Goal: Participate in discussion: Engage in conversation with other users on a specific topic

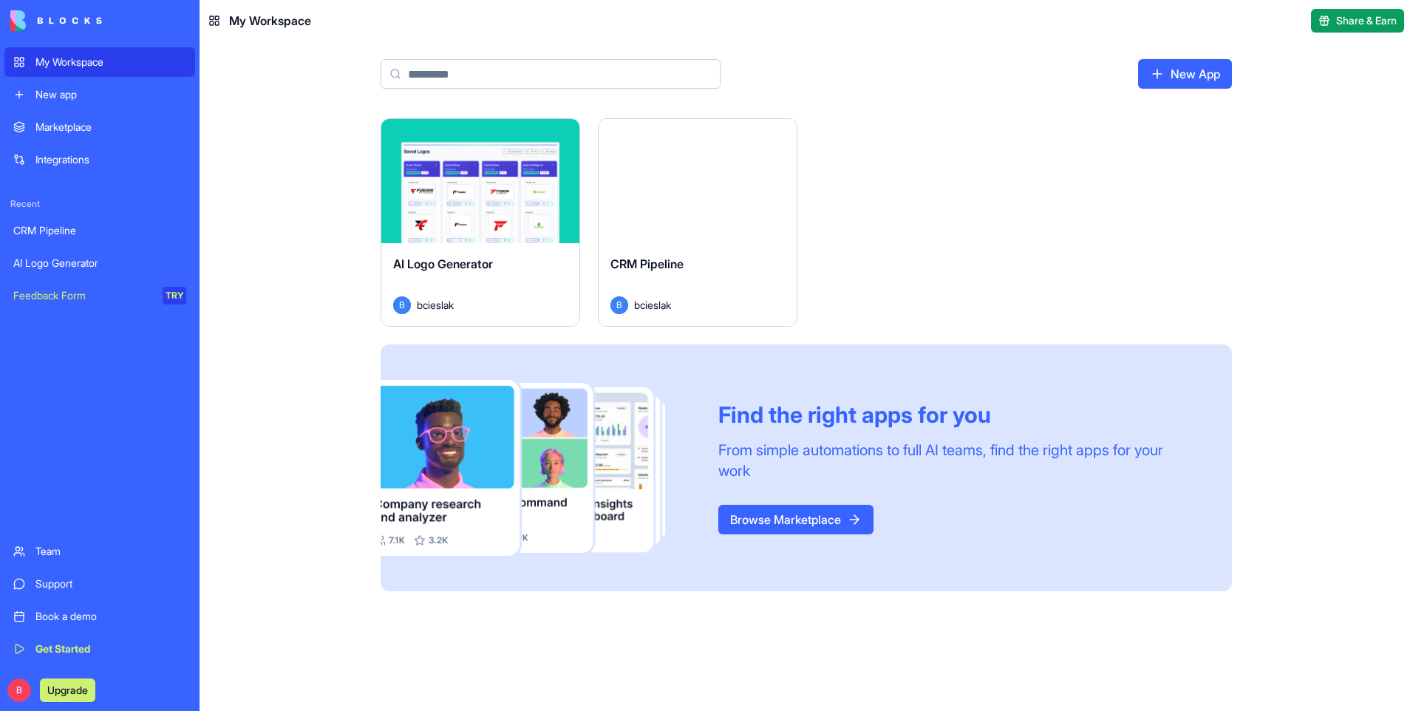
click at [94, 121] on div "Marketplace" at bounding box center [110, 127] width 151 height 15
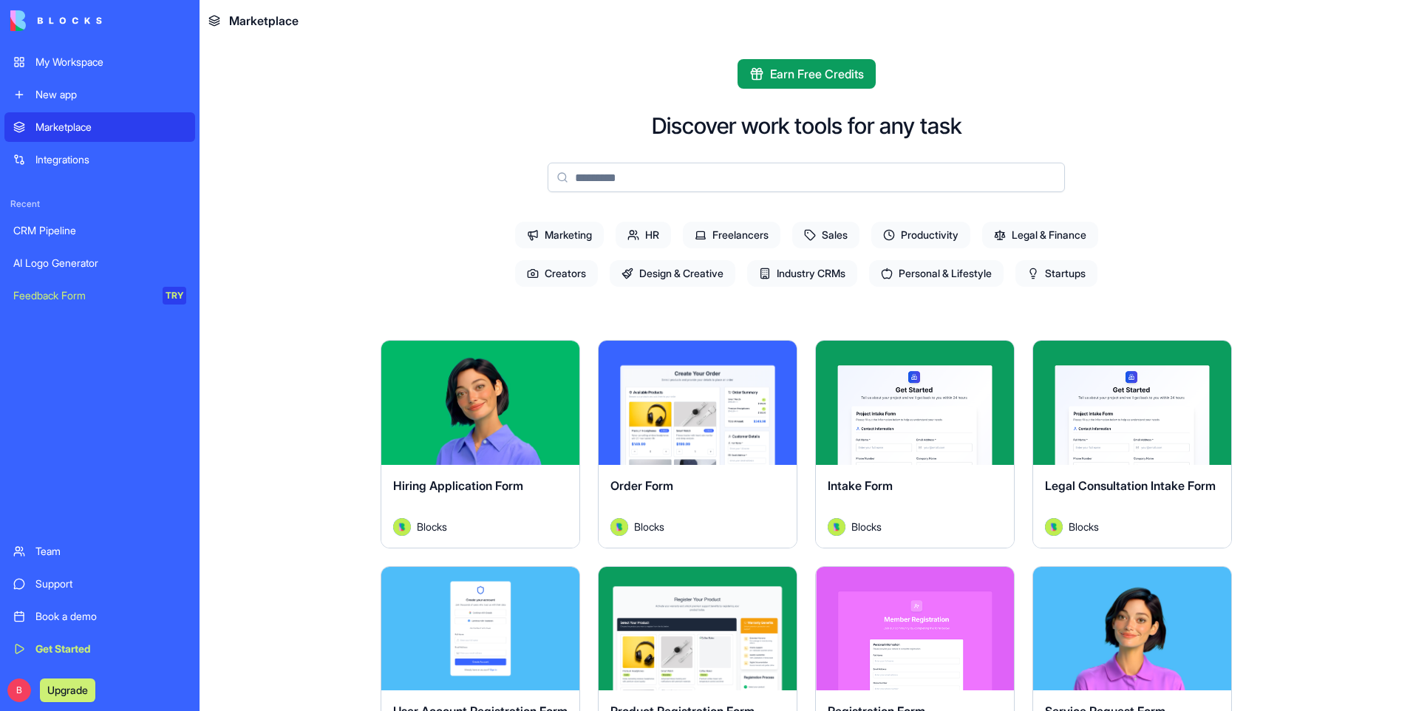
click at [716, 182] on input at bounding box center [805, 178] width 517 height 30
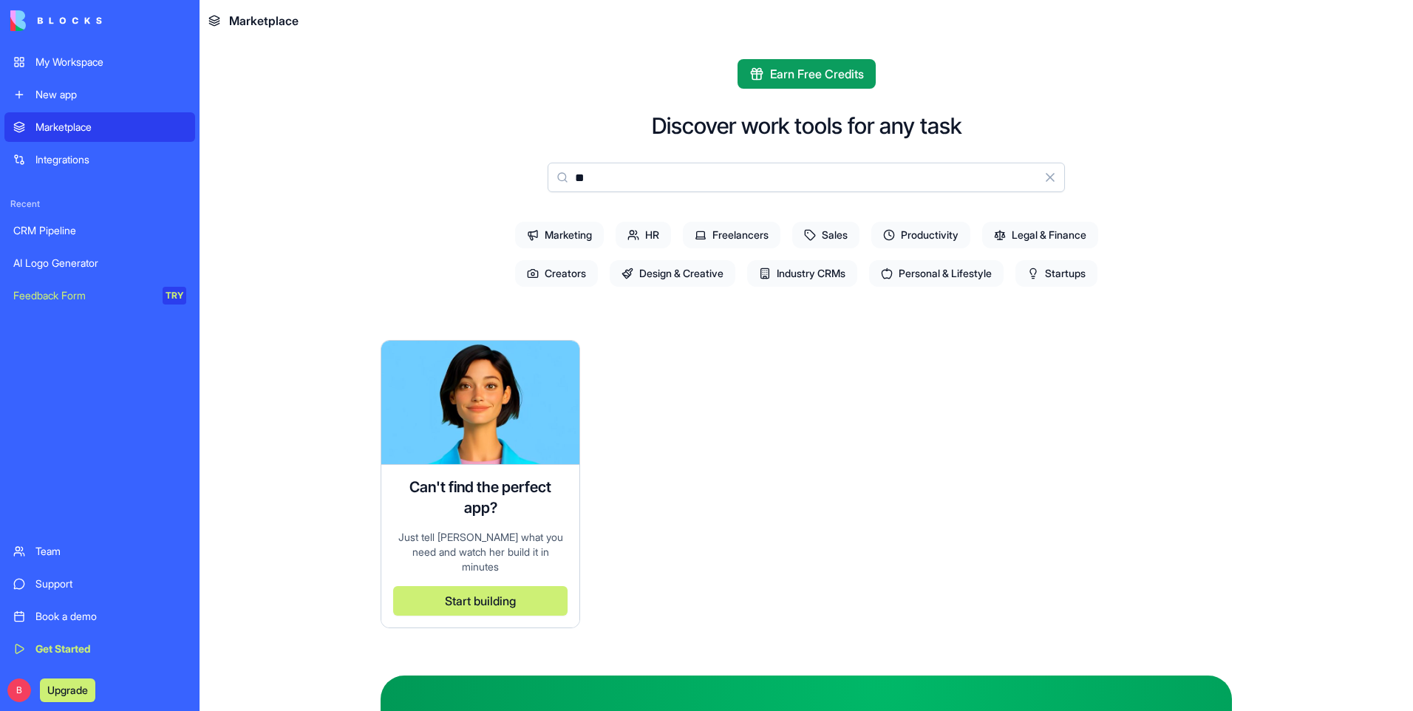
type input "*"
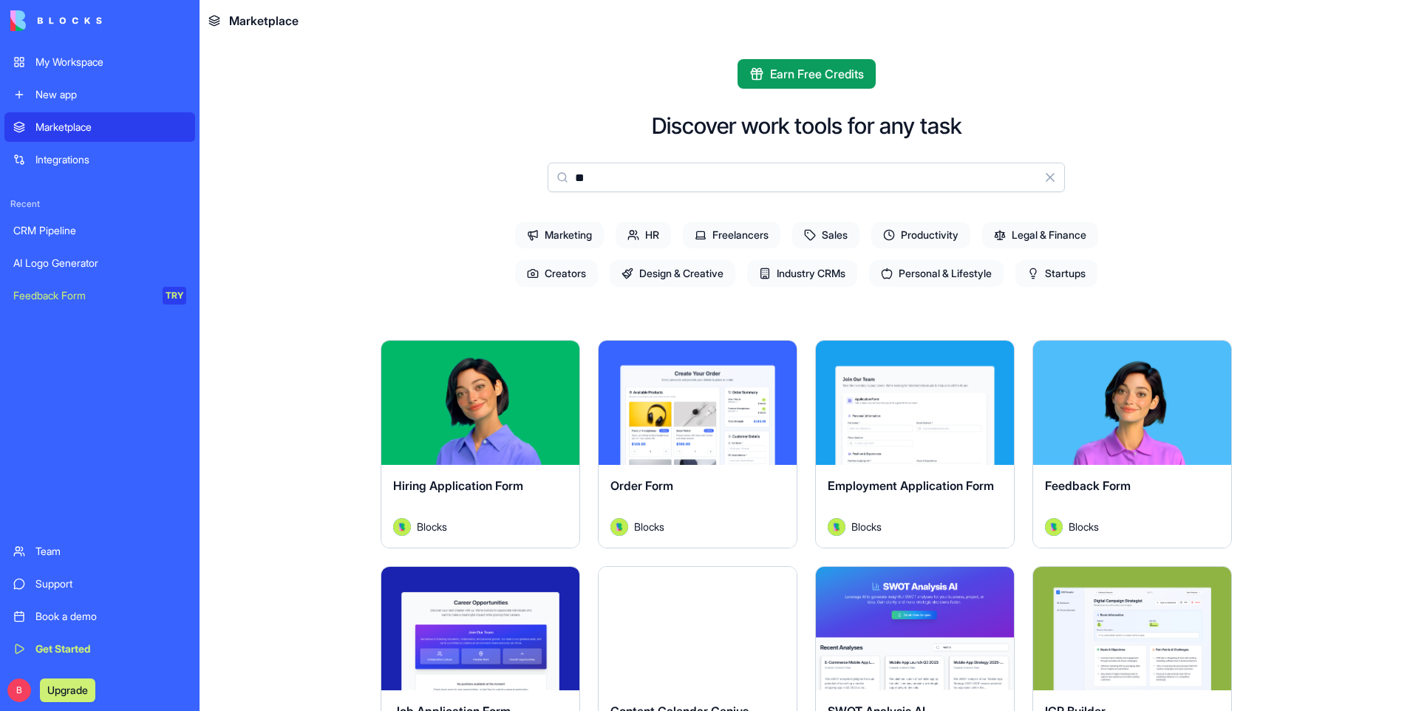
type input "*"
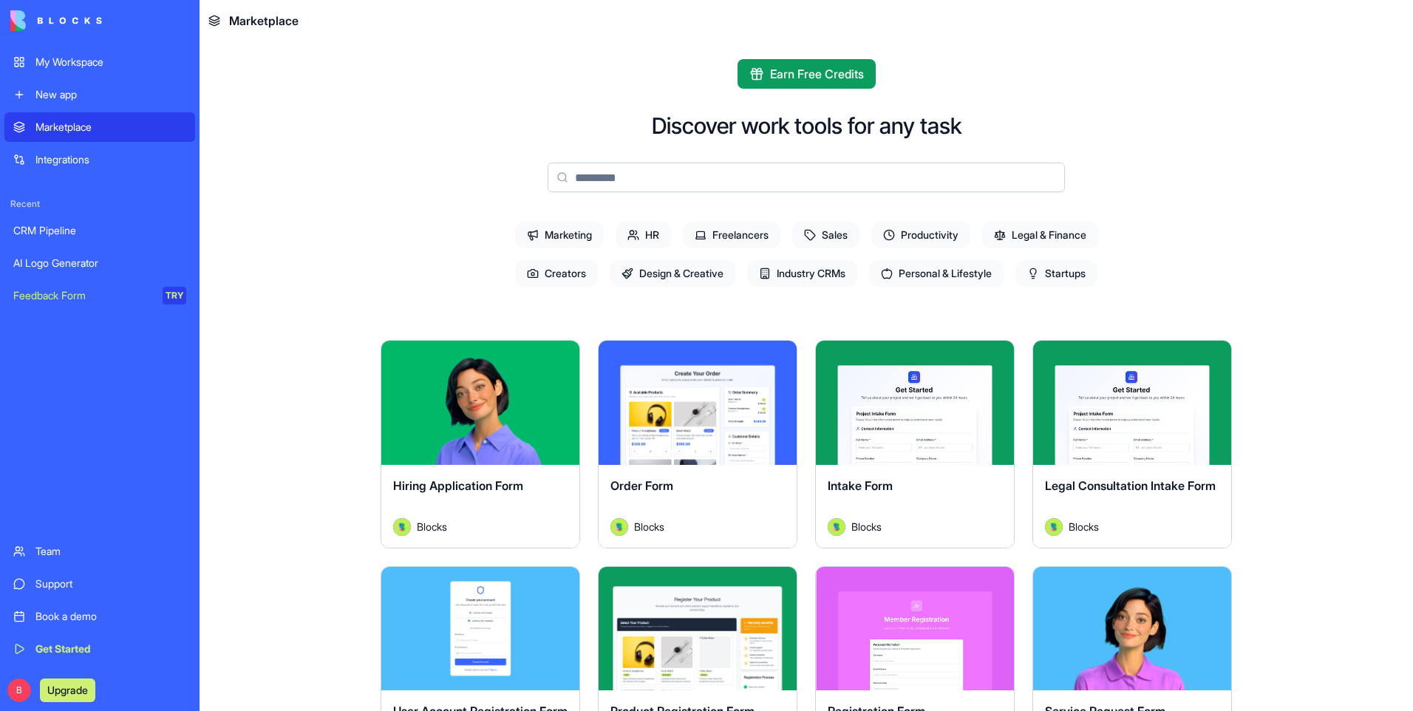
click at [85, 97] on div "New app" at bounding box center [110, 94] width 151 height 15
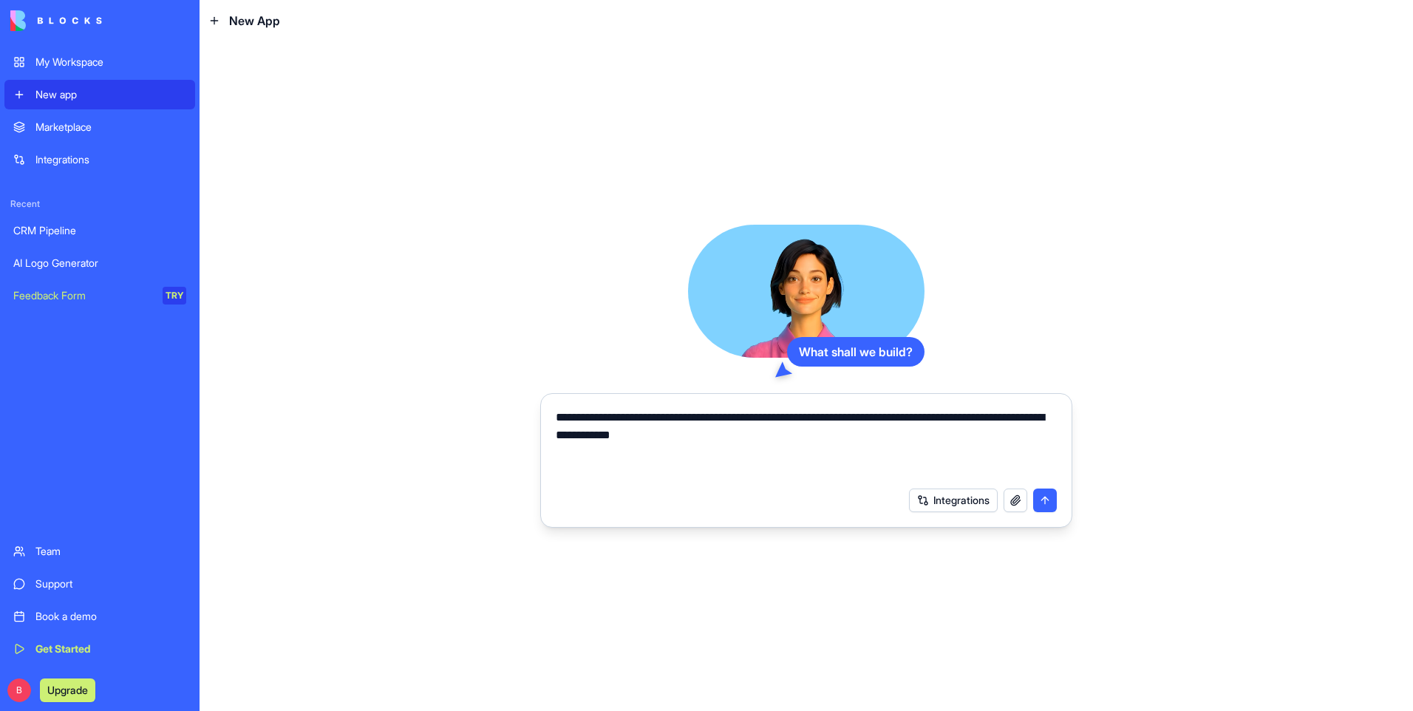
type textarea "**********"
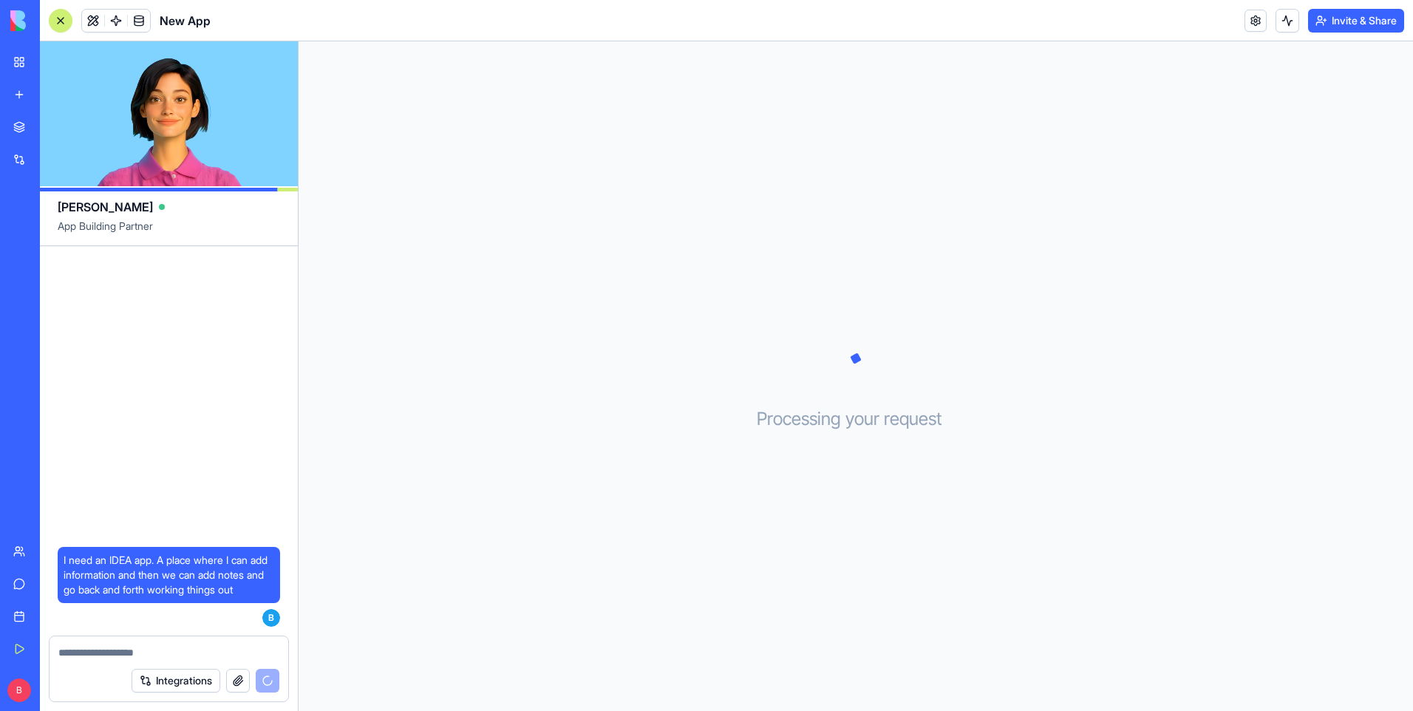
scroll to position [205, 0]
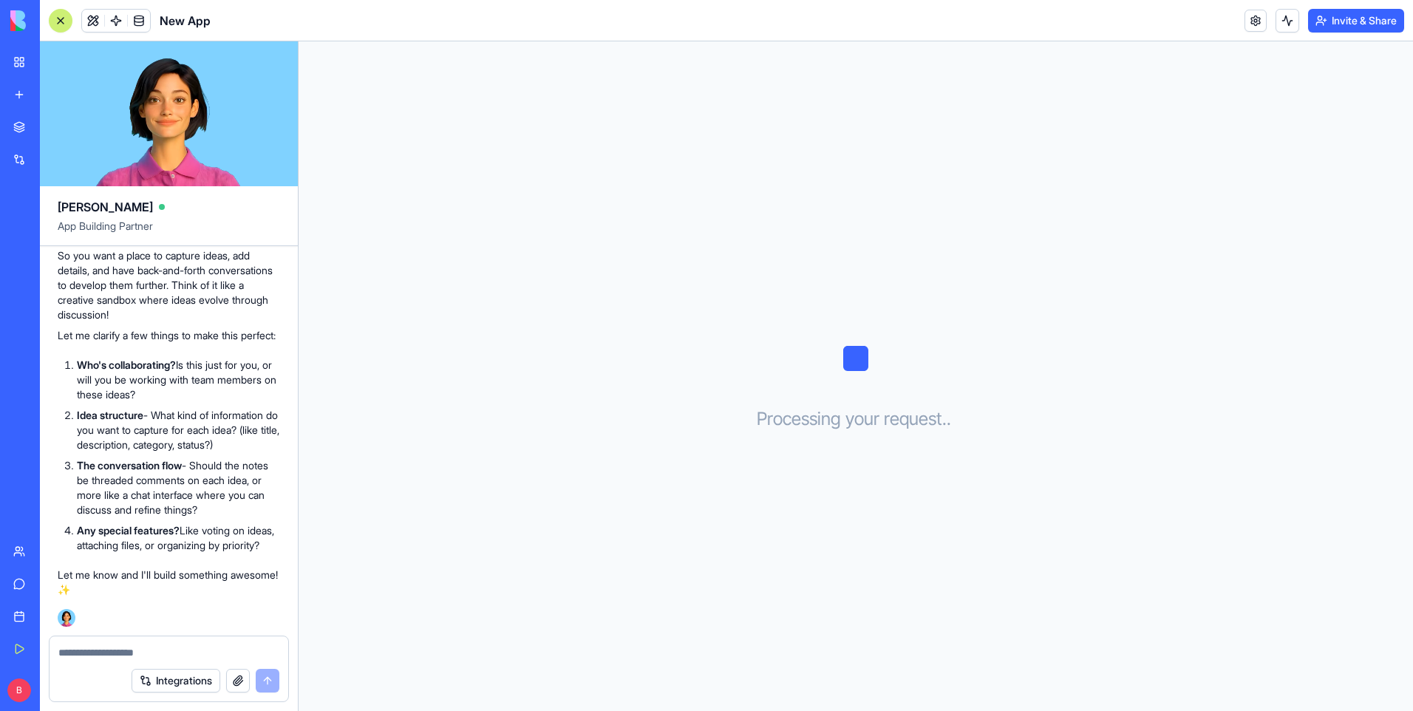
click at [124, 654] on textarea at bounding box center [168, 652] width 221 height 15
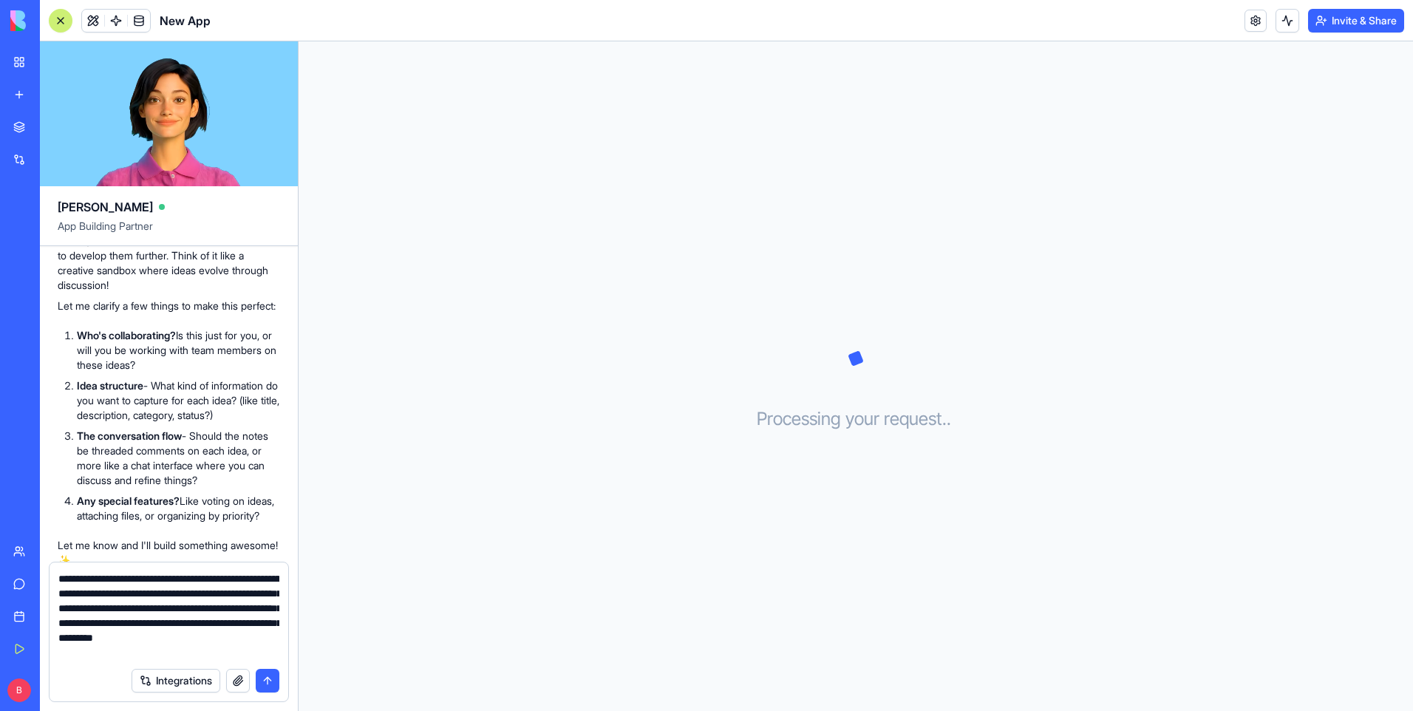
type textarea "**********"
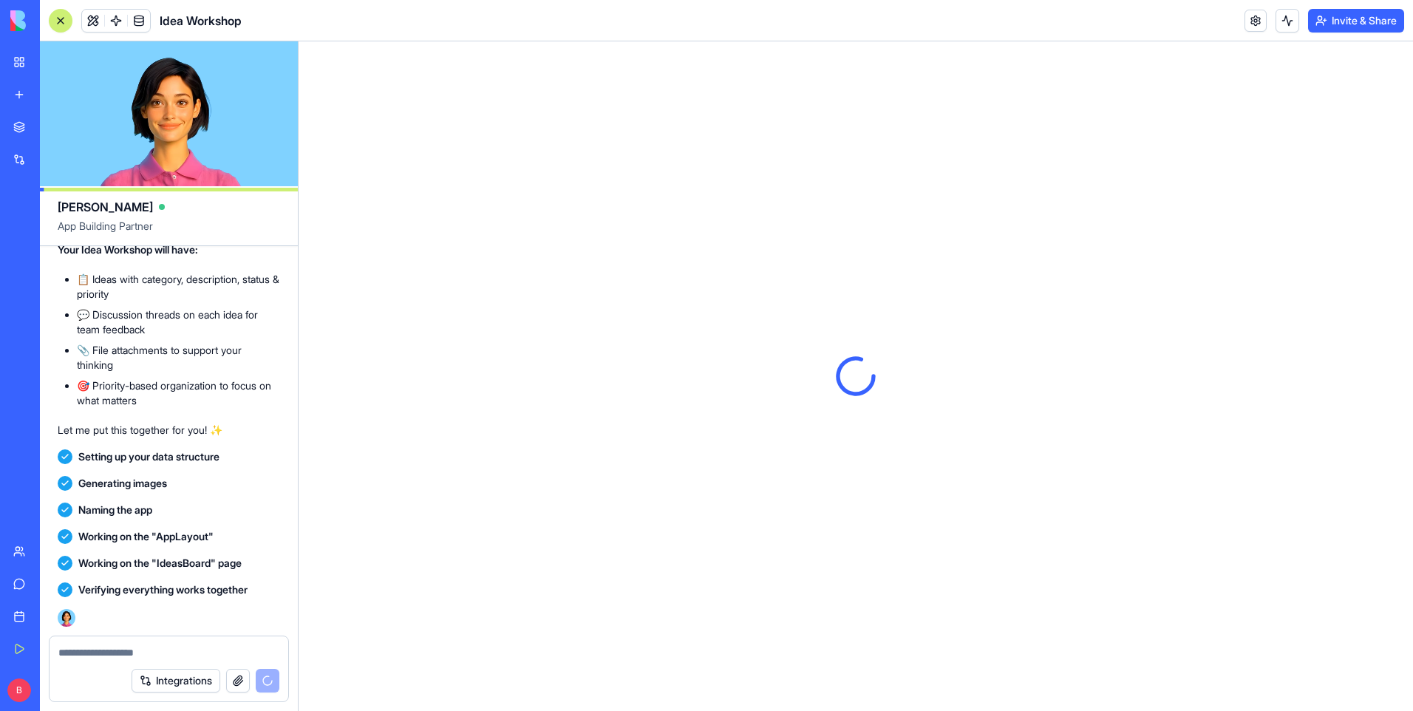
scroll to position [0, 0]
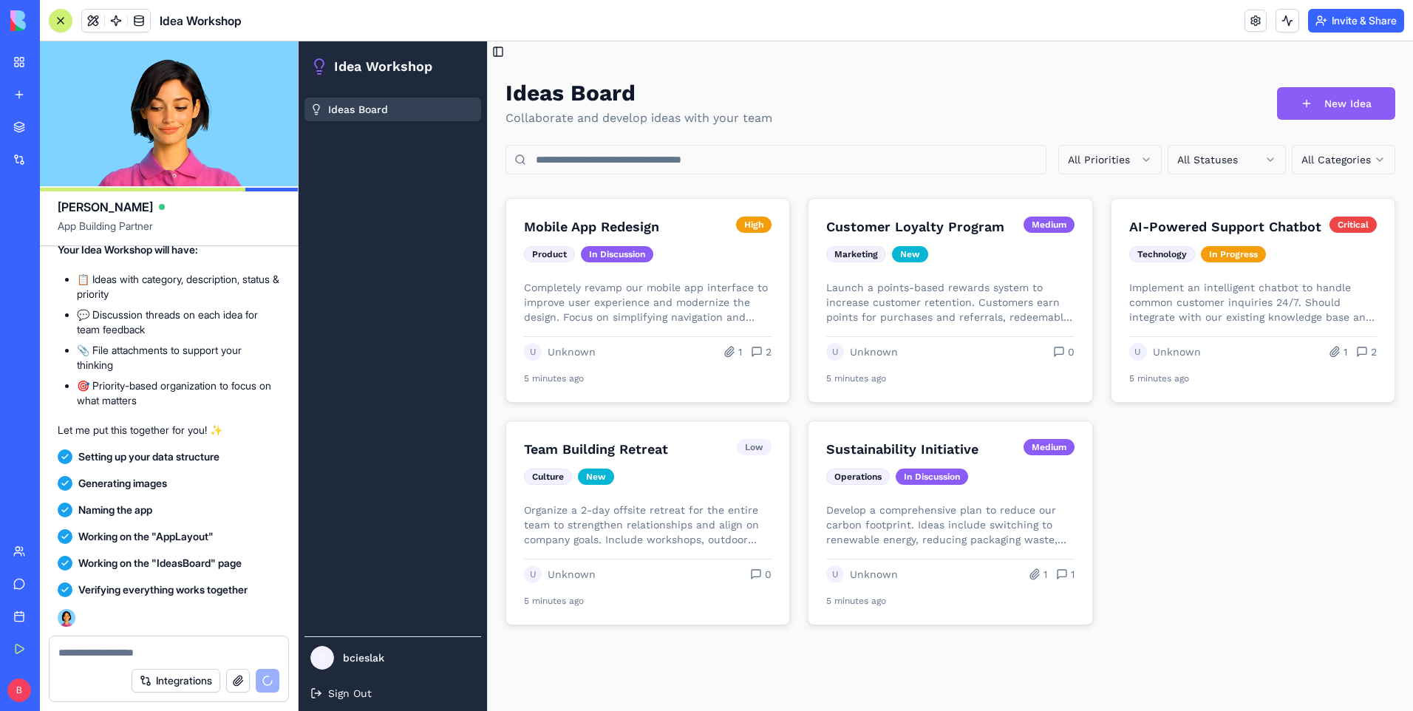
scroll to position [1180, 0]
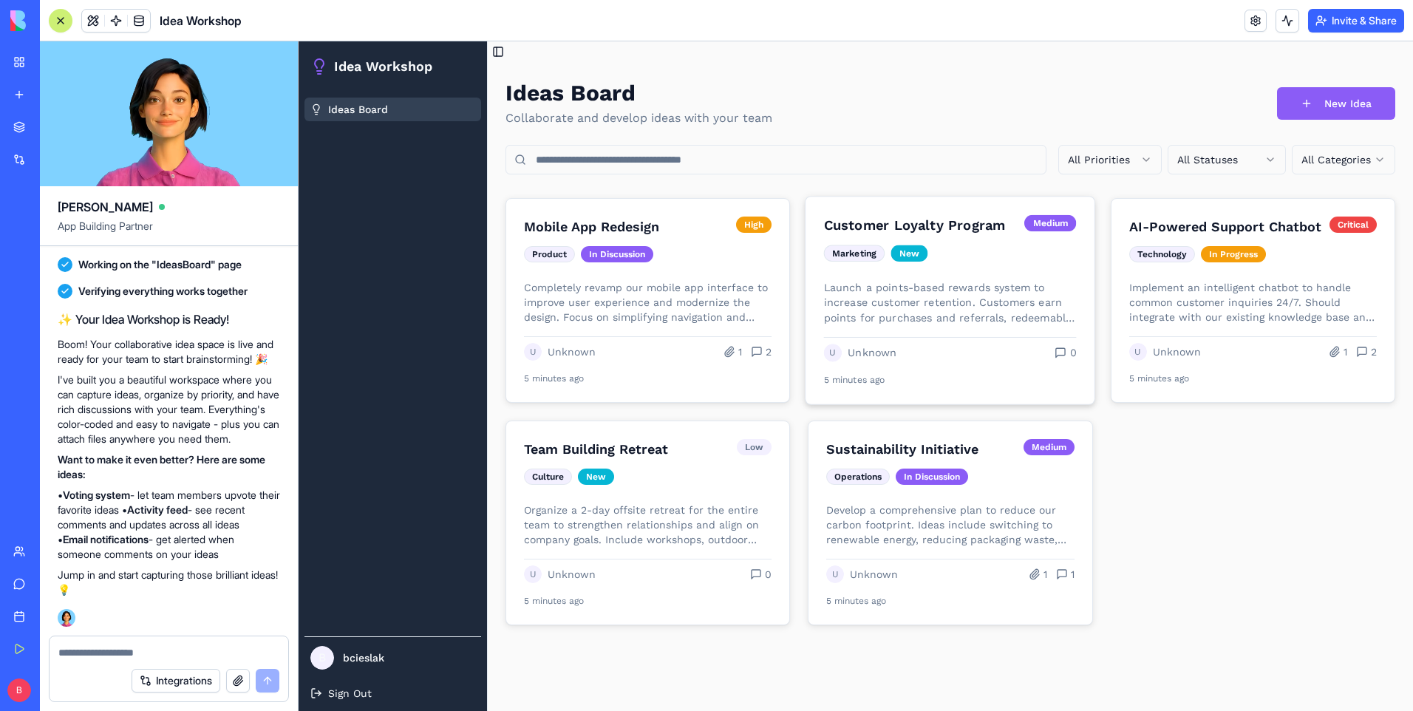
click at [926, 227] on h3 "Customer Loyalty Program" at bounding box center [921, 225] width 194 height 21
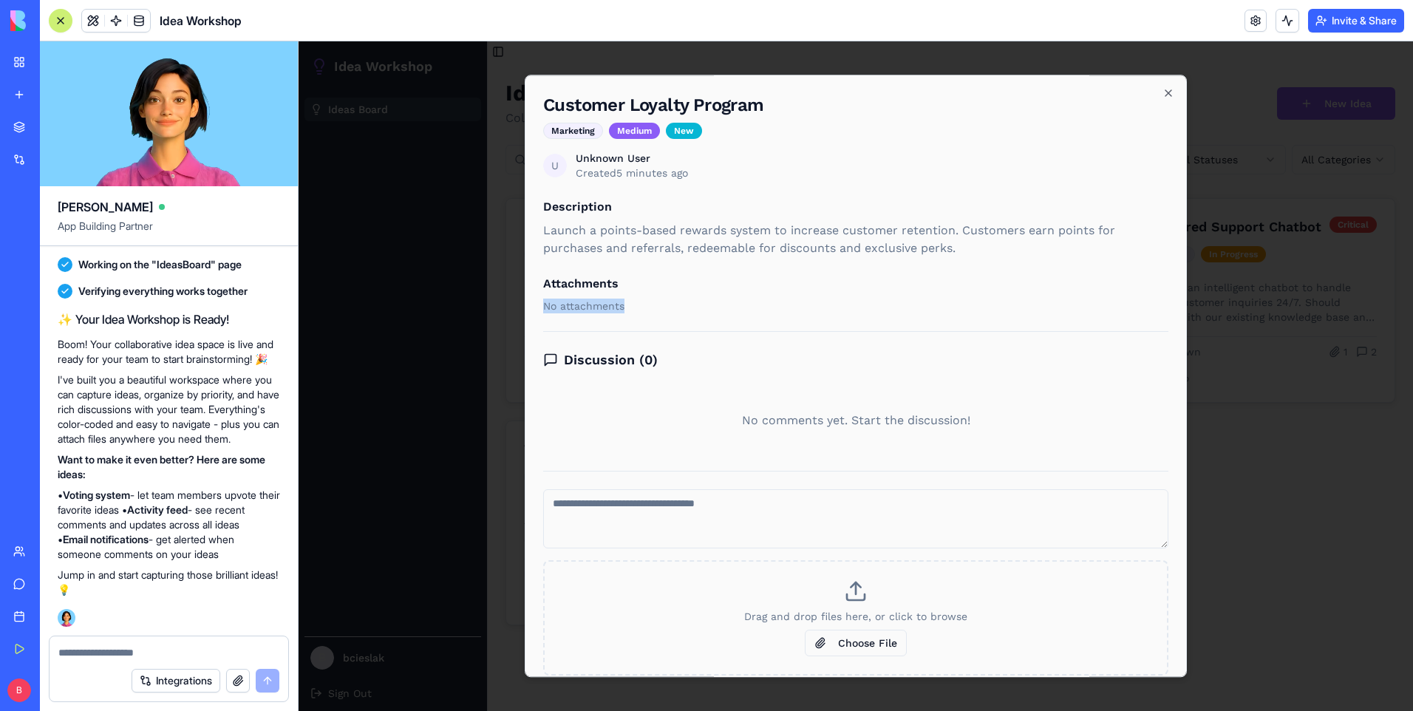
drag, startPoint x: 691, startPoint y: 292, endPoint x: 692, endPoint y: 300, distance: 8.3
click at [691, 298] on div "Attachments No attachments" at bounding box center [855, 294] width 625 height 38
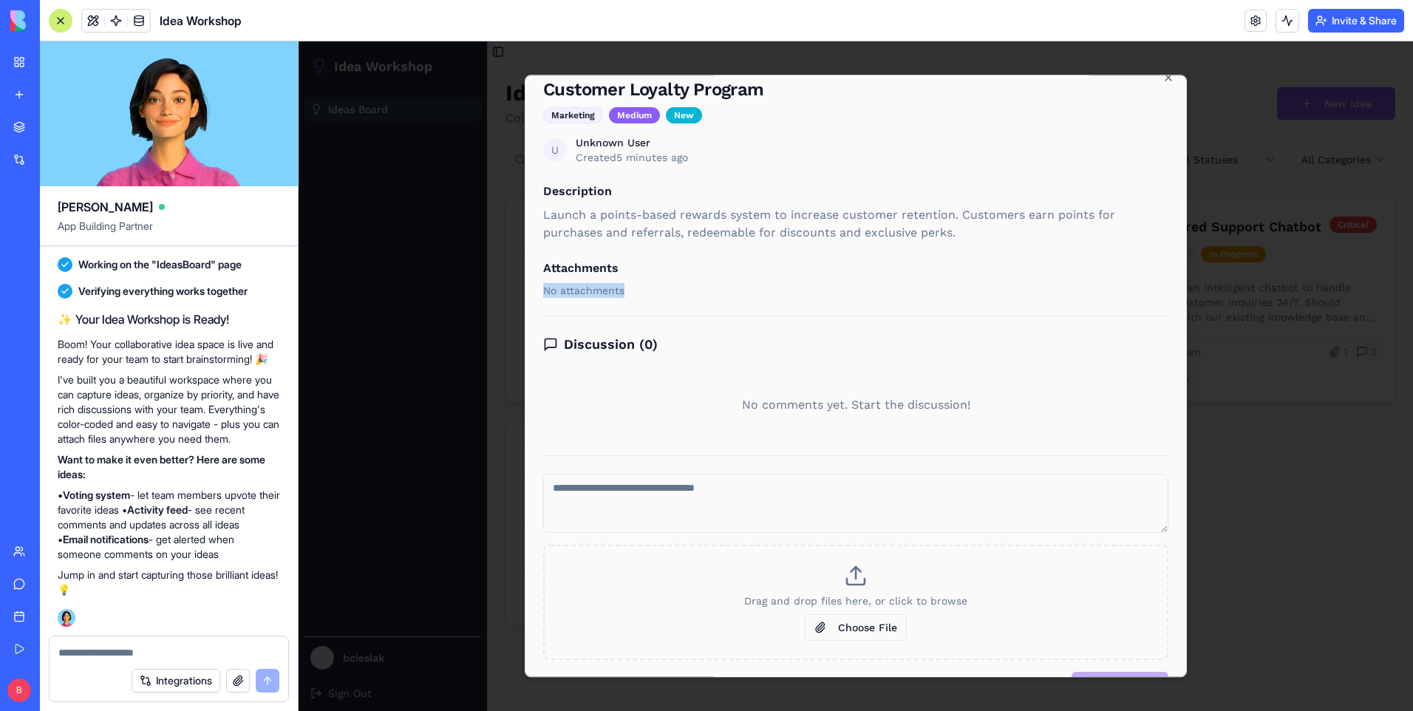
scroll to position [0, 0]
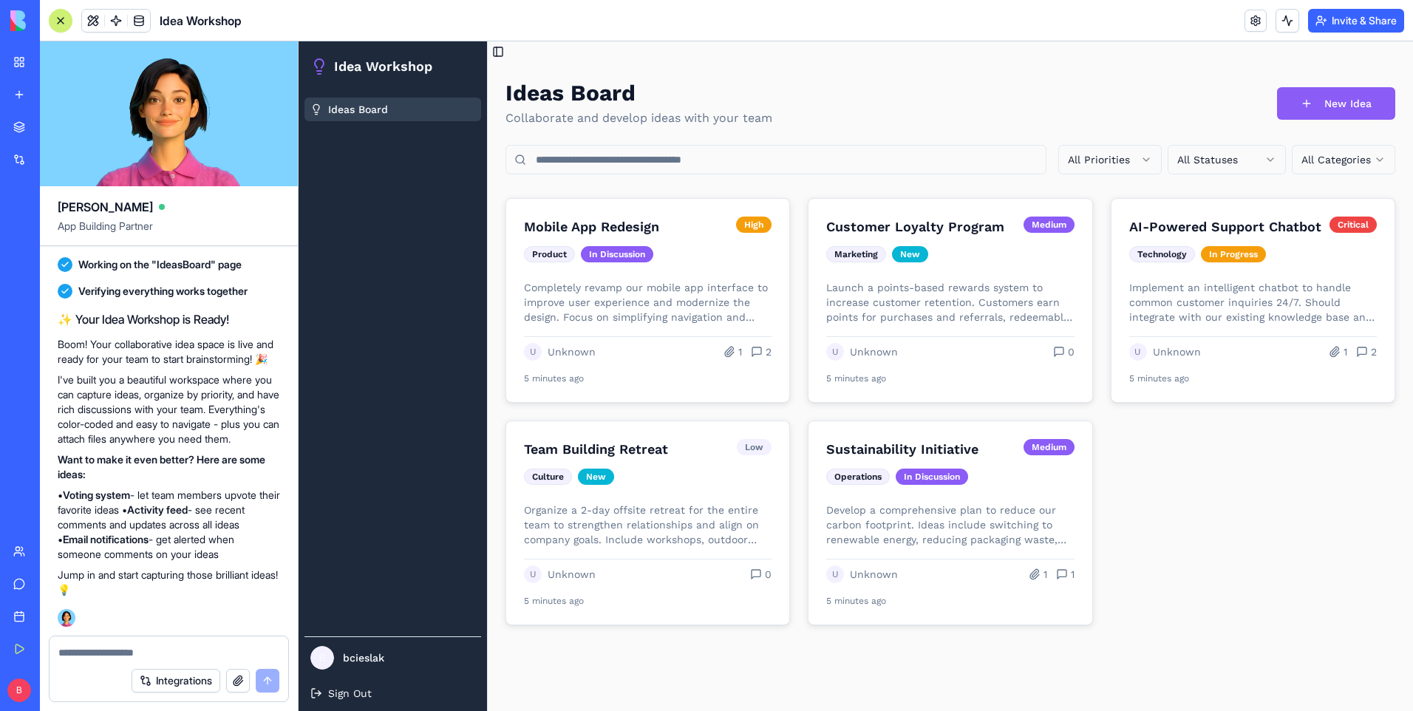
click at [408, 112] on link "Ideas Board" at bounding box center [392, 110] width 177 height 24
drag, startPoint x: 493, startPoint y: 515, endPoint x: 476, endPoint y: 516, distance: 17.8
click at [493, 516] on div "Ideas Board Collaborate and develop ideas with your team New Idea All Prioritie…" at bounding box center [950, 352] width 925 height 581
click at [420, 519] on div "Ideas Board" at bounding box center [392, 361] width 188 height 539
click at [69, 27] on div "Idea Workshop" at bounding box center [145, 21] width 193 height 24
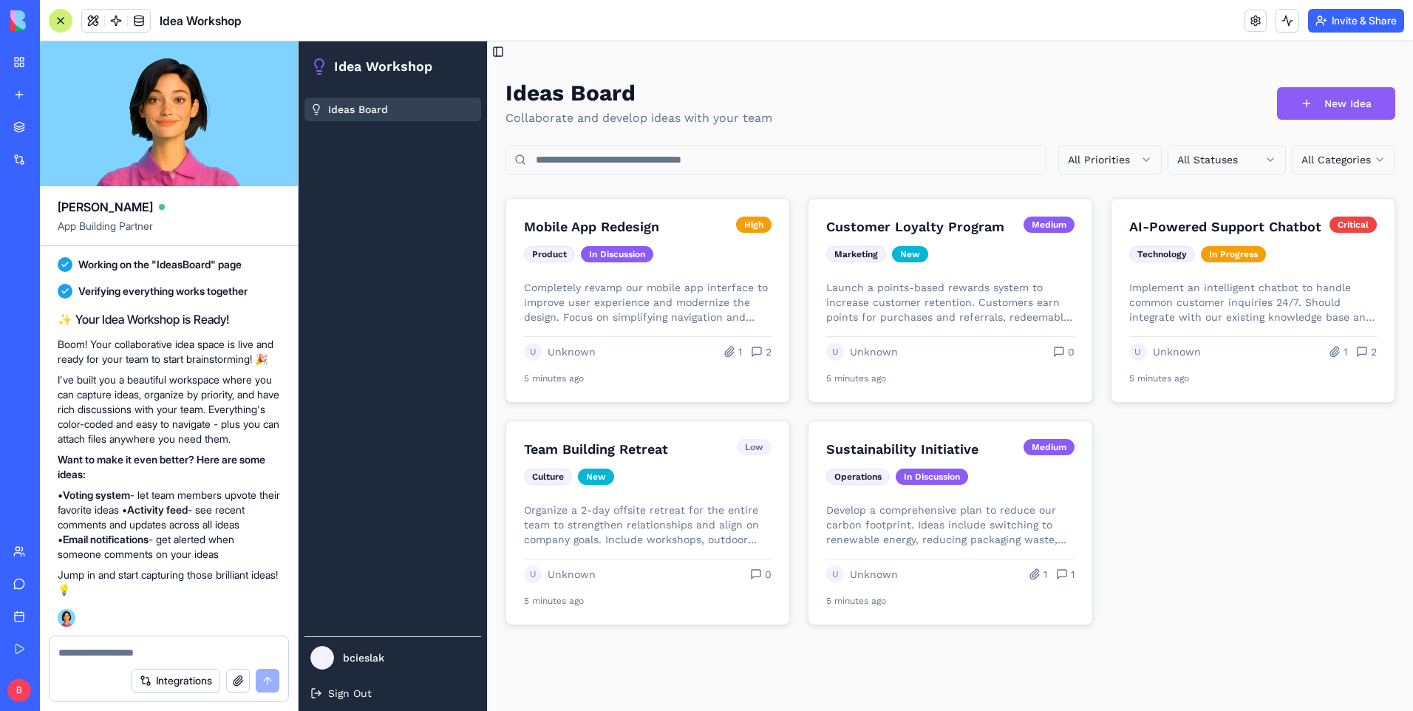
click at [66, 30] on button at bounding box center [61, 21] width 24 height 24
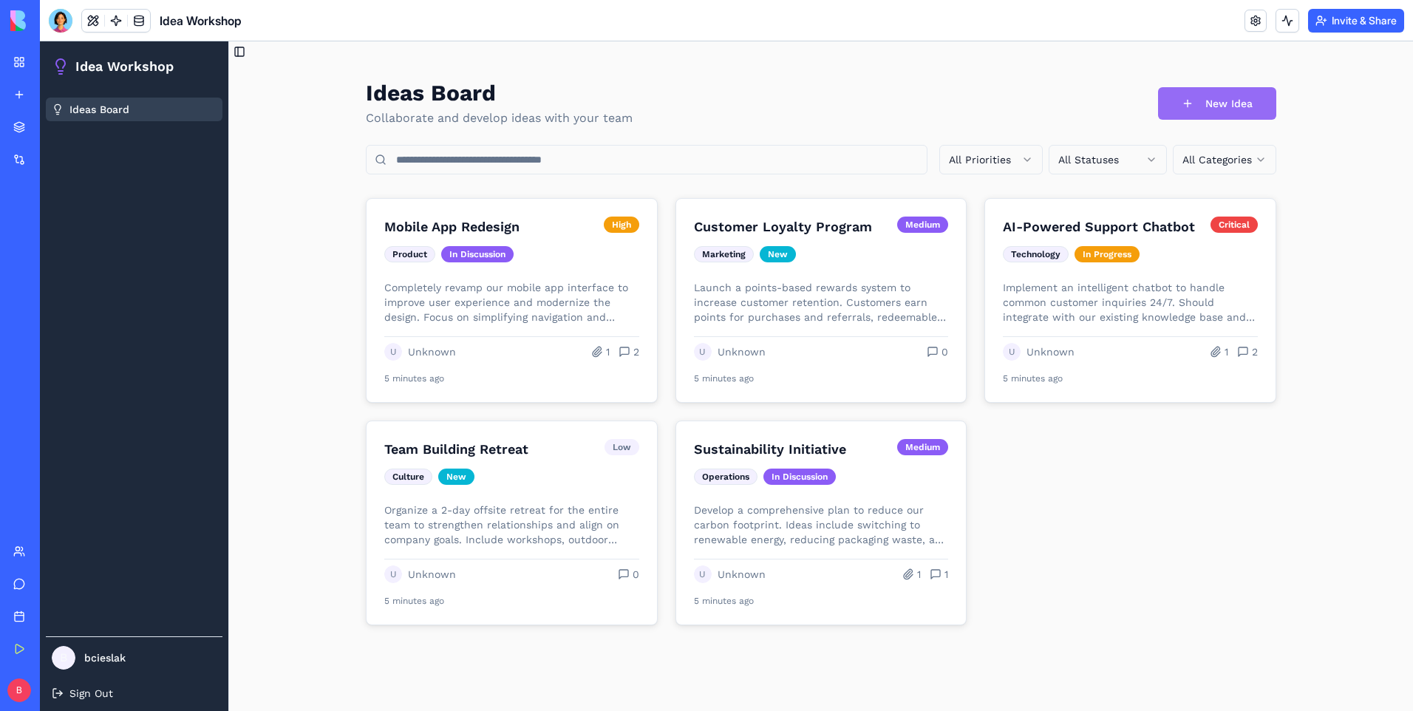
click at [1203, 106] on button "New Idea" at bounding box center [1217, 103] width 118 height 33
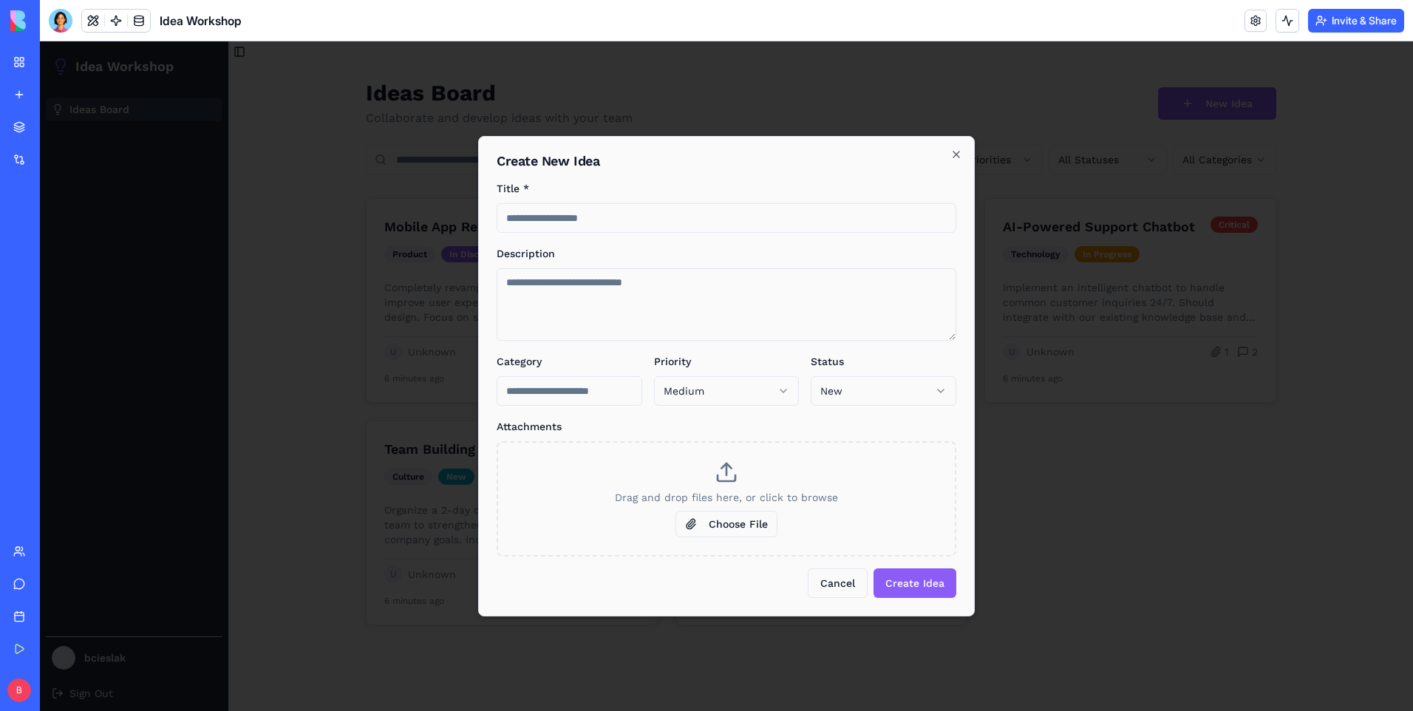
click at [1045, 451] on div at bounding box center [726, 375] width 1373 height 669
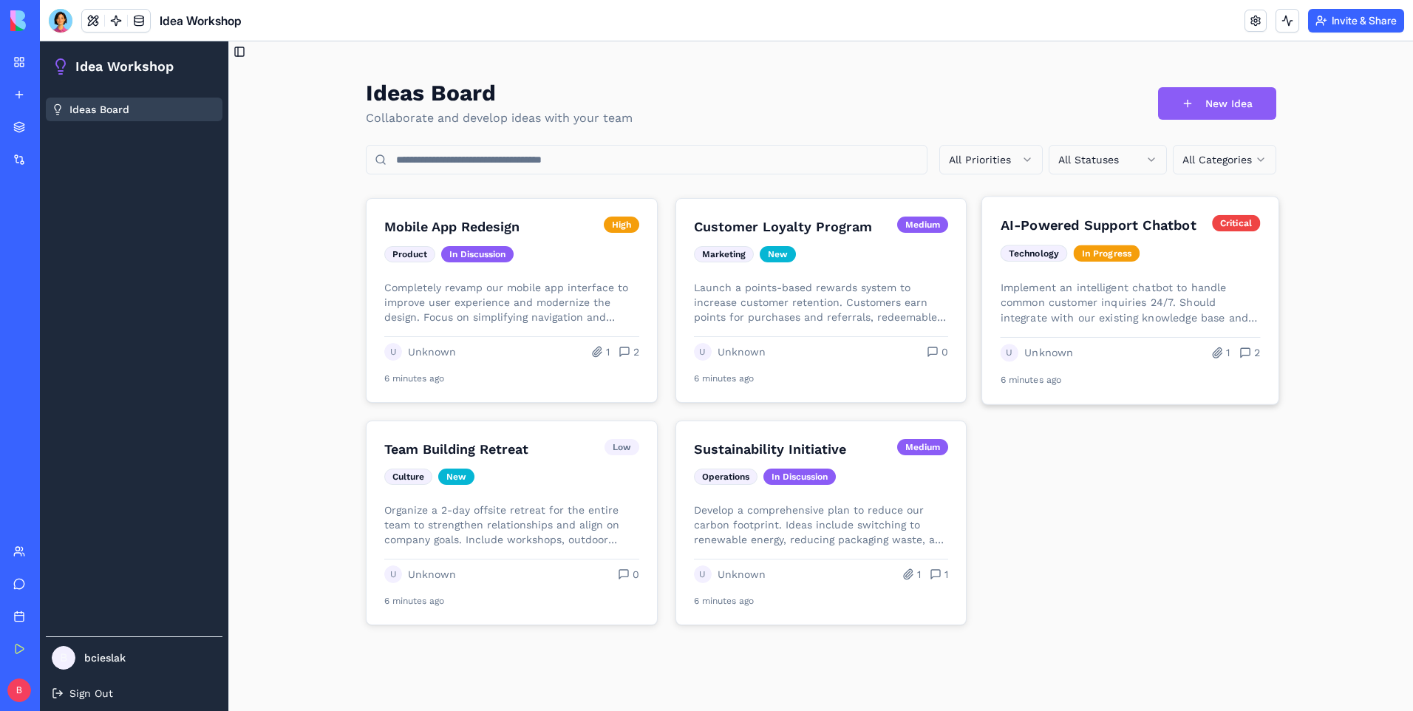
click at [1099, 221] on h3 "AI-Powered Support Chatbot" at bounding box center [1102, 225] width 205 height 21
click at [427, 228] on h3 "Mobile App Redesign" at bounding box center [490, 225] width 217 height 21
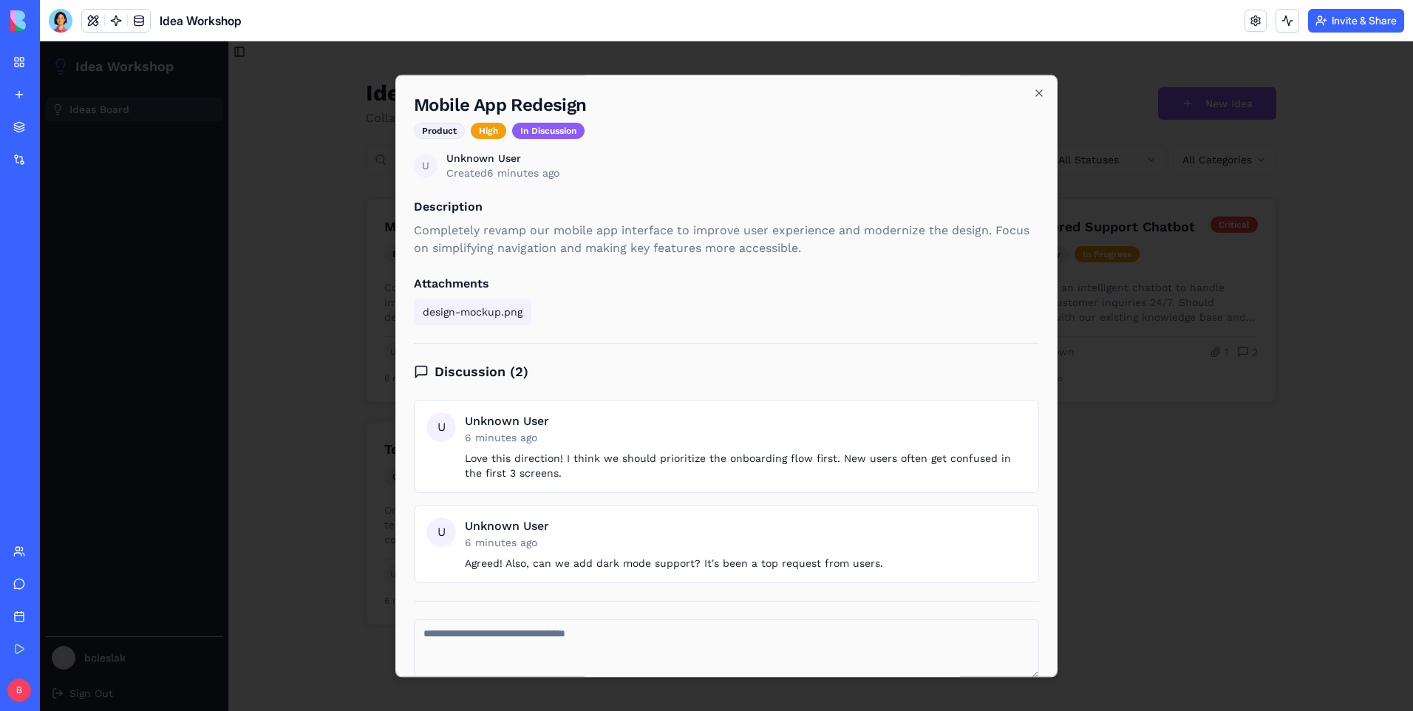
click at [457, 248] on p "Completely revamp our mobile app interface to improve user experience and moder…" at bounding box center [726, 239] width 625 height 35
click at [716, 245] on p "Completely revamp our mobile app interface to improve user experience and moder…" at bounding box center [726, 239] width 625 height 35
drag, startPoint x: 599, startPoint y: 281, endPoint x: 616, endPoint y: 247, distance: 38.7
click at [599, 280] on h3 "Attachments" at bounding box center [726, 284] width 625 height 18
click at [615, 246] on p "Completely revamp our mobile app interface to improve user experience and moder…" at bounding box center [726, 239] width 625 height 35
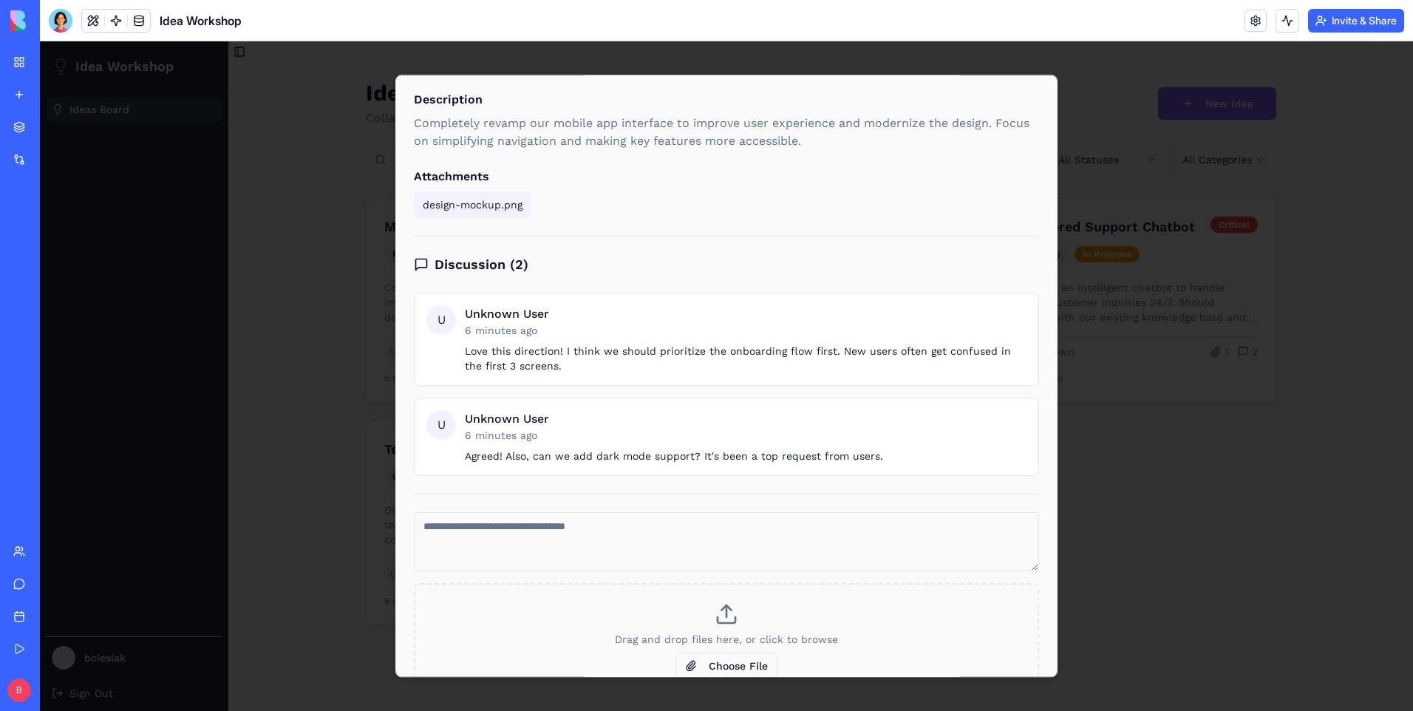
scroll to position [188, 0]
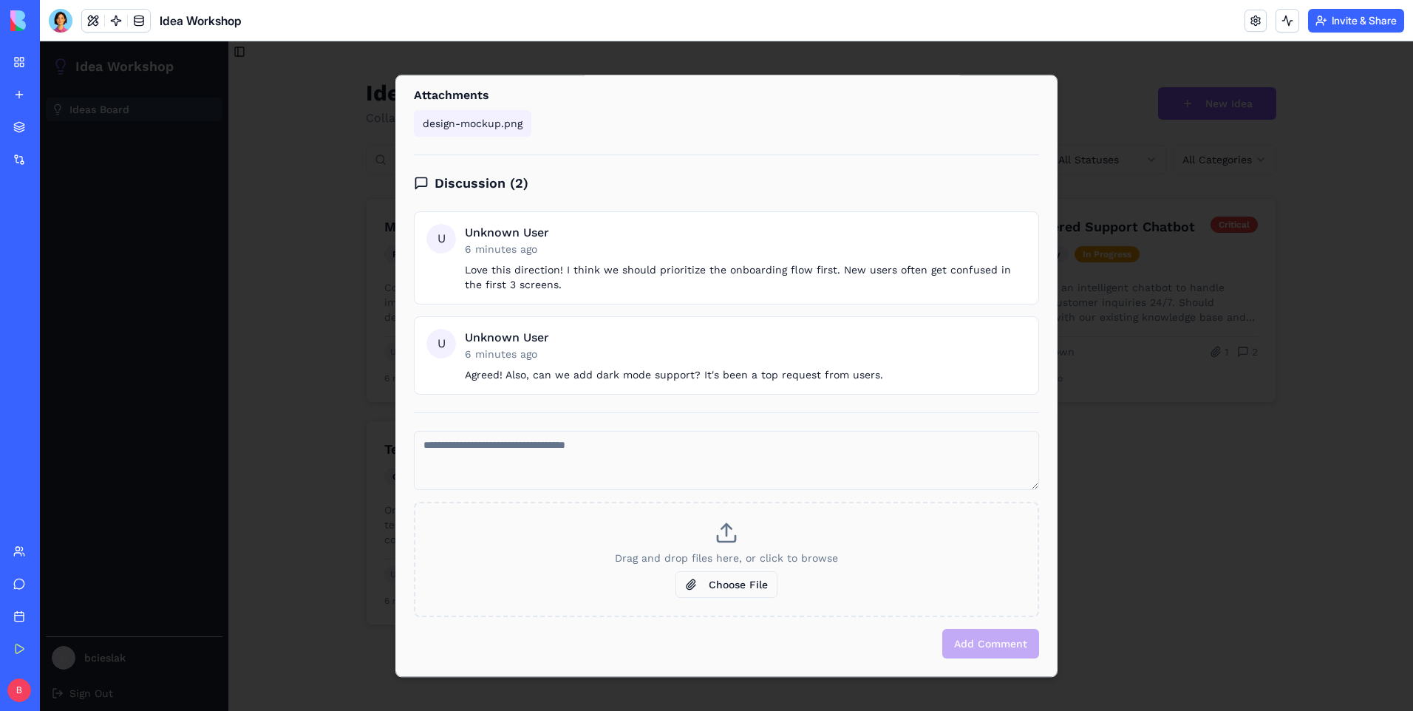
drag, startPoint x: 810, startPoint y: 517, endPoint x: 807, endPoint y: 525, distance: 8.0
click at [807, 525] on div "Drag and drop files here, or click to browse Choose File" at bounding box center [726, 559] width 625 height 115
click at [932, 606] on div "Drag and drop files here, or click to browse Choose File" at bounding box center [726, 559] width 625 height 115
click at [974, 636] on div "Add Comment" at bounding box center [726, 644] width 625 height 30
click at [735, 576] on button "Choose File" at bounding box center [726, 584] width 102 height 27
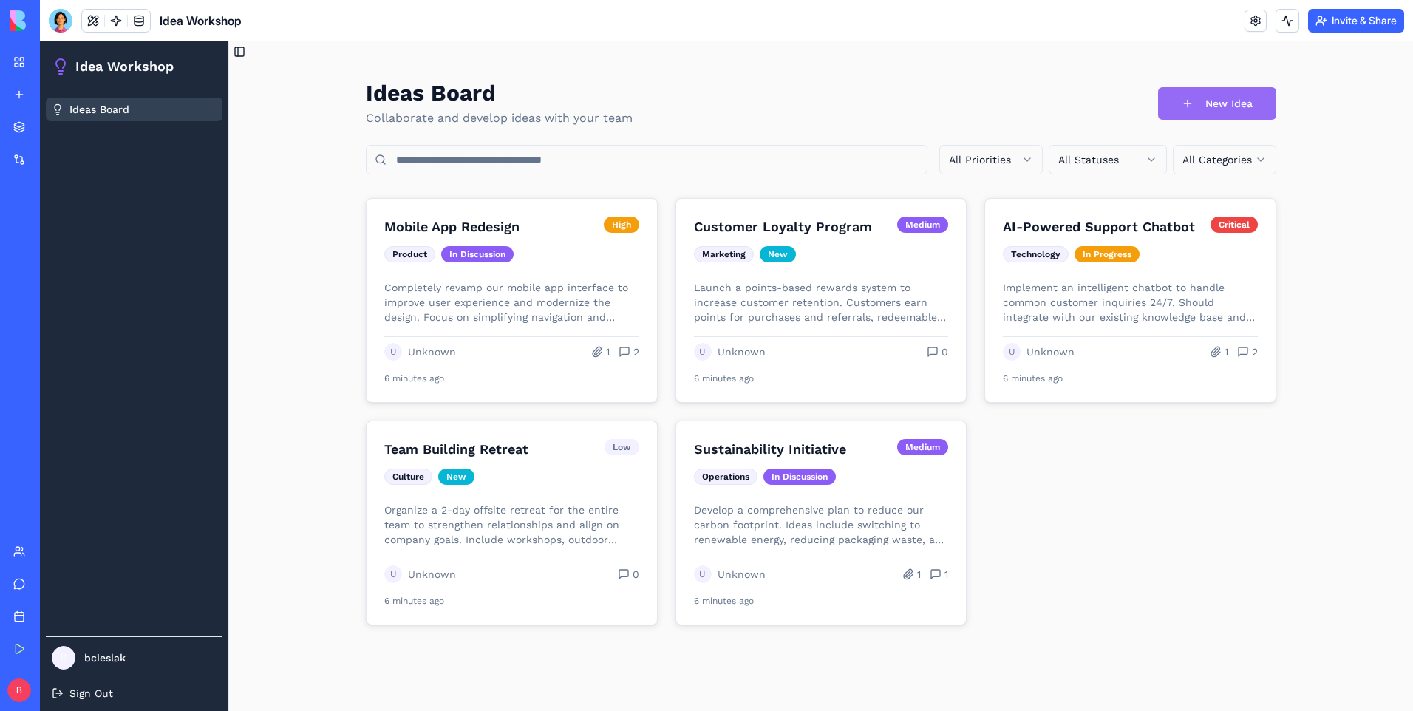
click at [1207, 91] on button "New Idea" at bounding box center [1217, 103] width 118 height 33
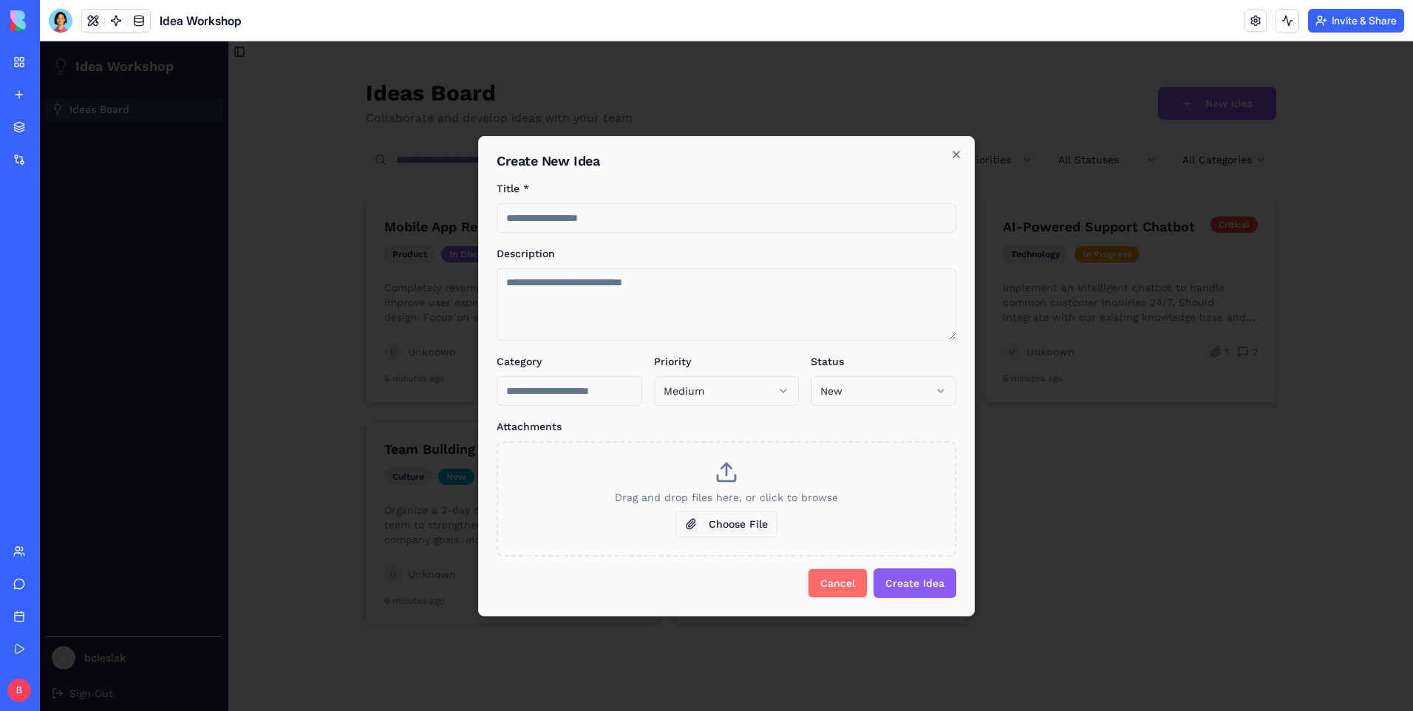
click at [822, 596] on button "Cancel" at bounding box center [837, 583] width 60 height 30
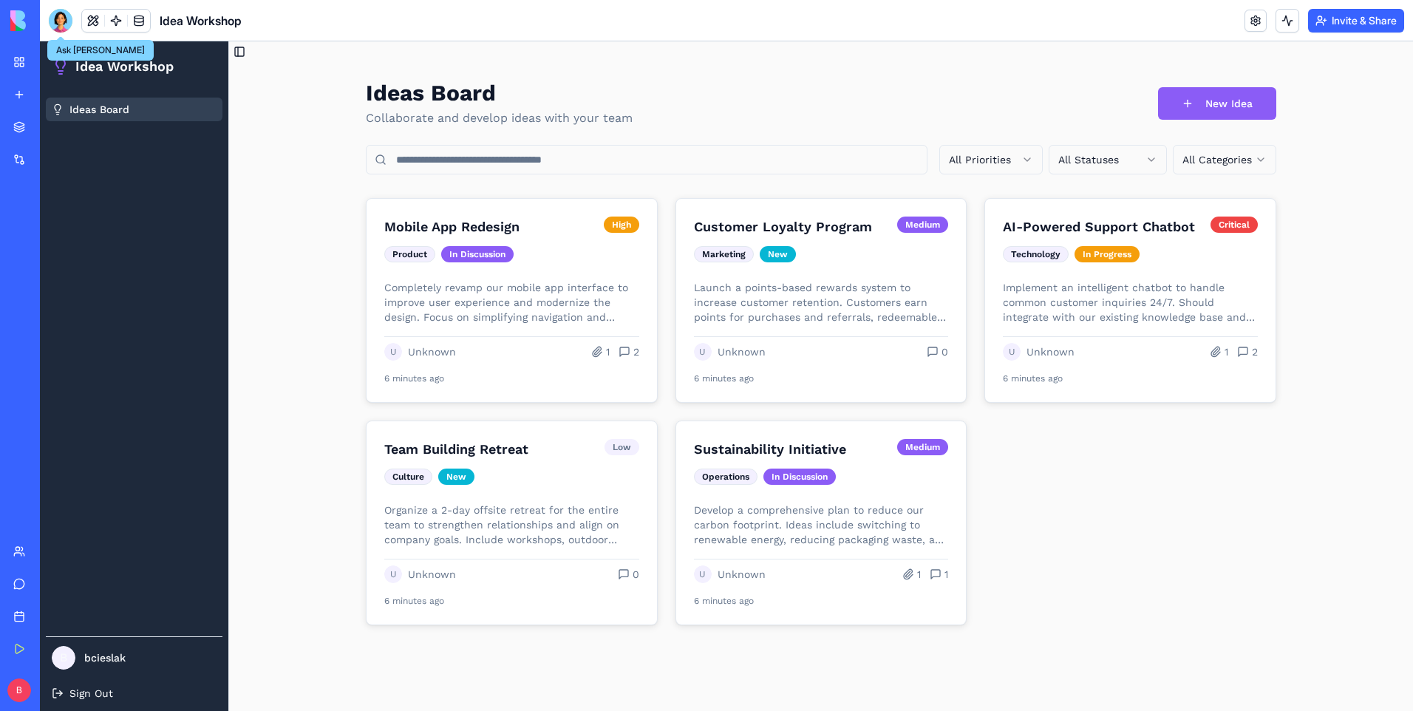
click at [61, 20] on div at bounding box center [61, 21] width 24 height 24
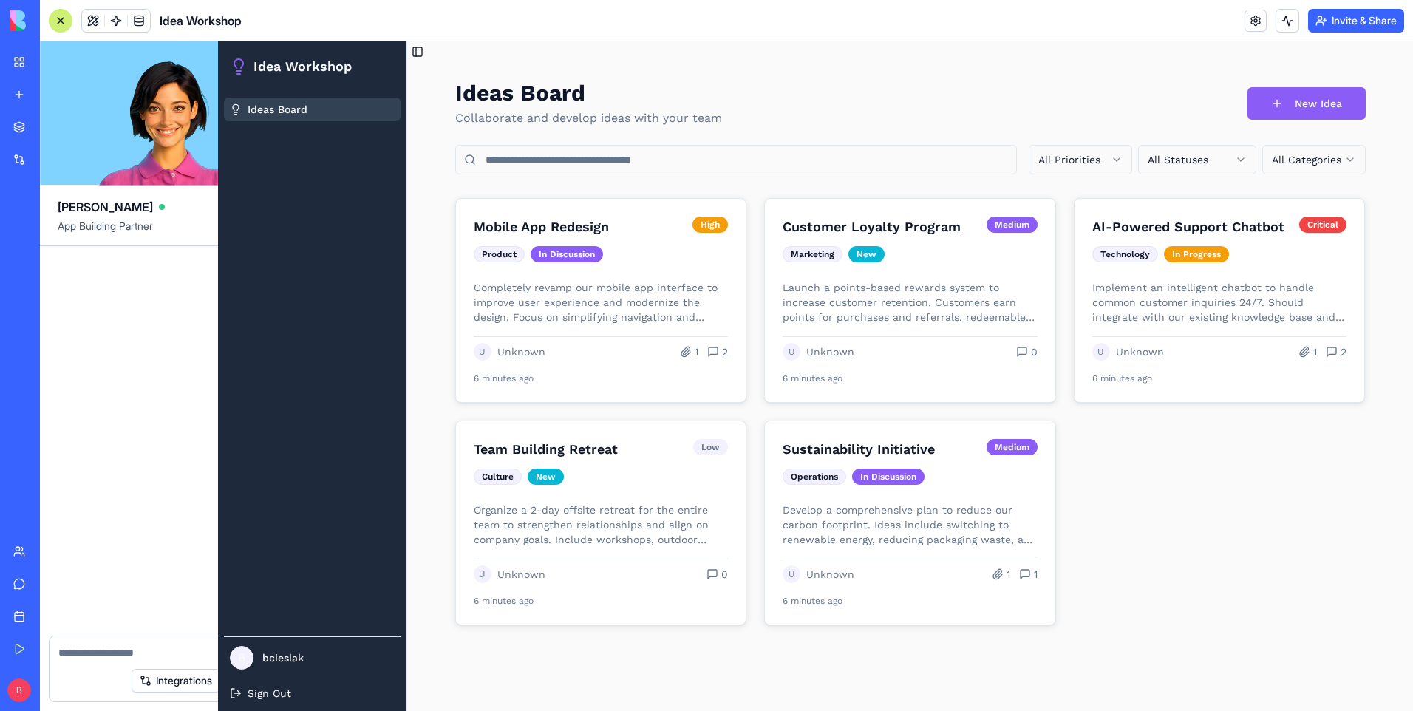
scroll to position [1180, 0]
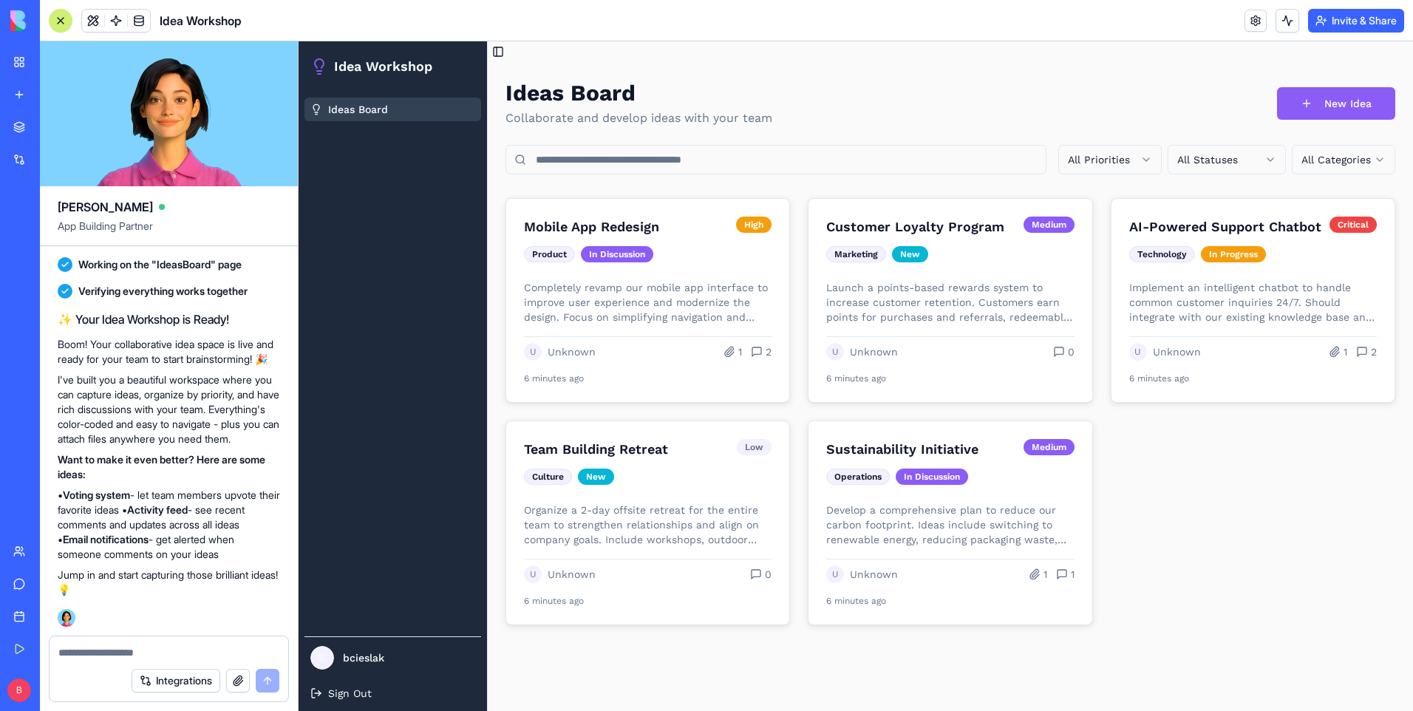
click at [139, 647] on textarea at bounding box center [168, 652] width 221 height 15
click at [139, 650] on textarea at bounding box center [168, 652] width 221 height 15
type textarea "*"
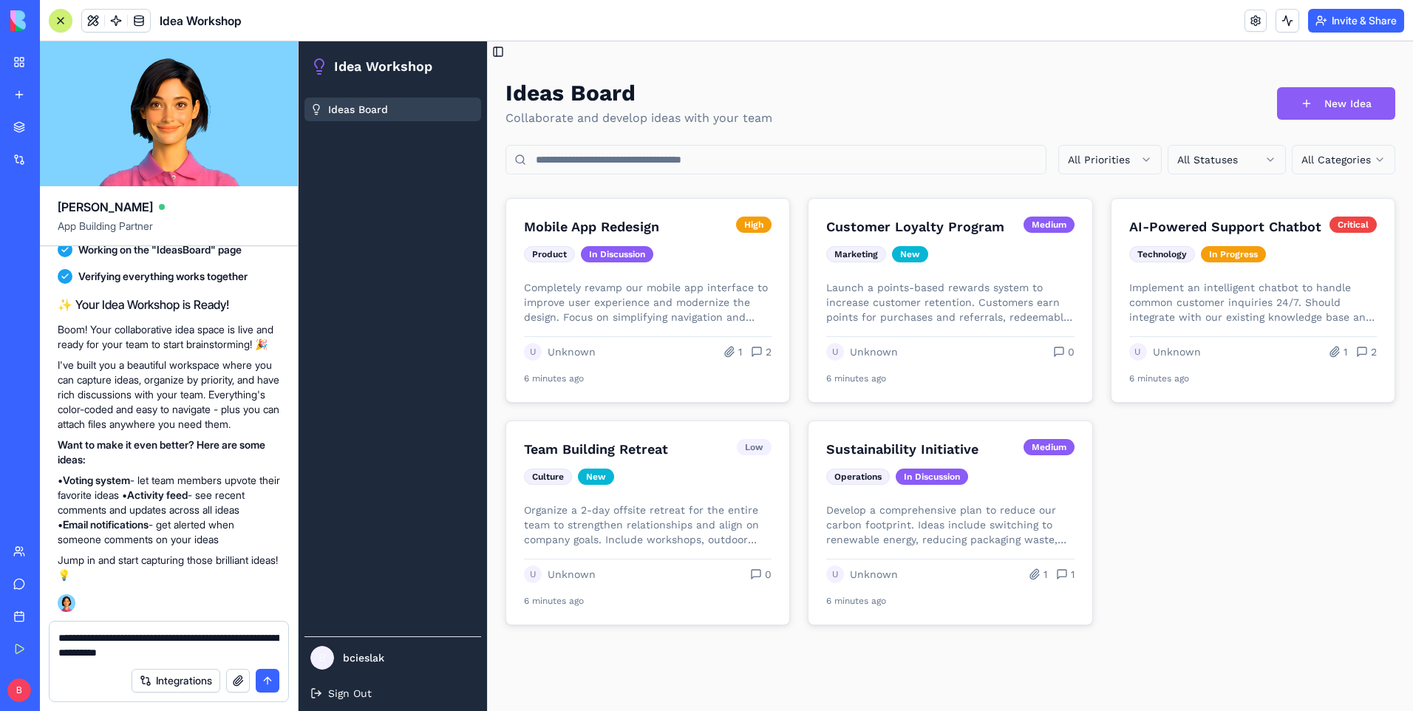
type textarea "**********"
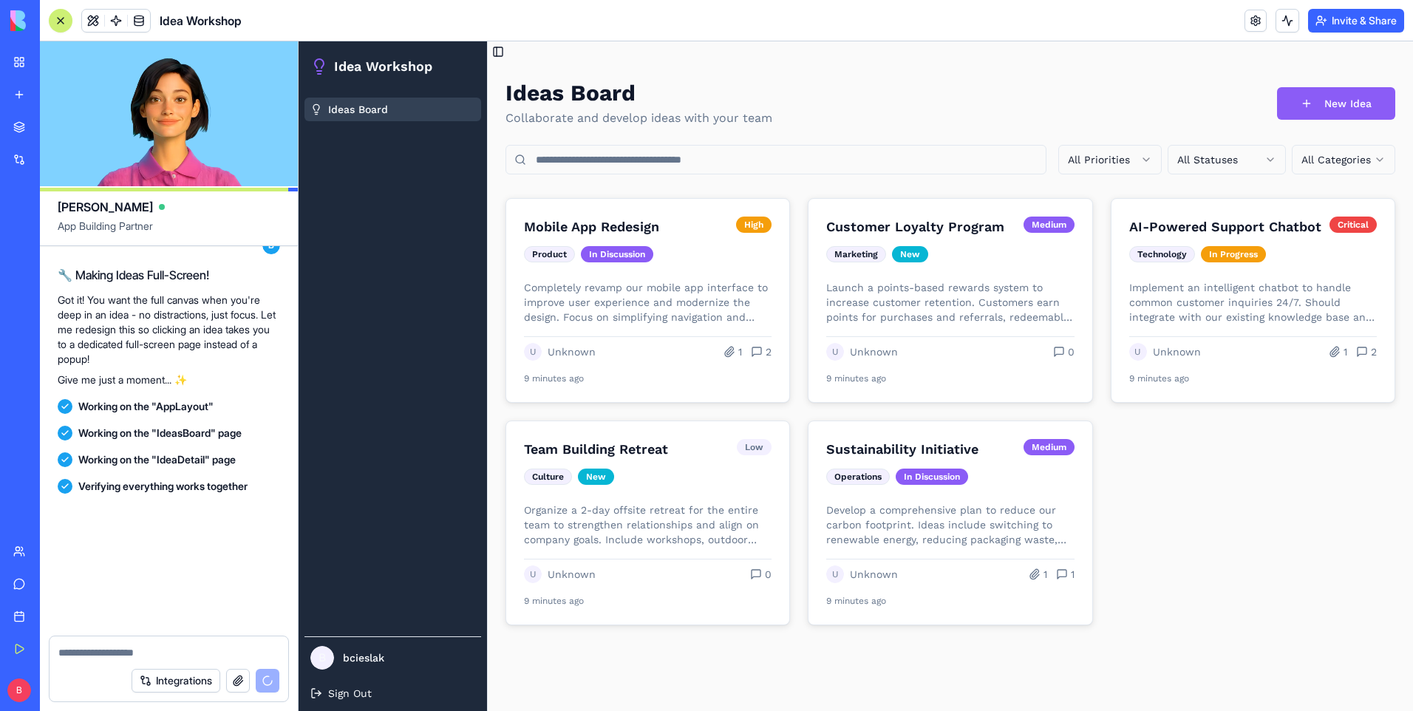
scroll to position [1833, 0]
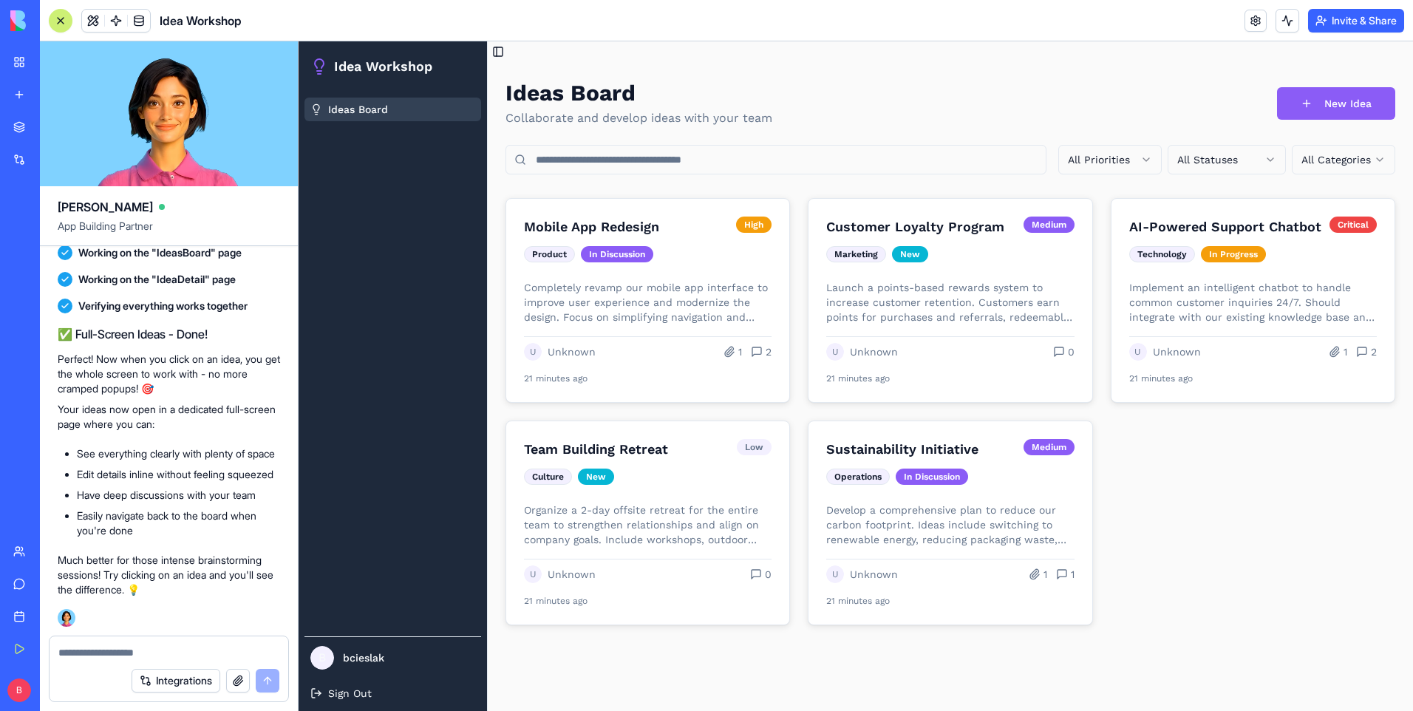
click at [57, 15] on div at bounding box center [61, 21] width 12 height 12
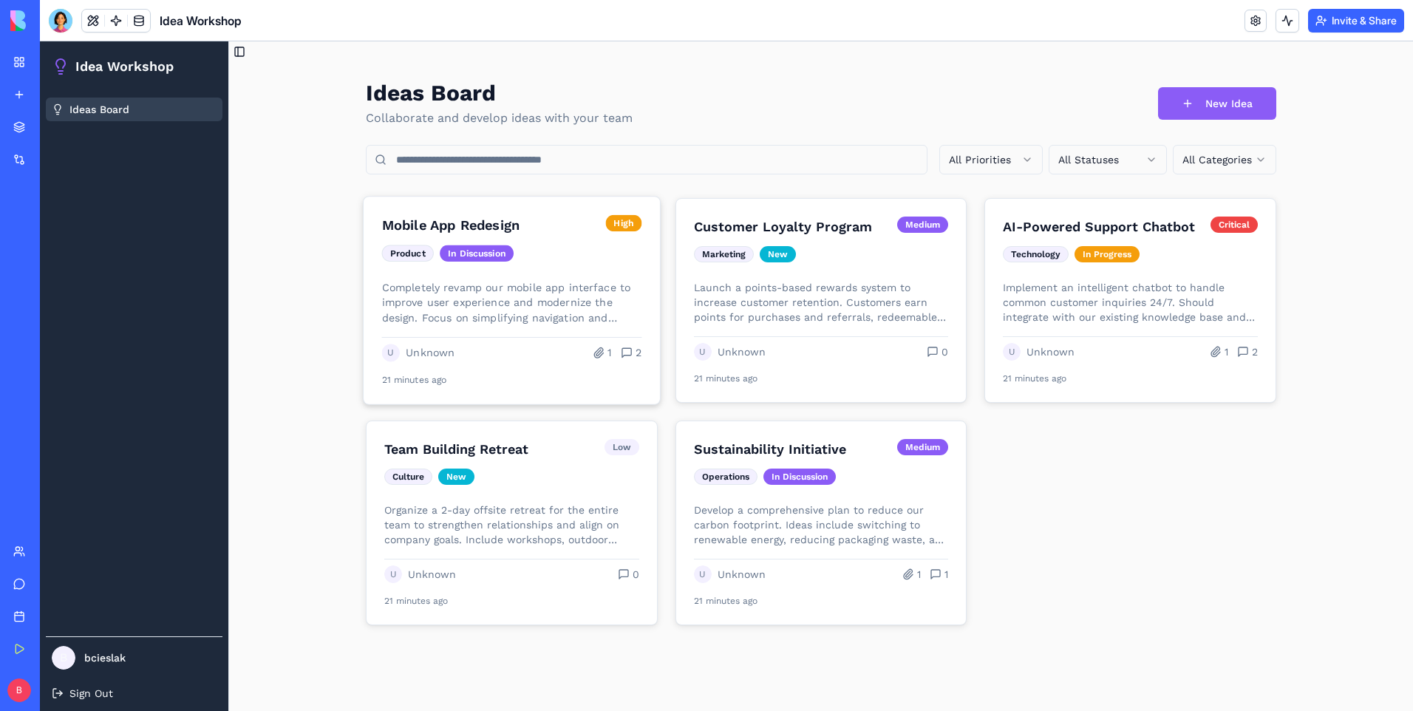
click at [439, 228] on h3 "Mobile App Redesign" at bounding box center [490, 225] width 217 height 21
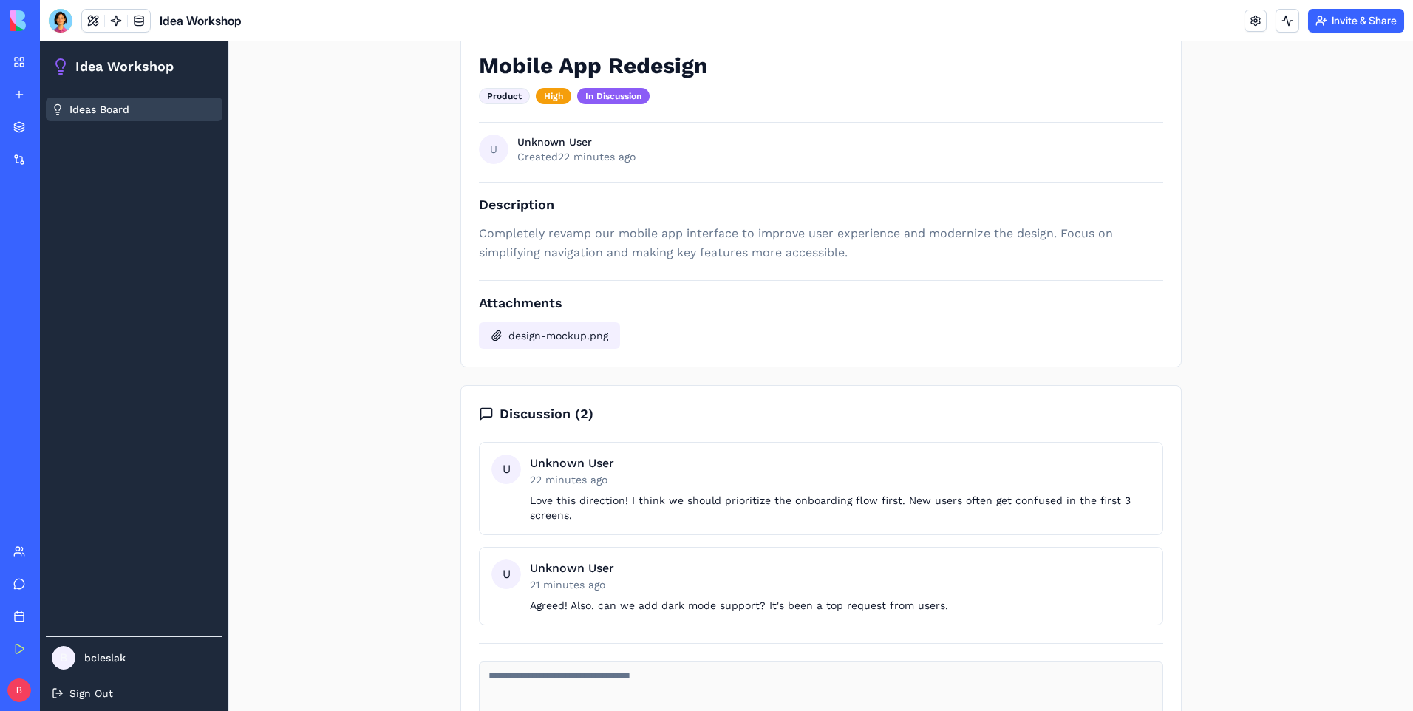
scroll to position [9, 0]
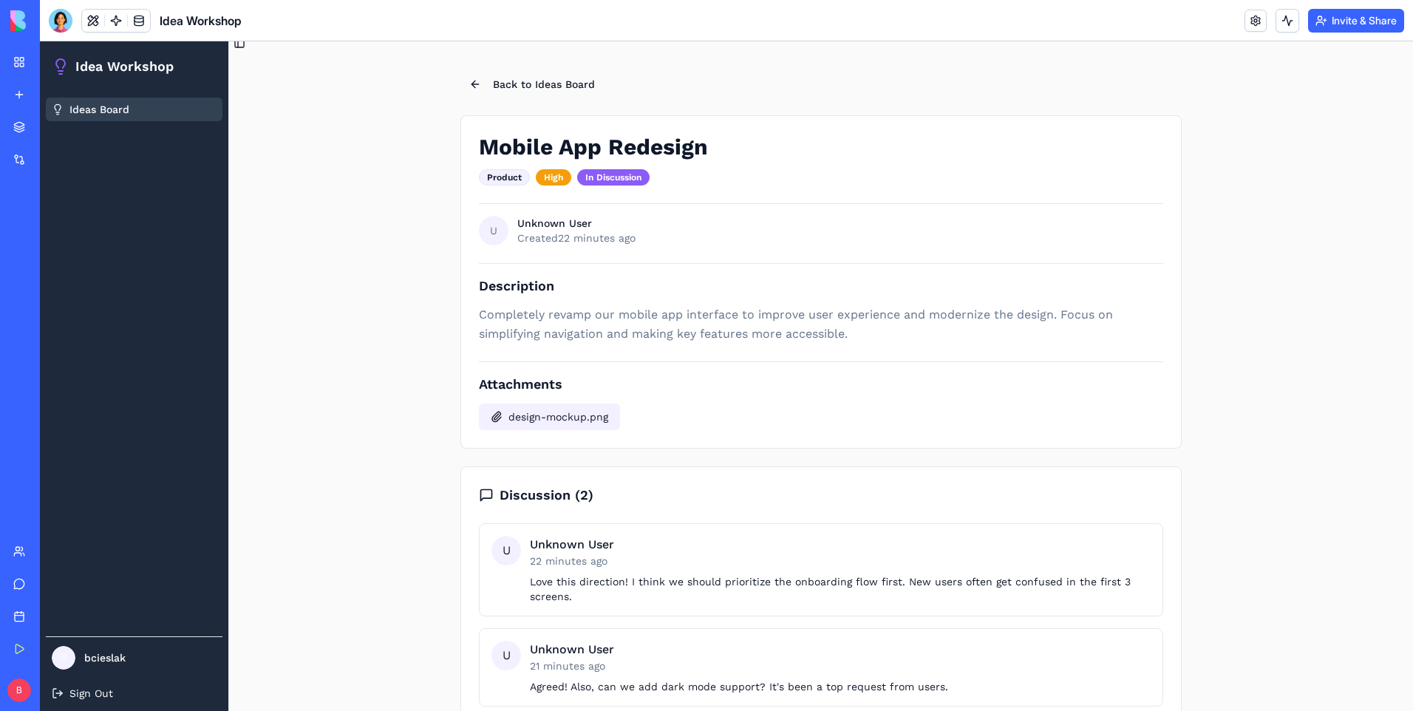
click at [563, 352] on div "Mobile App Redesign Product High In Discussion U Unknown User Created 22 minute…" at bounding box center [820, 281] width 721 height 333
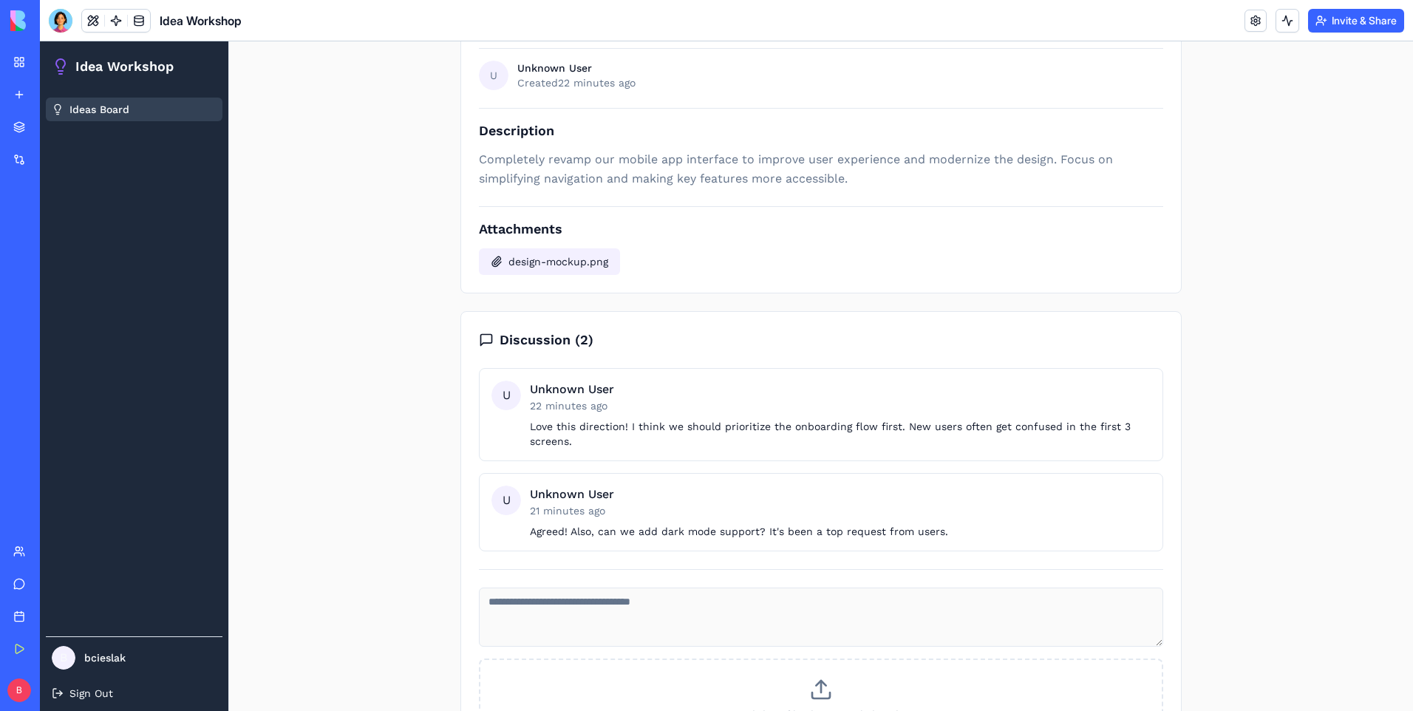
scroll to position [0, 0]
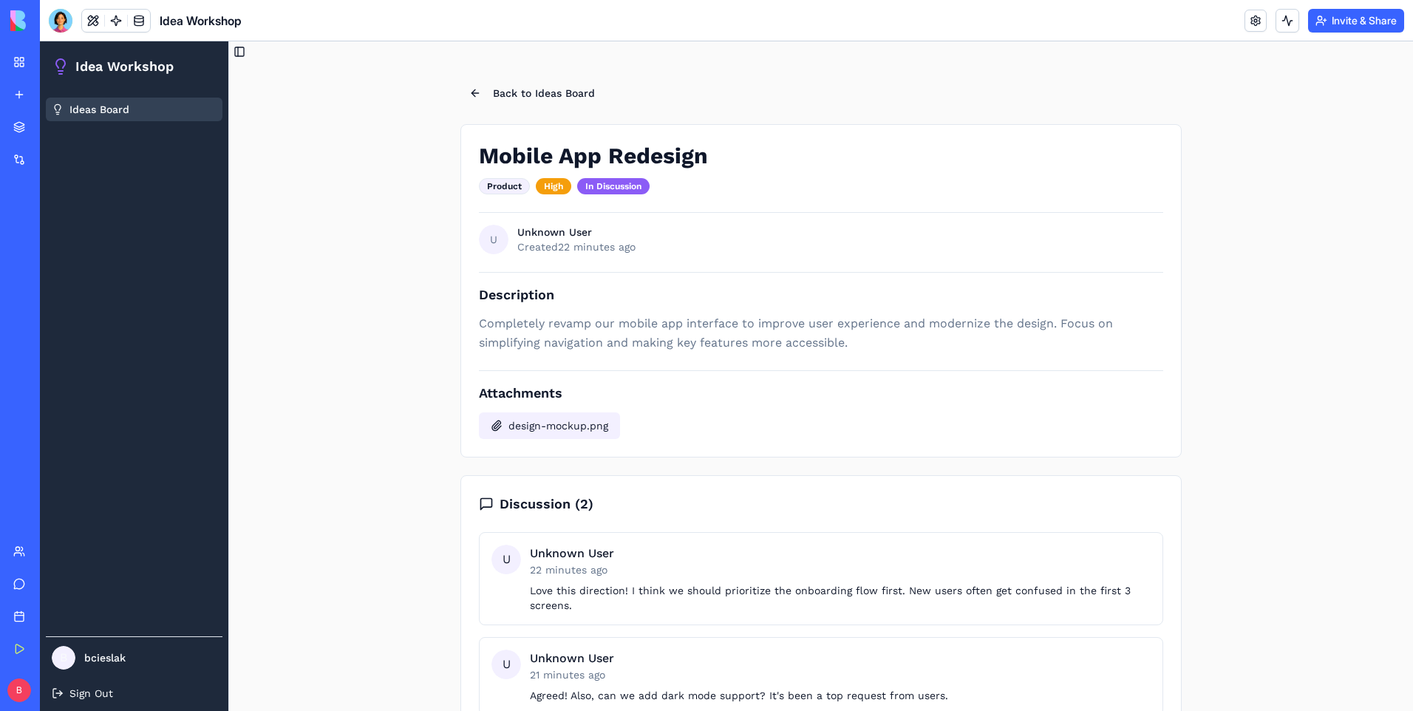
click at [592, 354] on div "Mobile App Redesign Product High In Discussion U Unknown User Created 22 minute…" at bounding box center [820, 290] width 721 height 333
click at [595, 346] on p "Completely revamp our mobile app interface to improve user experience and moder…" at bounding box center [821, 333] width 684 height 38
click at [507, 197] on div "Mobile App Redesign Product High In Discussion U Unknown User Created 22 minute…" at bounding box center [820, 290] width 721 height 333
click at [507, 188] on div "Product" at bounding box center [504, 186] width 51 height 16
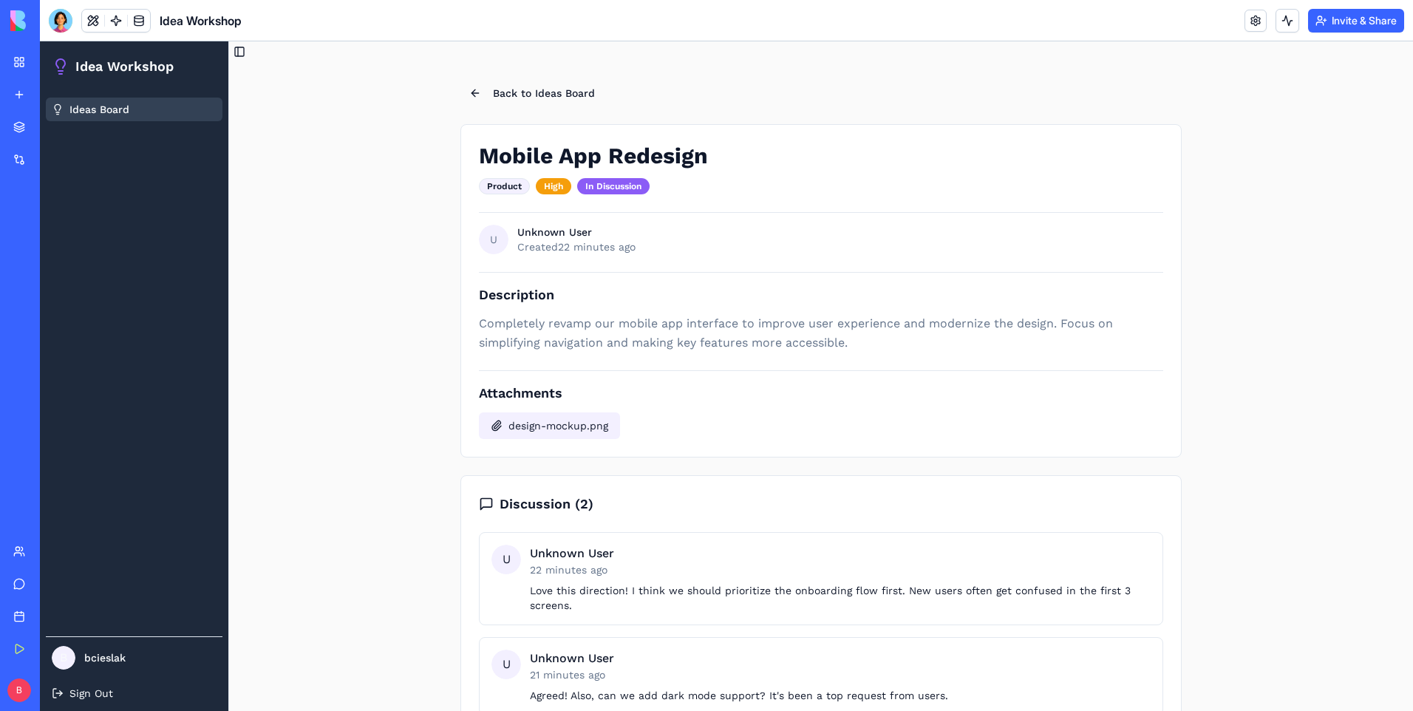
click at [571, 183] on div "Product High In Discussion" at bounding box center [815, 186] width 672 height 16
click at [542, 184] on div "High" at bounding box center [553, 186] width 35 height 16
click at [540, 80] on button "Back to Ideas Board" at bounding box center [531, 93] width 143 height 27
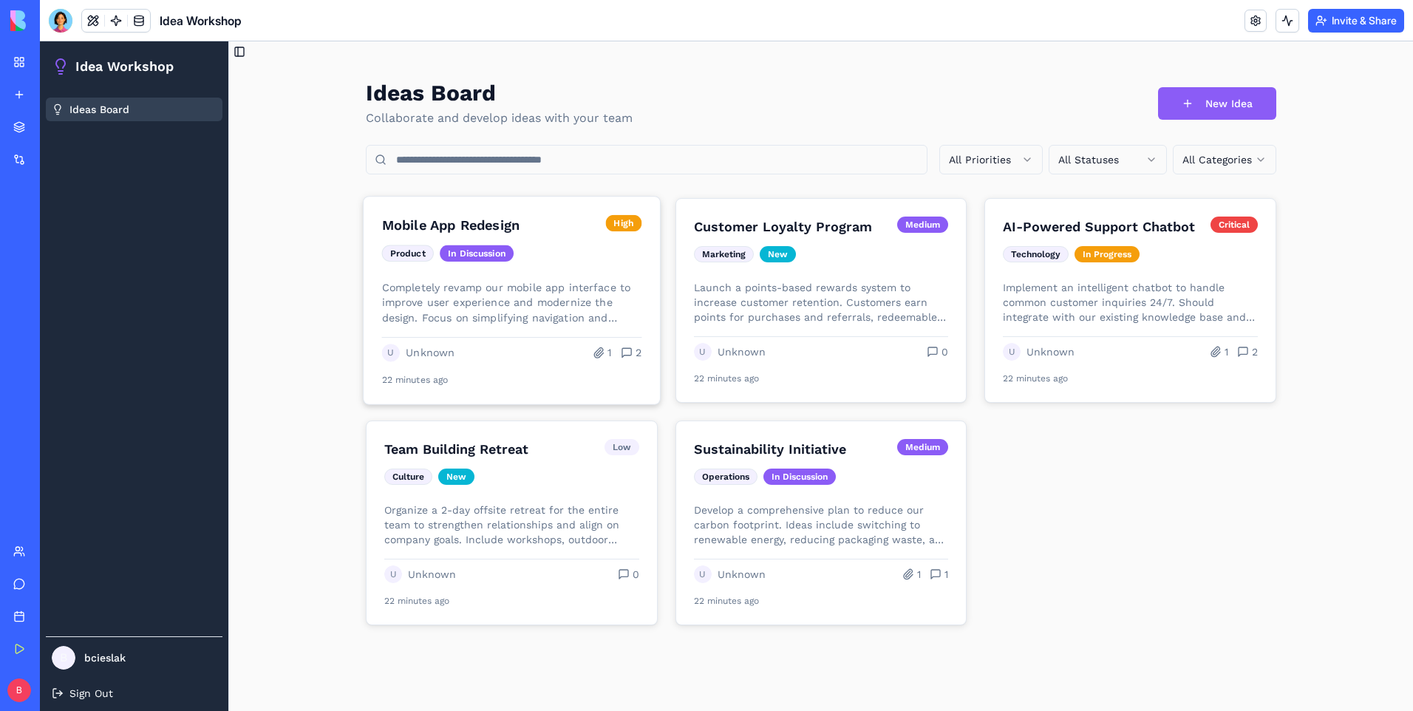
click at [500, 221] on h3 "Mobile App Redesign" at bounding box center [490, 225] width 217 height 21
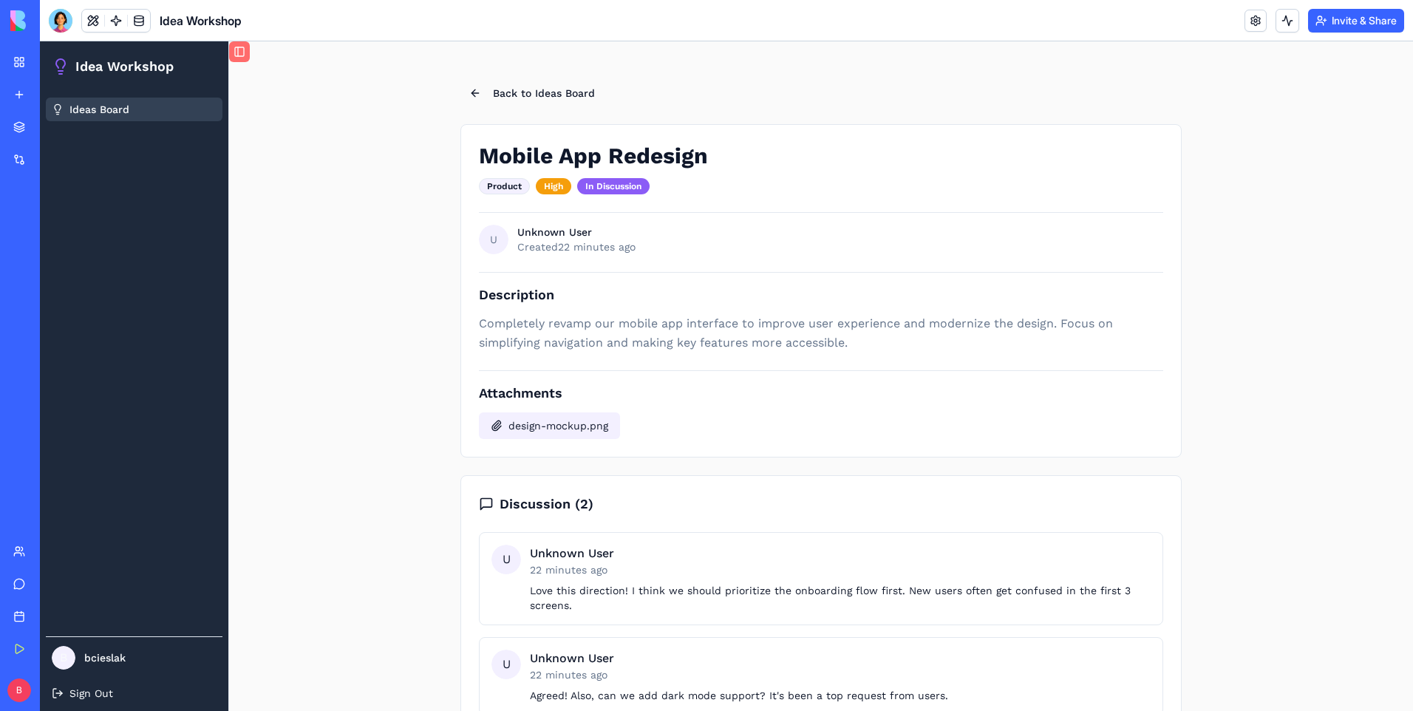
click at [245, 58] on button "Toggle Sidebar" at bounding box center [239, 51] width 21 height 21
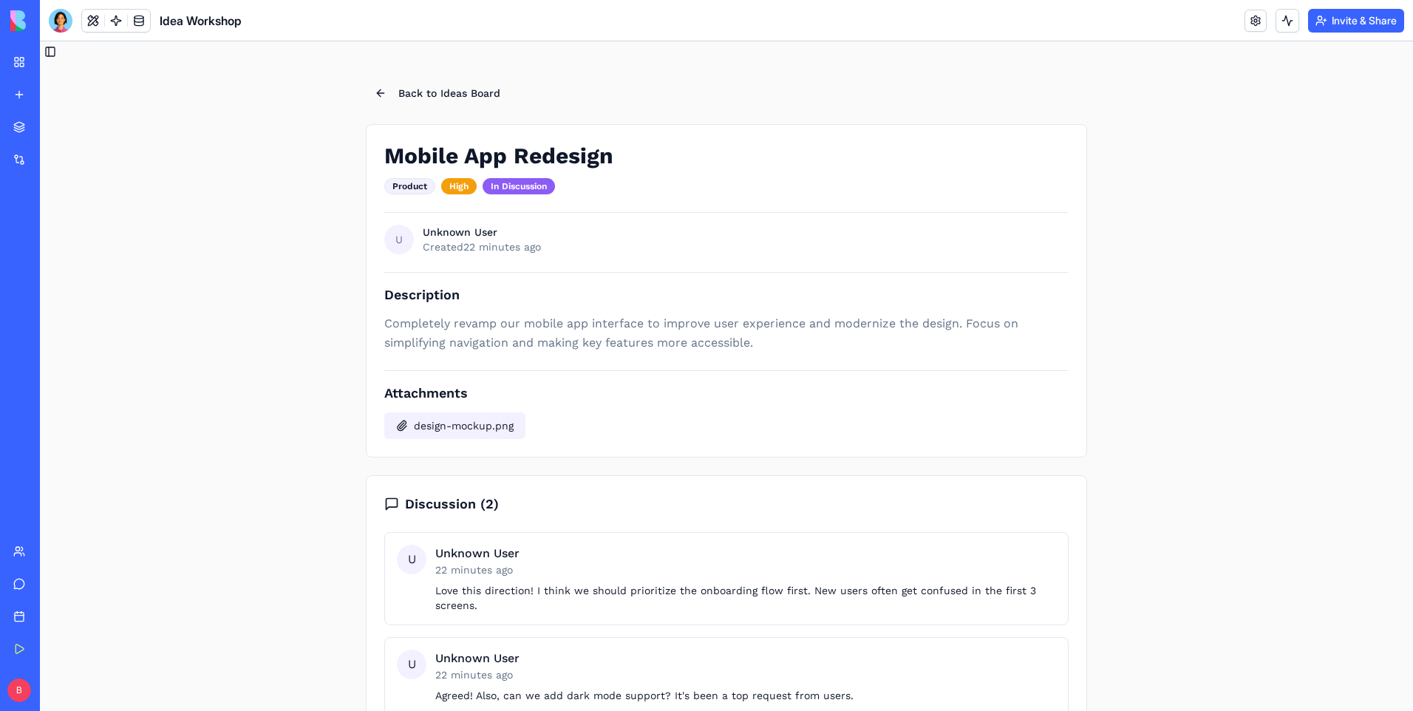
click at [47, 54] on link "My Workspace" at bounding box center [33, 62] width 59 height 30
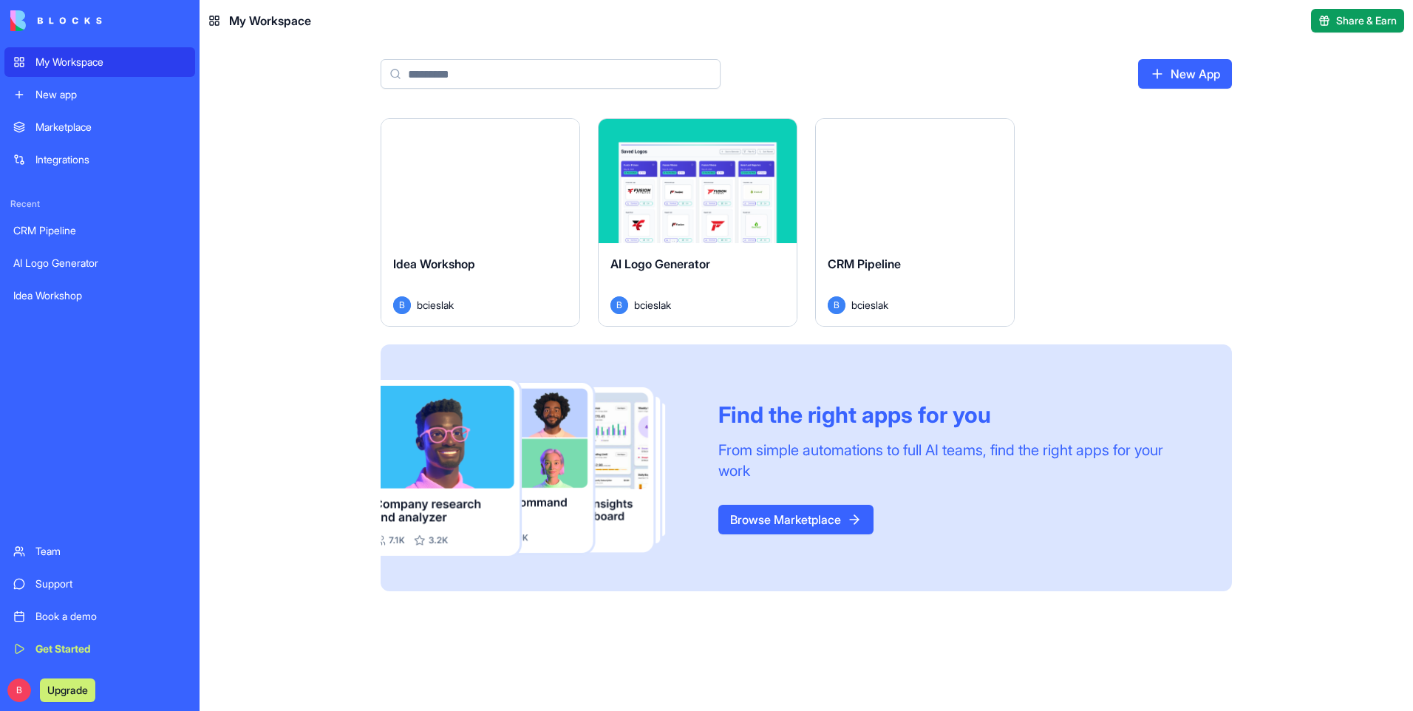
click at [542, 194] on div "Launch" at bounding box center [480, 181] width 198 height 124
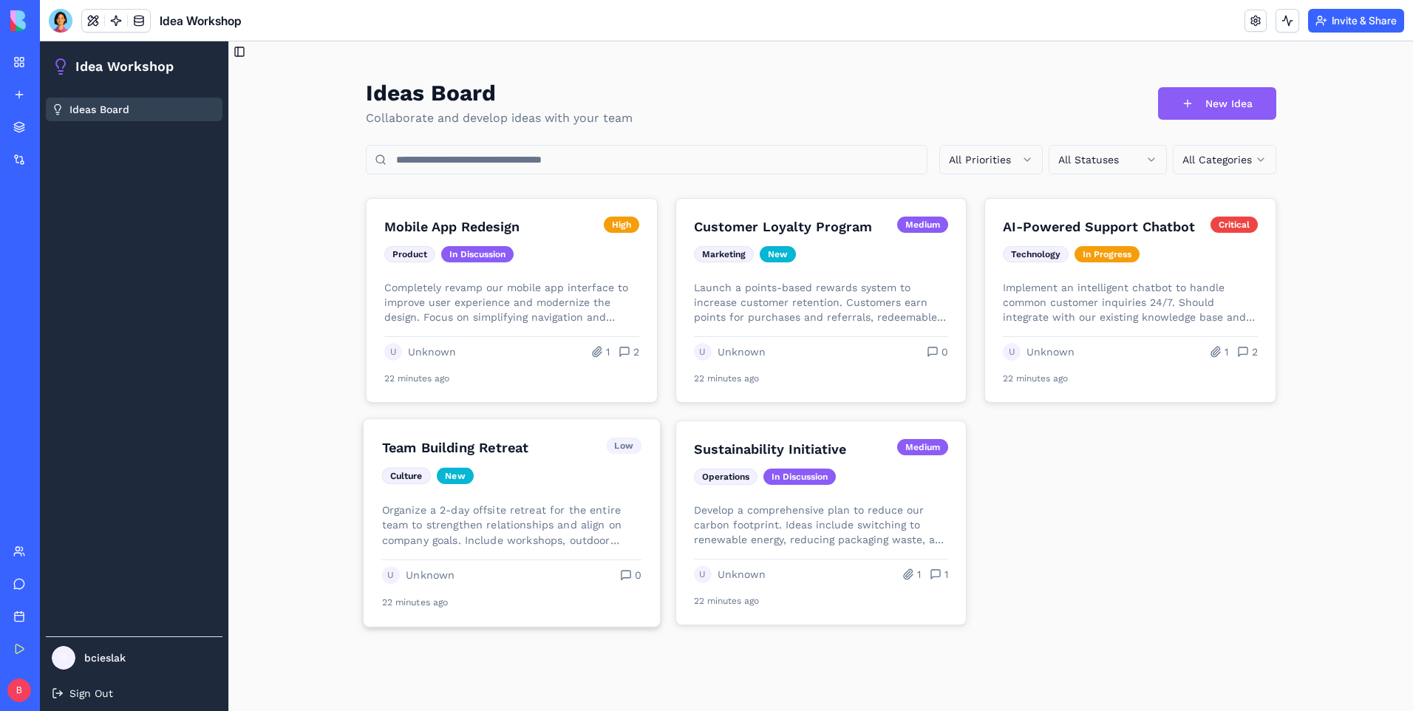
click at [539, 445] on h3 "Team Building Retreat" at bounding box center [491, 447] width 218 height 21
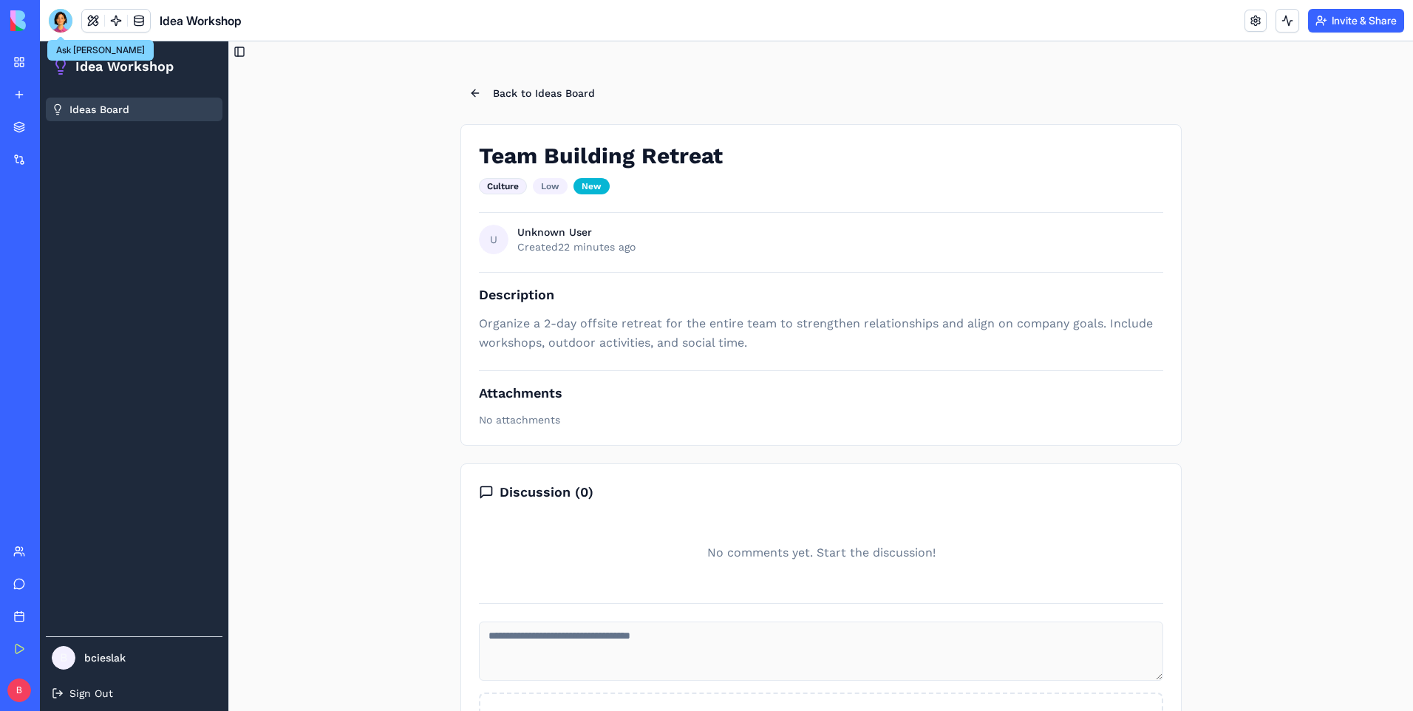
click at [61, 30] on div at bounding box center [61, 21] width 24 height 24
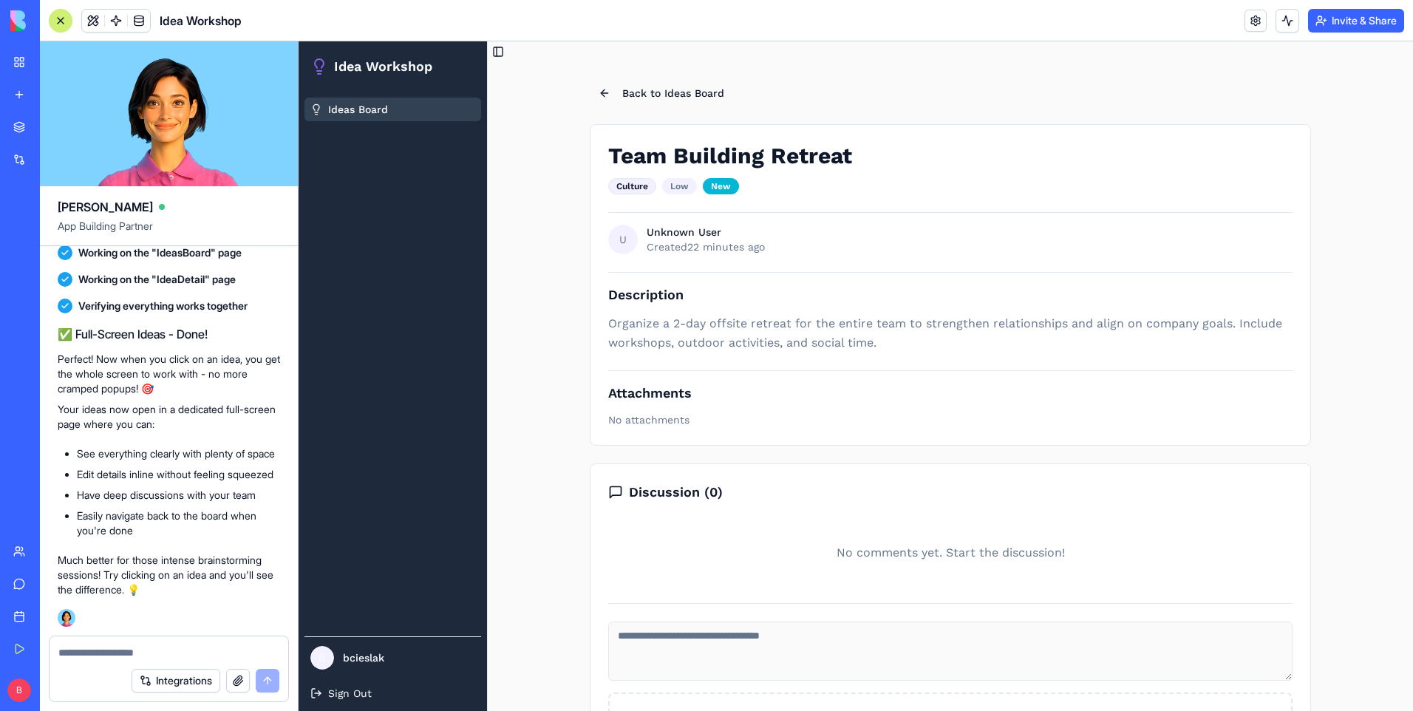
click at [158, 660] on div "Integrations" at bounding box center [168, 680] width 239 height 41
click at [160, 653] on textarea at bounding box center [168, 652] width 221 height 15
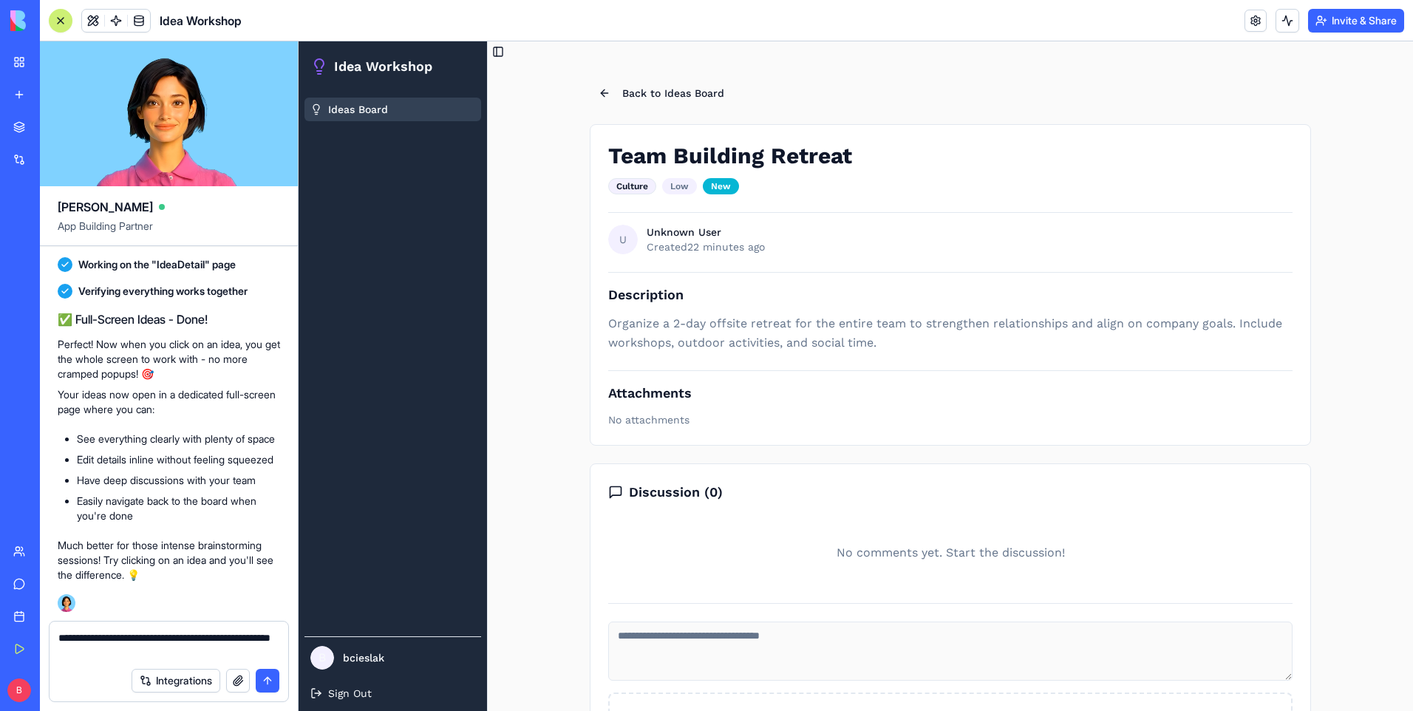
type textarea "**********"
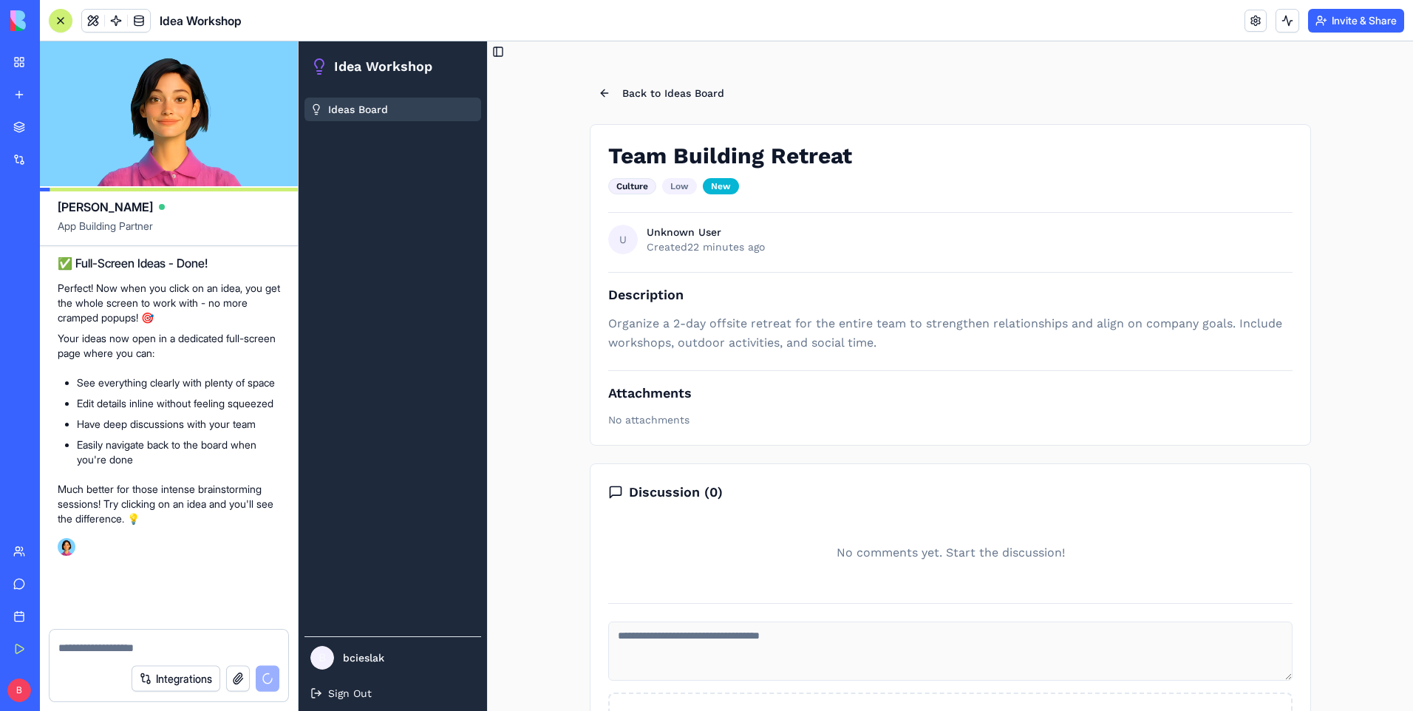
scroll to position [1904, 0]
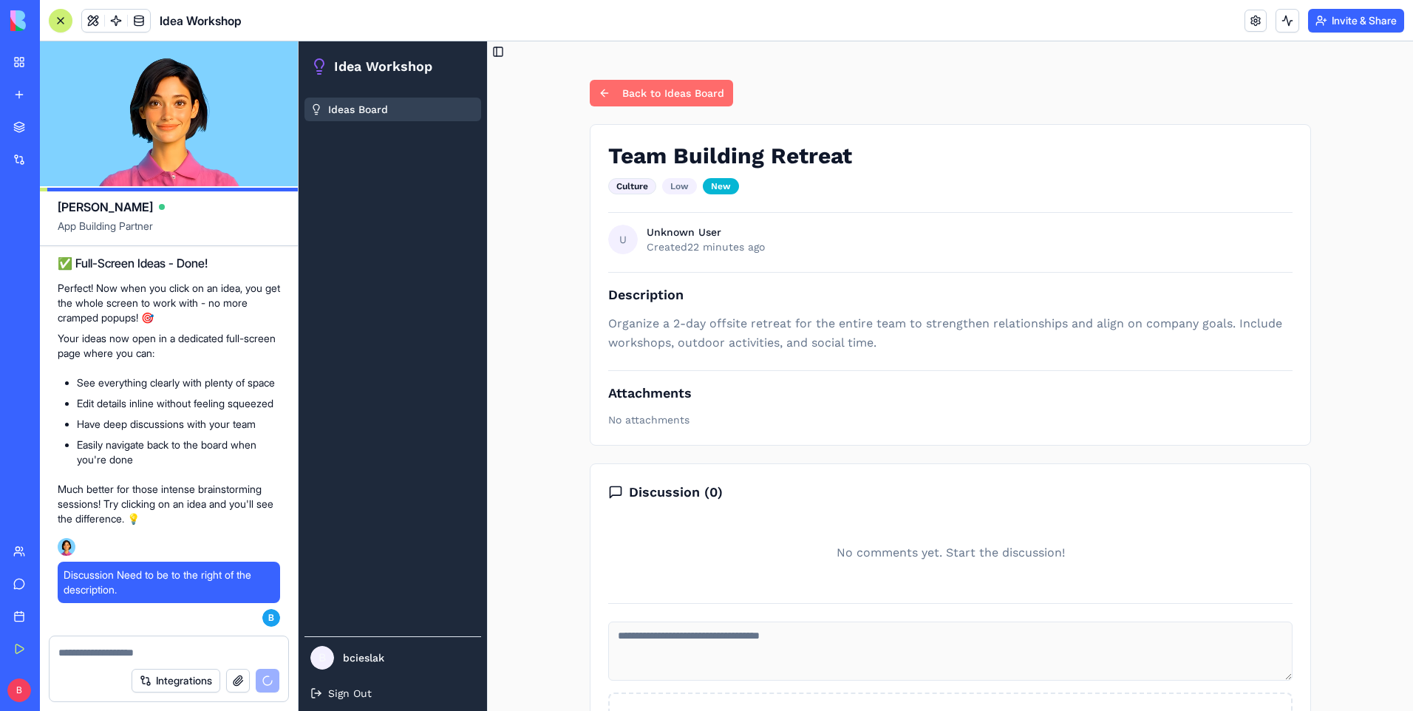
click at [590, 85] on button "Back to Ideas Board" at bounding box center [661, 93] width 143 height 27
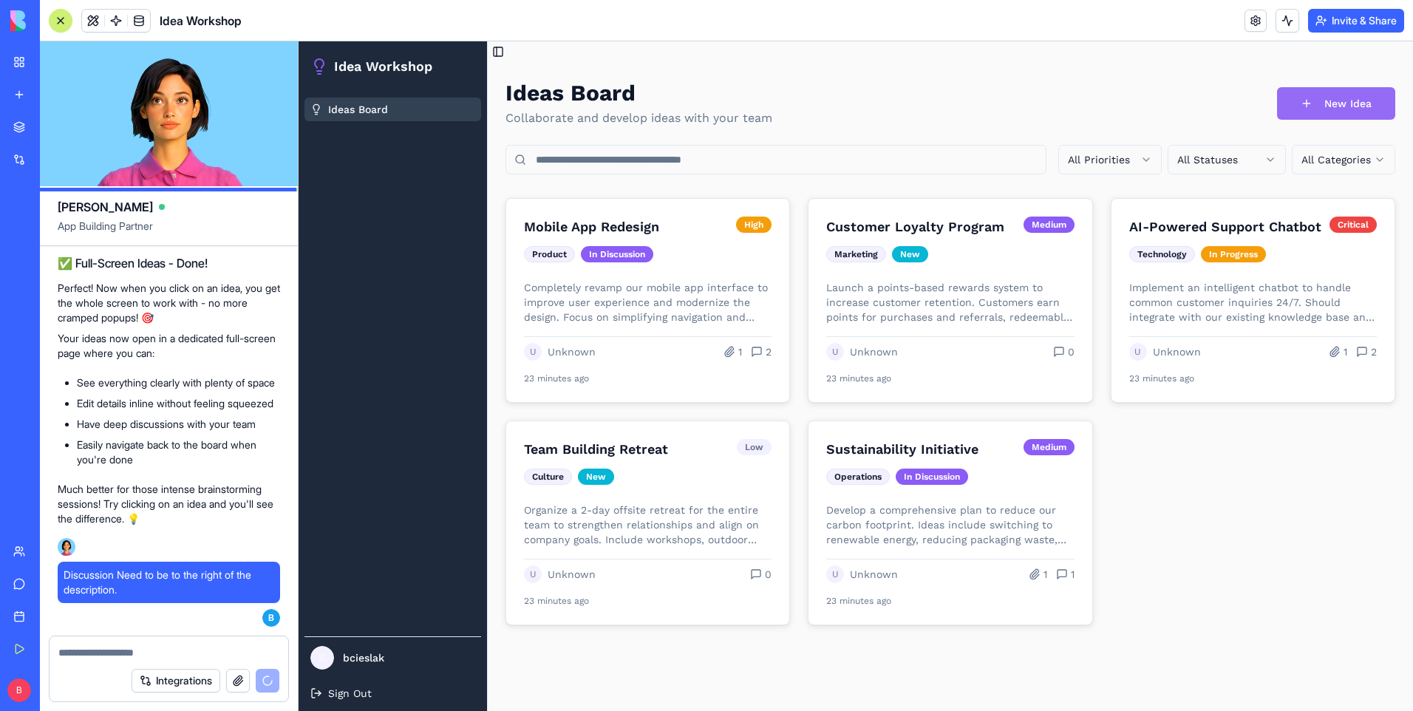
click at [1359, 102] on button "New Idea" at bounding box center [1336, 103] width 118 height 33
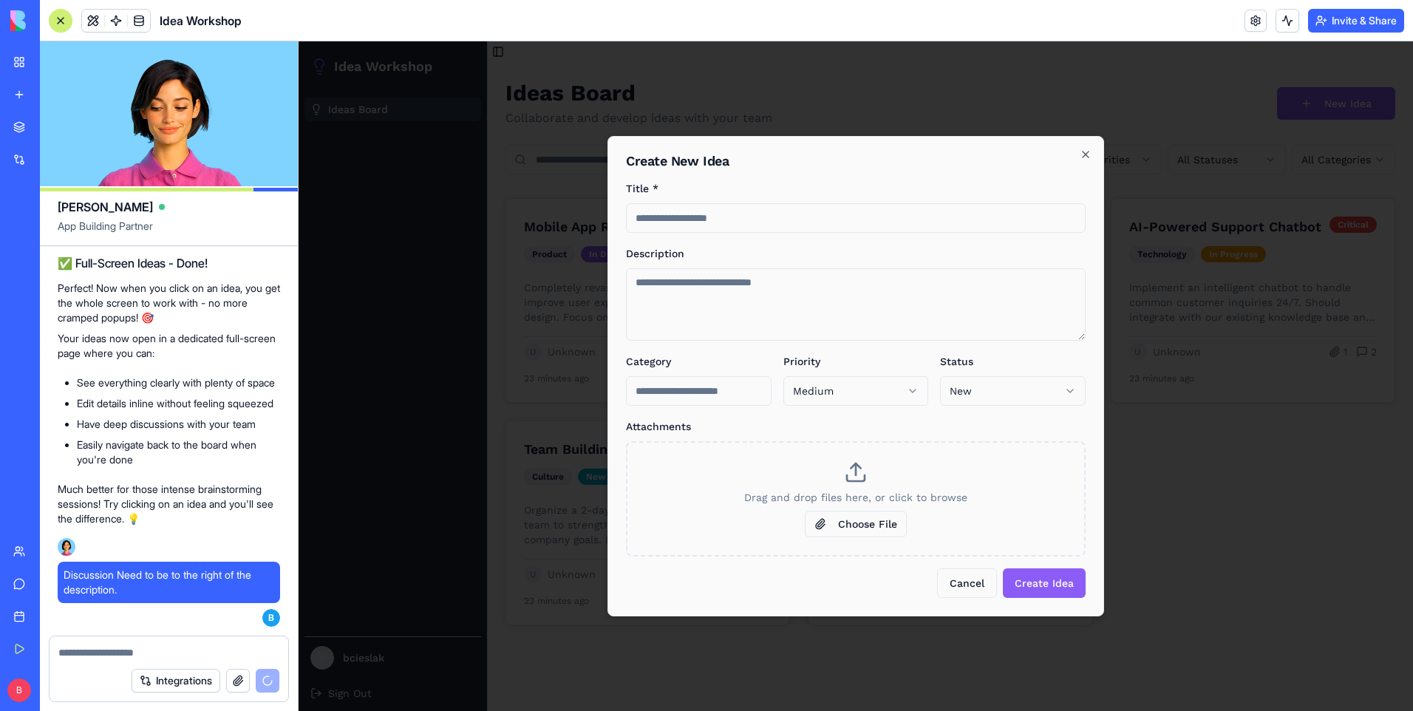
click at [745, 394] on input "Category" at bounding box center [699, 391] width 146 height 30
click at [835, 394] on body "Idea Workshop Ideas Board B bcieslak Sign Out Toggle Sidebar Ideas Board Collab…" at bounding box center [855, 375] width 1114 height 669
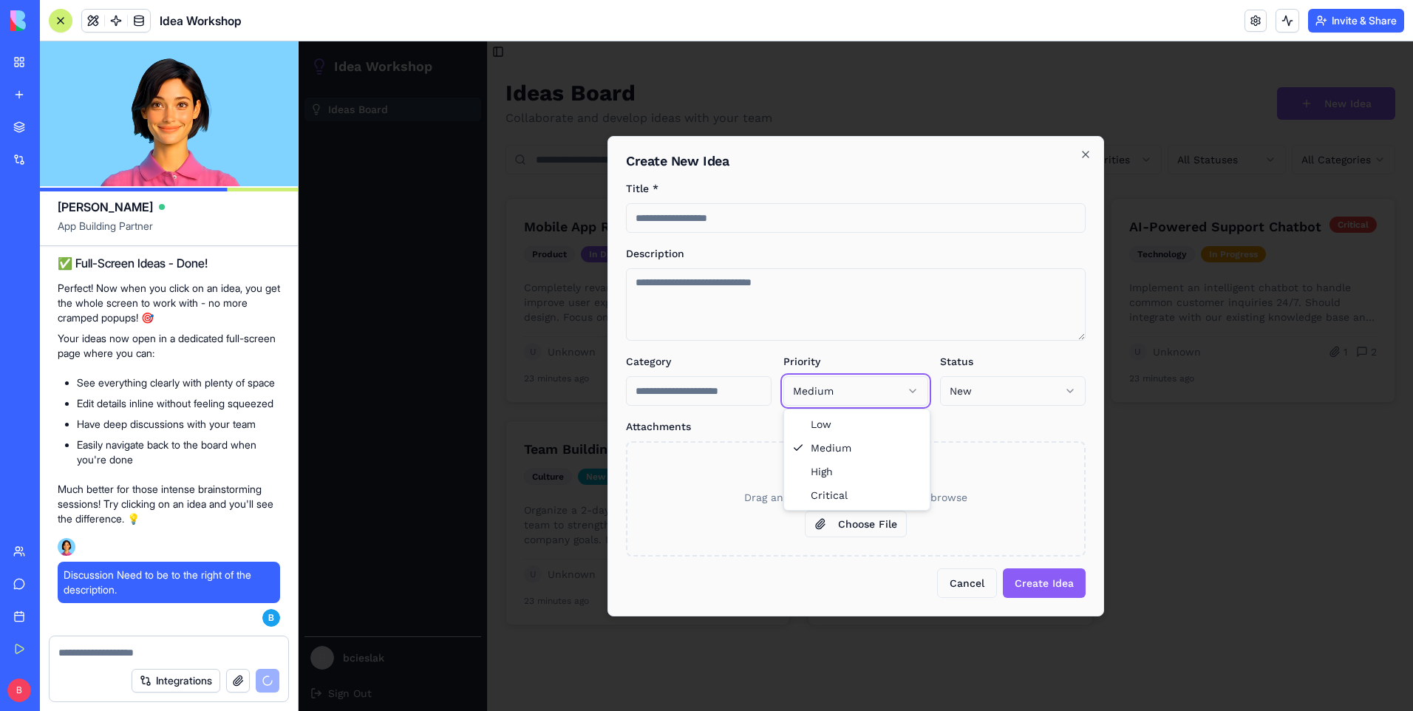
click at [1065, 394] on body "Idea Workshop Ideas Board B bcieslak Sign Out Toggle Sidebar Ideas Board Collab…" at bounding box center [855, 375] width 1114 height 669
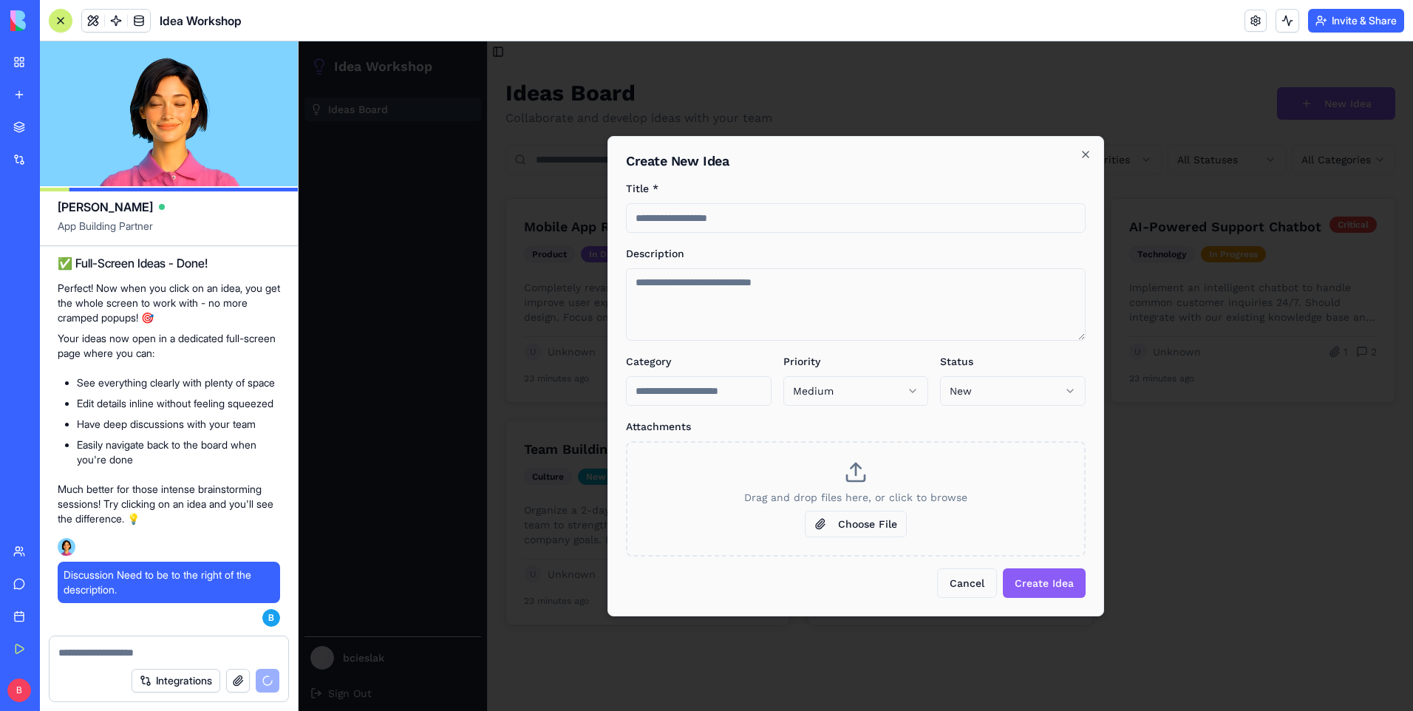
click at [1065, 394] on body "Idea Workshop Ideas Board B bcieslak Sign Out Toggle Sidebar Ideas Board Collab…" at bounding box center [855, 375] width 1114 height 669
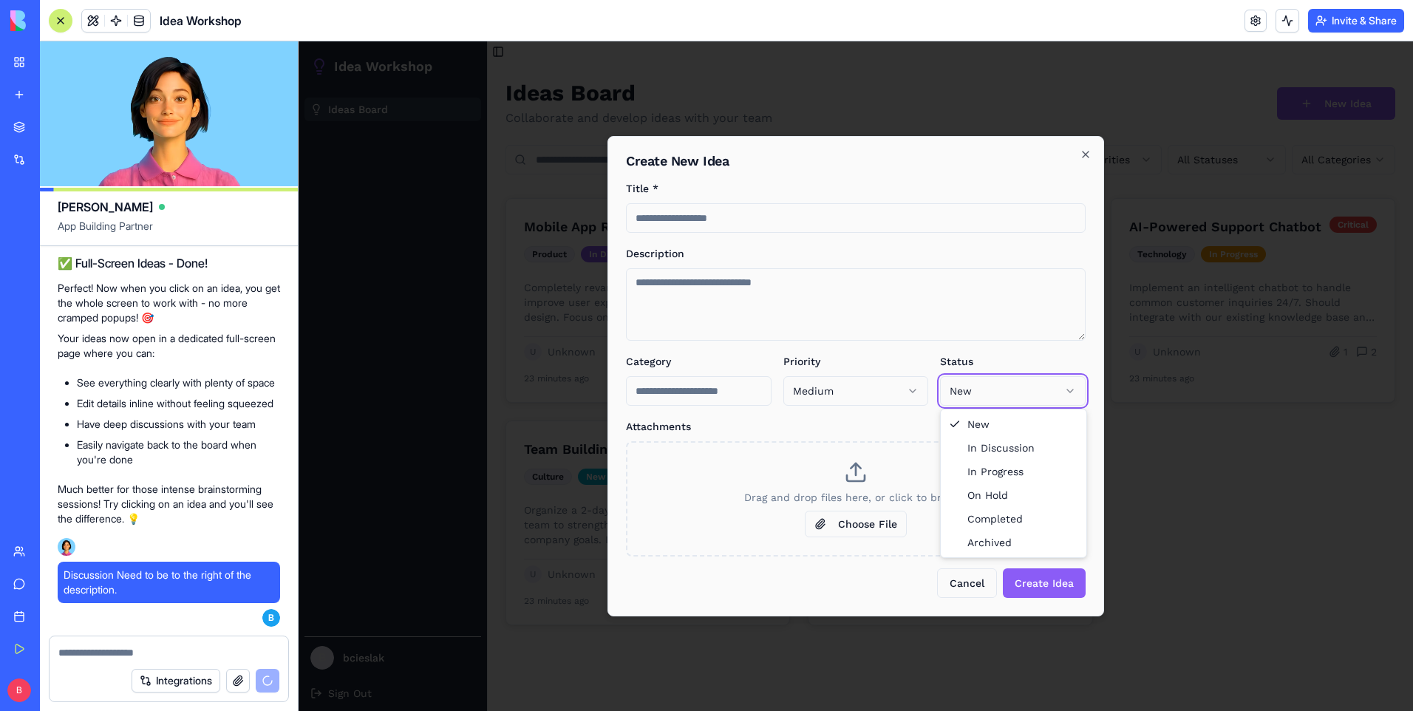
click at [1031, 344] on body "Idea Workshop Ideas Board B bcieslak Sign Out Toggle Sidebar Ideas Board Collab…" at bounding box center [855, 375] width 1114 height 669
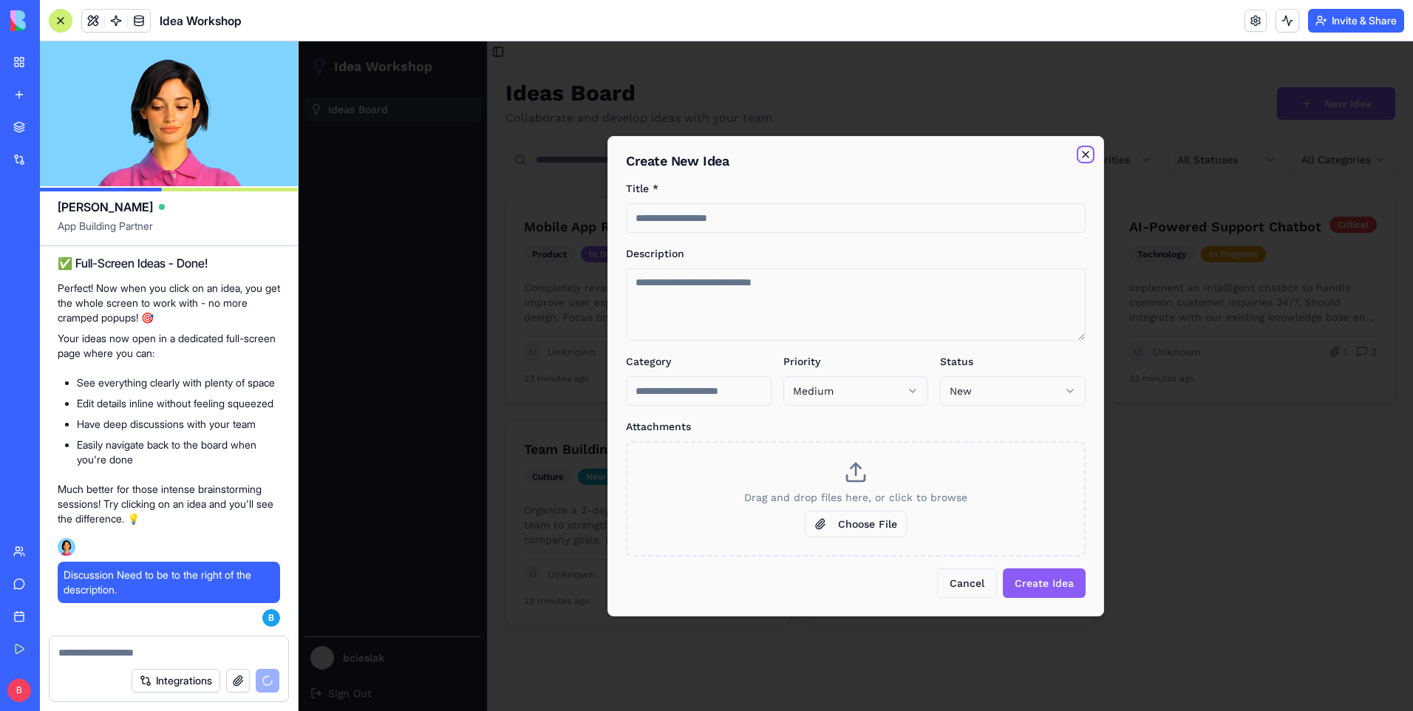
click at [1087, 154] on icon "button" at bounding box center [1085, 154] width 12 height 12
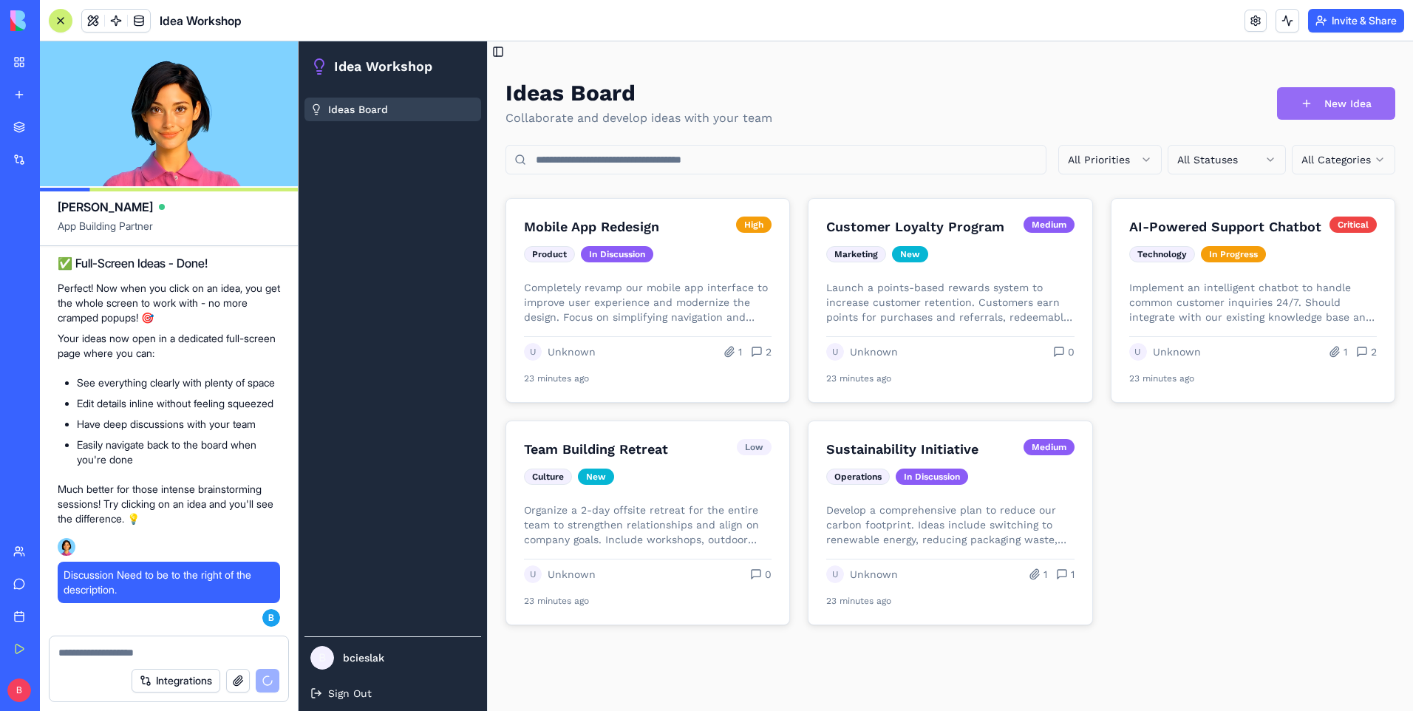
click at [1319, 93] on button "New Idea" at bounding box center [1336, 103] width 118 height 33
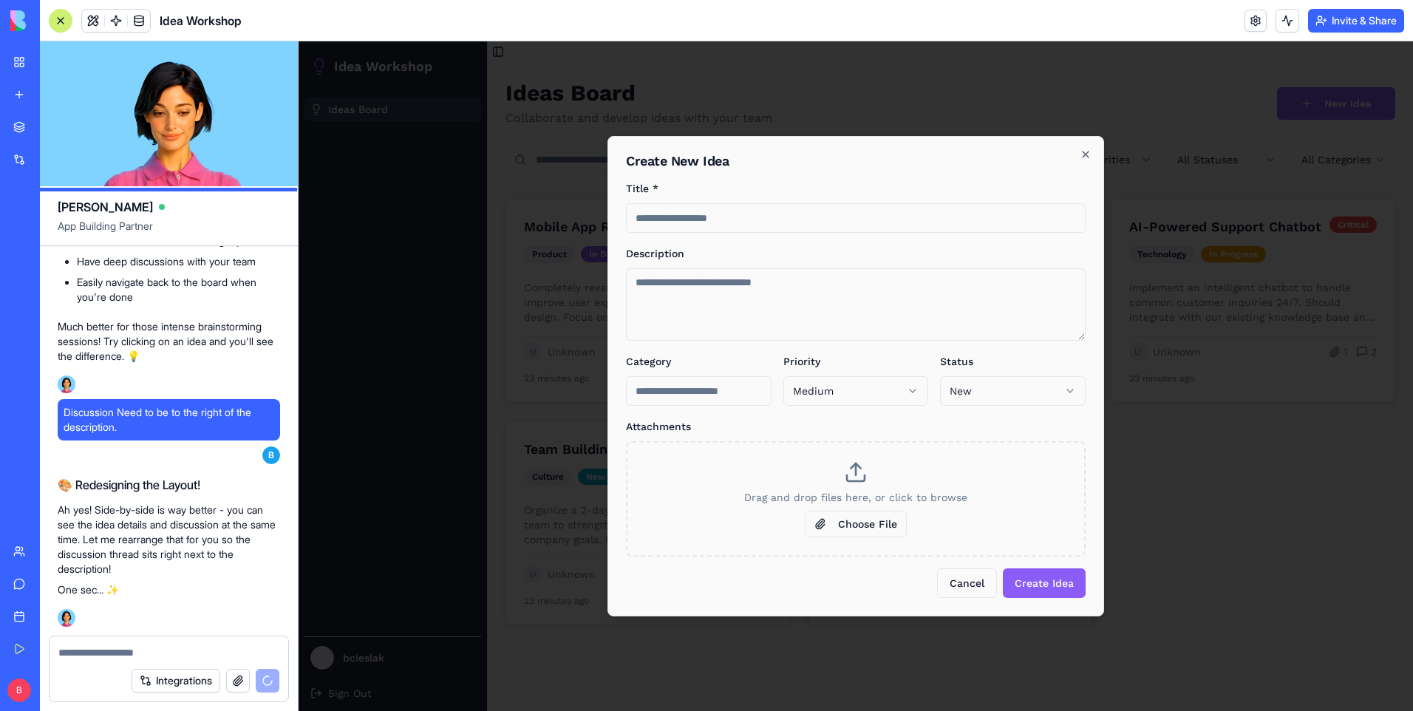
scroll to position [2093, 0]
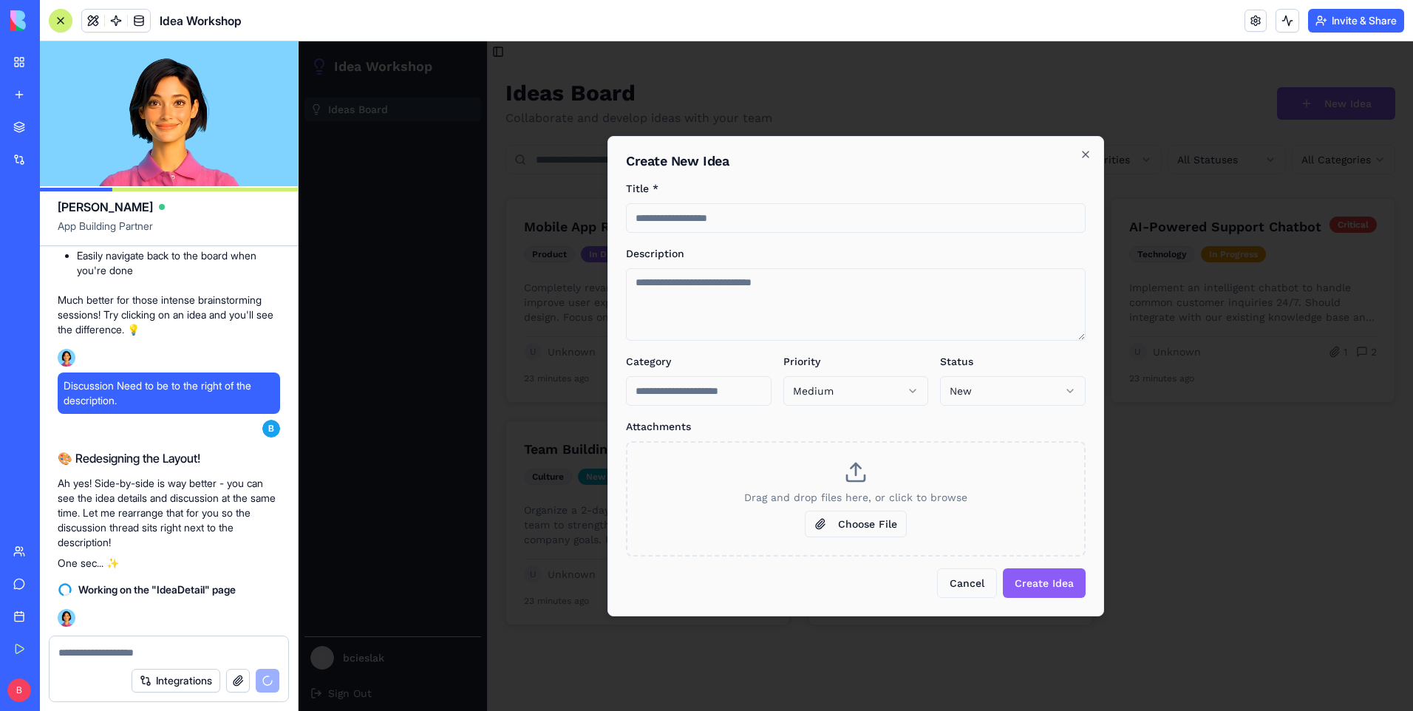
drag, startPoint x: 1078, startPoint y: 148, endPoint x: 1059, endPoint y: 160, distance: 21.9
click at [1078, 148] on div "**********" at bounding box center [855, 376] width 496 height 480
click at [1087, 151] on icon "button" at bounding box center [1085, 154] width 12 height 12
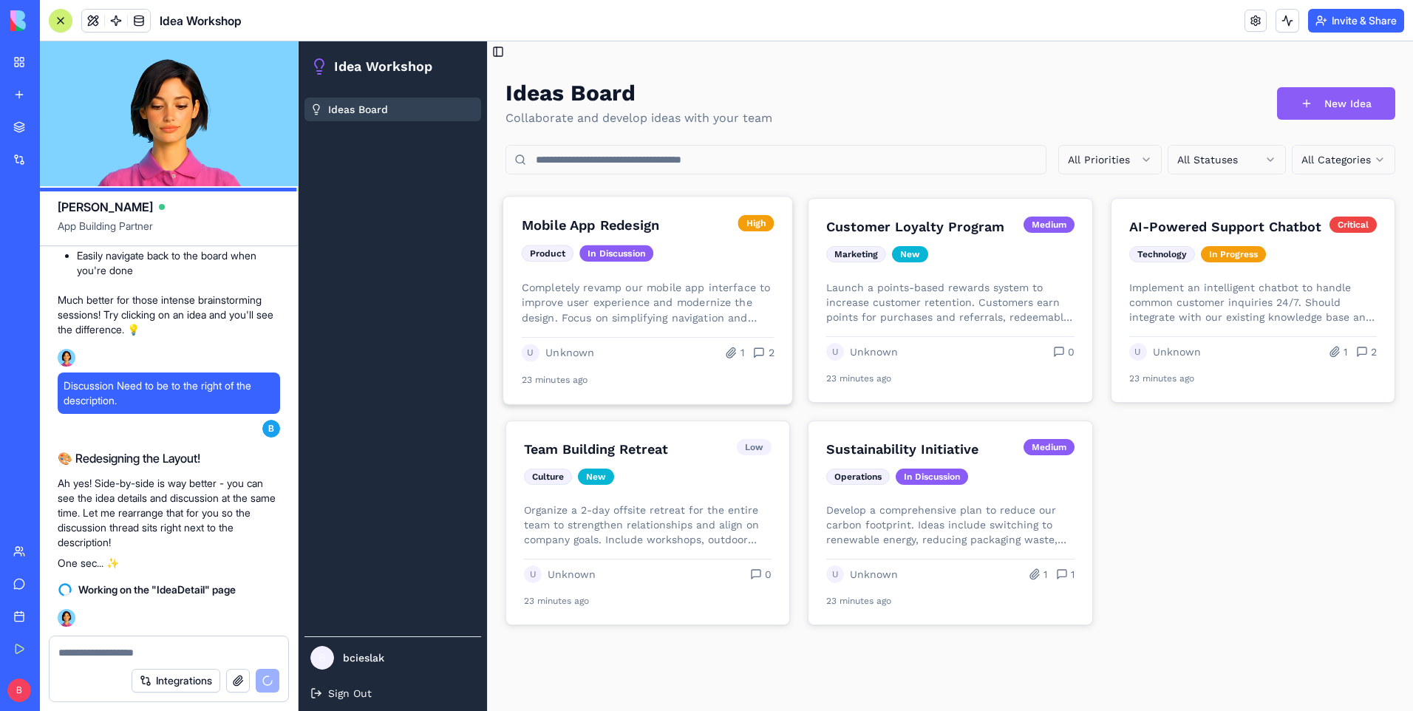
click at [644, 218] on h3 "Mobile App Redesign" at bounding box center [627, 225] width 211 height 21
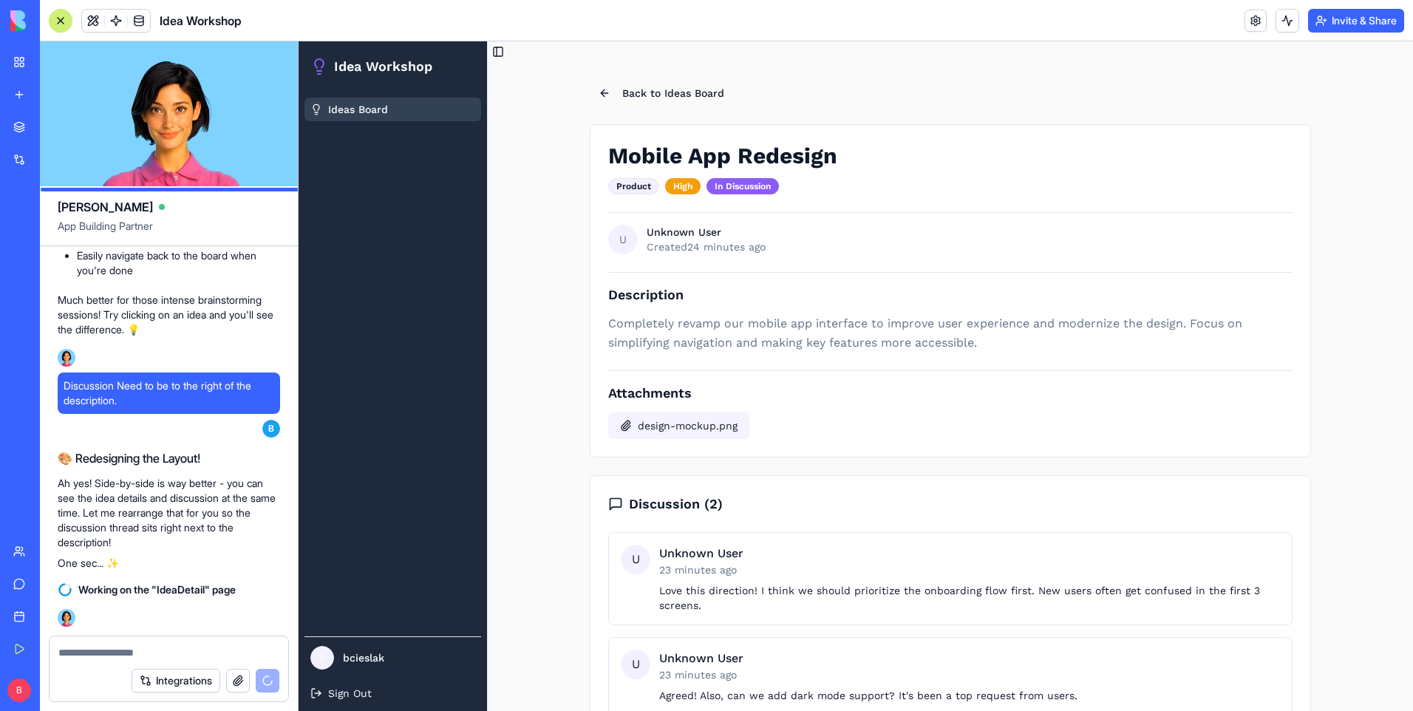
click at [653, 425] on span "design-mockup.png" at bounding box center [688, 425] width 100 height 15
click at [528, 401] on div "Back to Ideas Board Mobile App Redesign Product High In Discussion U Unknown Us…" at bounding box center [950, 538] width 925 height 953
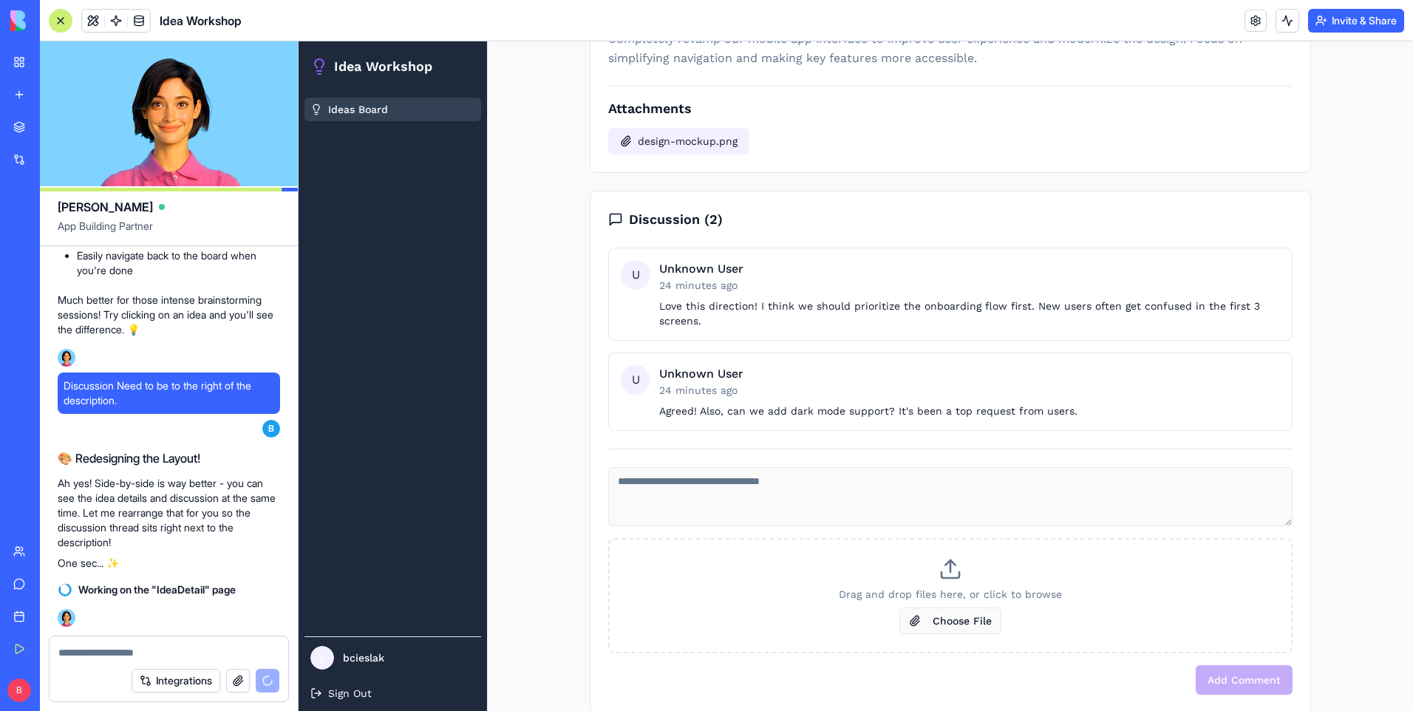
scroll to position [296, 0]
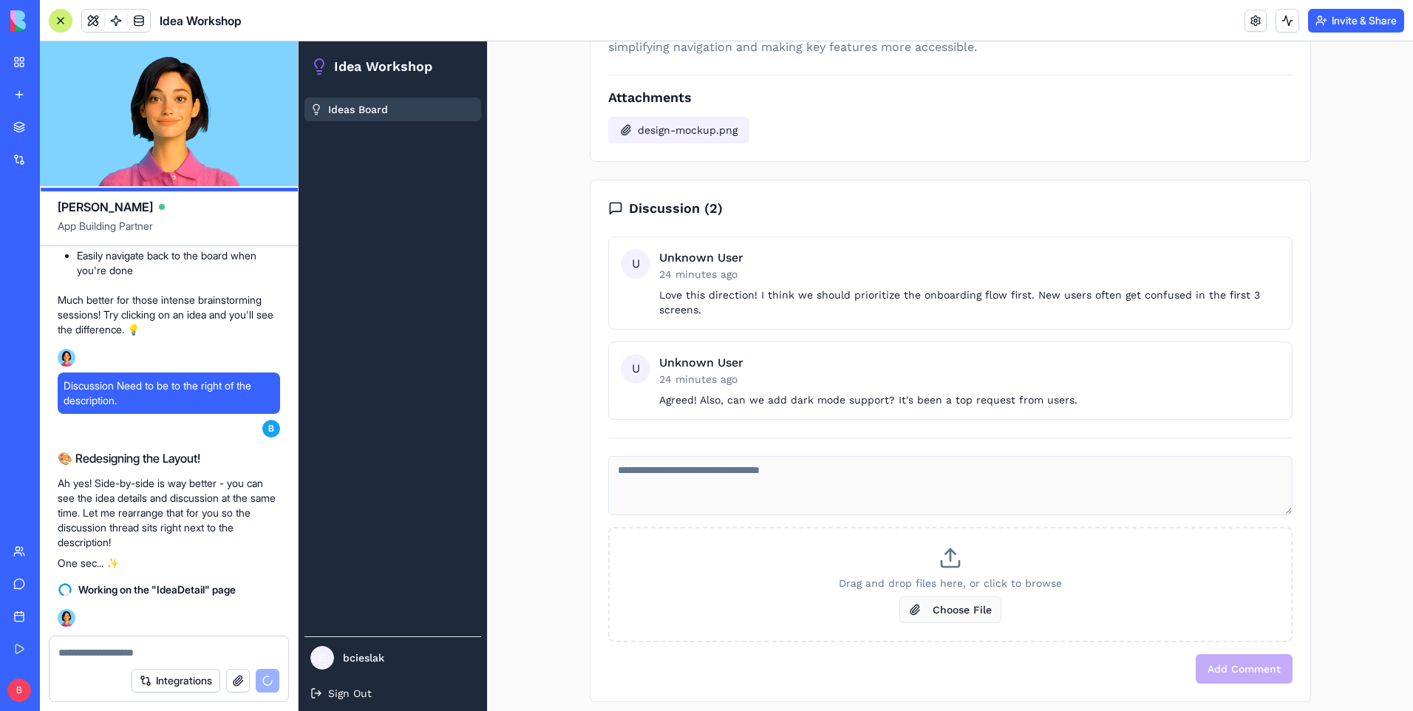
click at [789, 502] on textarea at bounding box center [950, 485] width 684 height 59
click at [556, 358] on div "Back to Ideas Board Mobile App Redesign Product High In Discussion U Unknown Us…" at bounding box center [950, 243] width 925 height 953
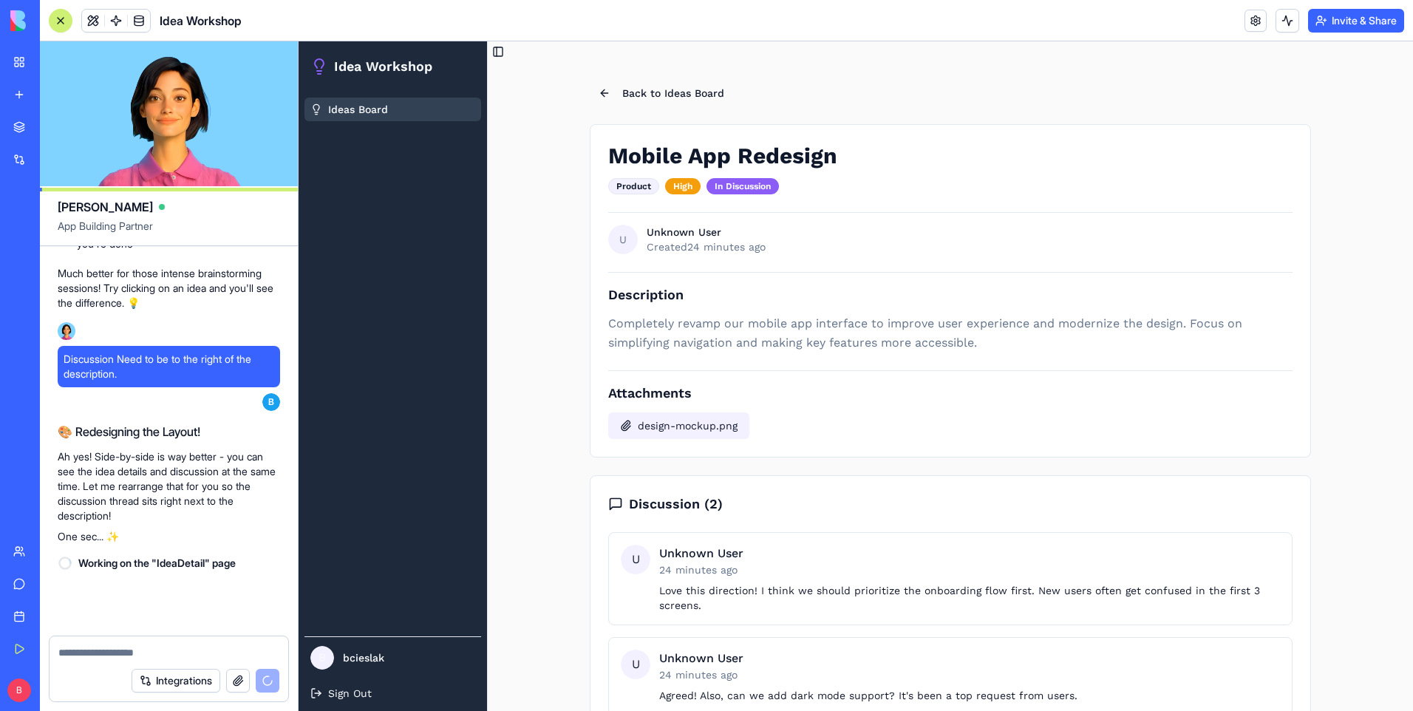
scroll to position [2120, 0]
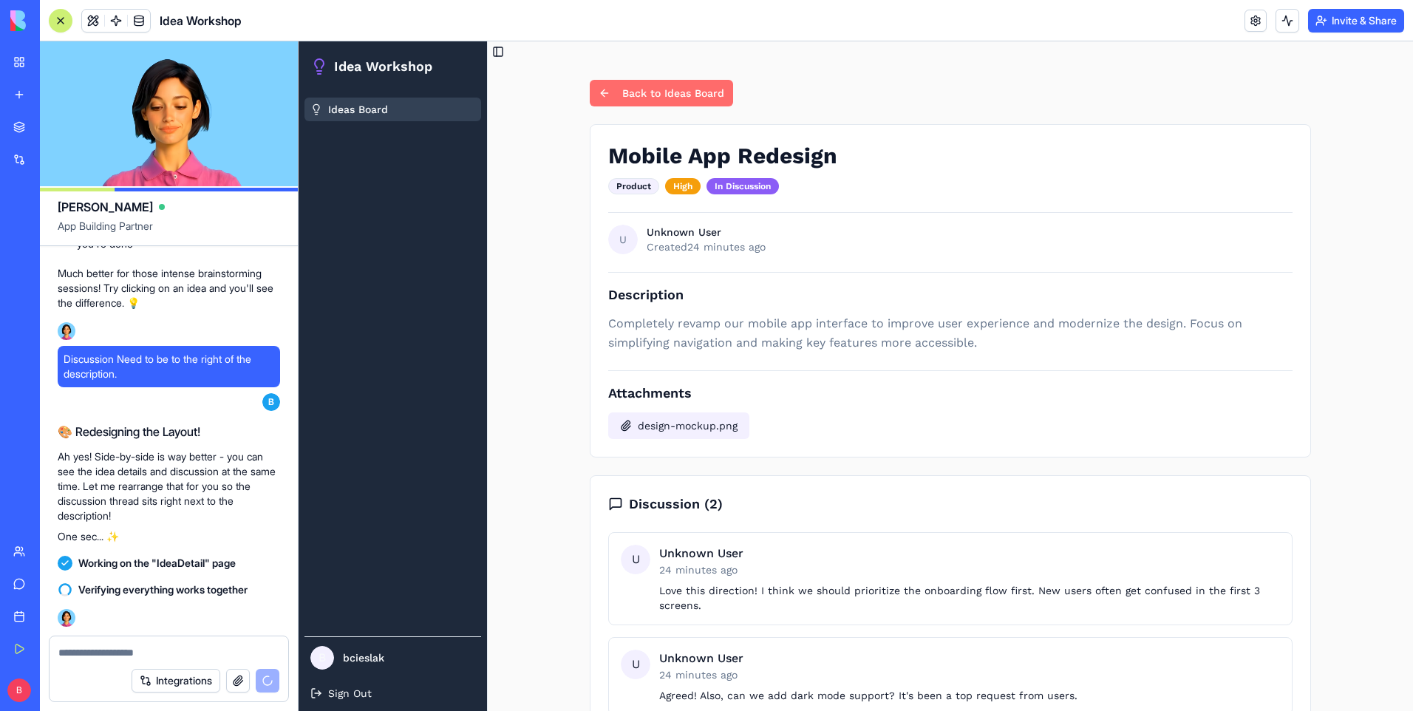
click at [636, 98] on button "Back to Ideas Board" at bounding box center [661, 93] width 143 height 27
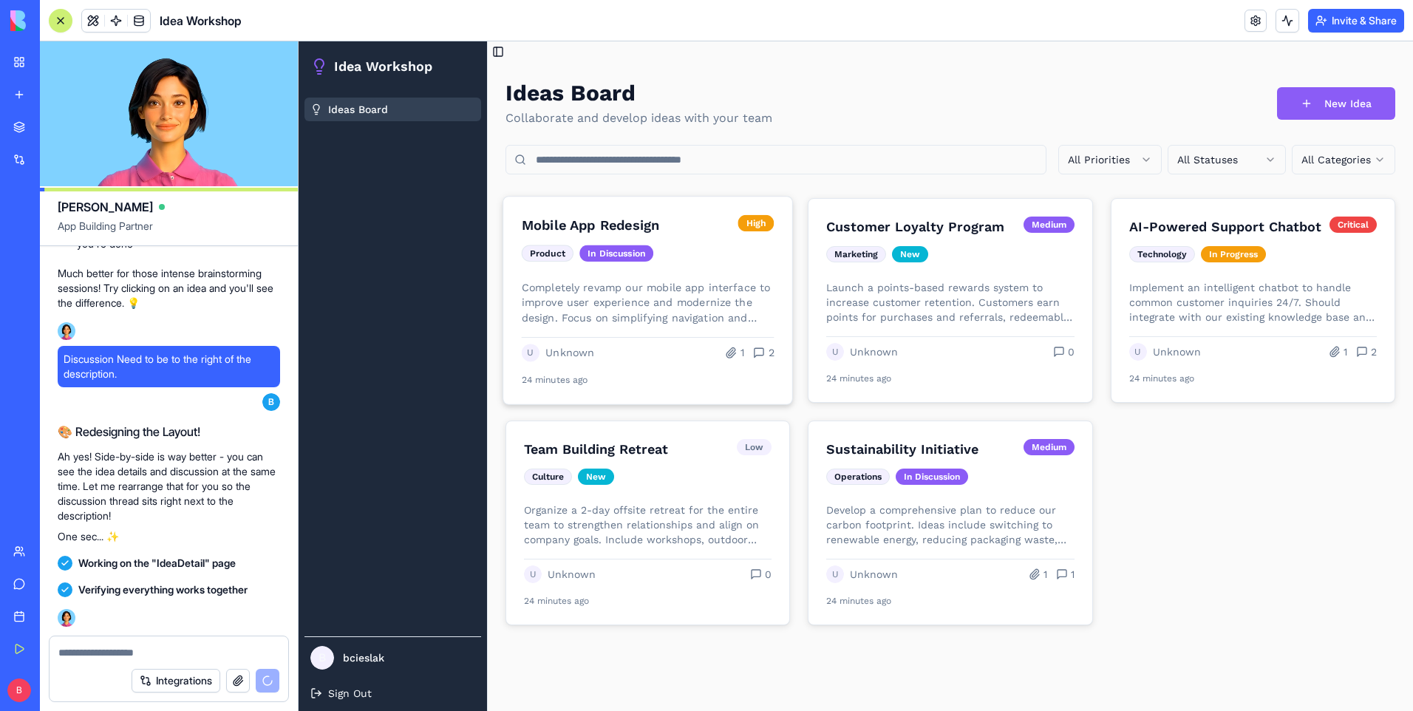
click at [639, 230] on h3 "Mobile App Redesign" at bounding box center [627, 225] width 211 height 21
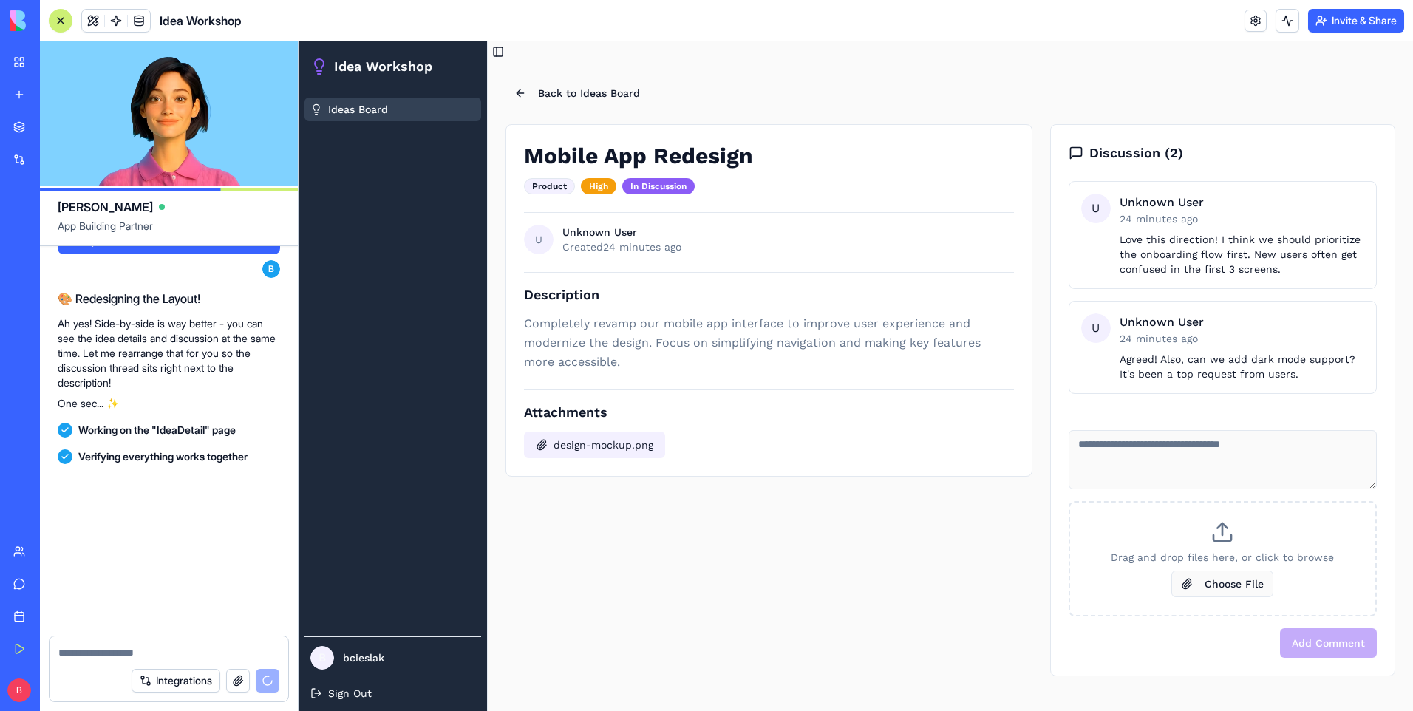
scroll to position [2383, 0]
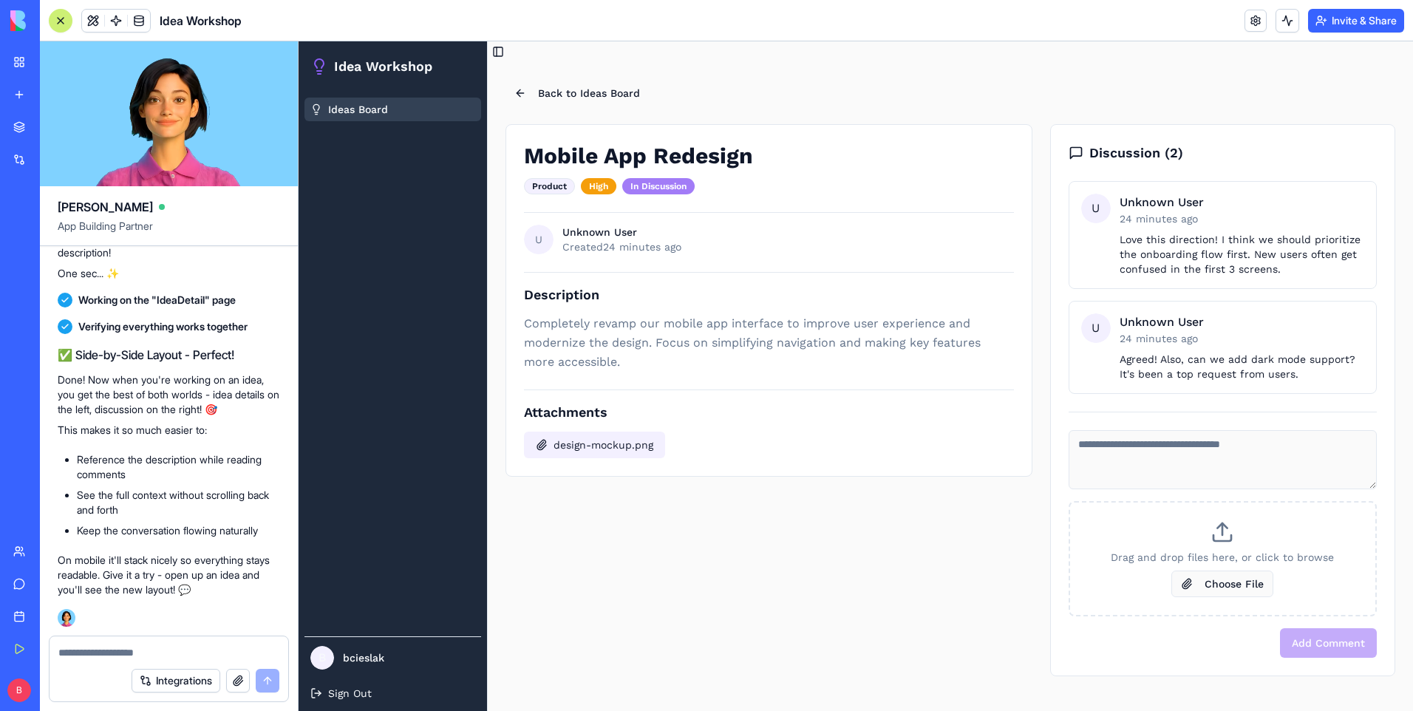
click at [649, 187] on div "In Discussion" at bounding box center [658, 186] width 72 height 16
click at [528, 185] on div "Product" at bounding box center [549, 186] width 51 height 16
click at [604, 185] on div "High" at bounding box center [598, 186] width 35 height 16
click at [512, 86] on button "Back to Ideas Board" at bounding box center [576, 93] width 143 height 27
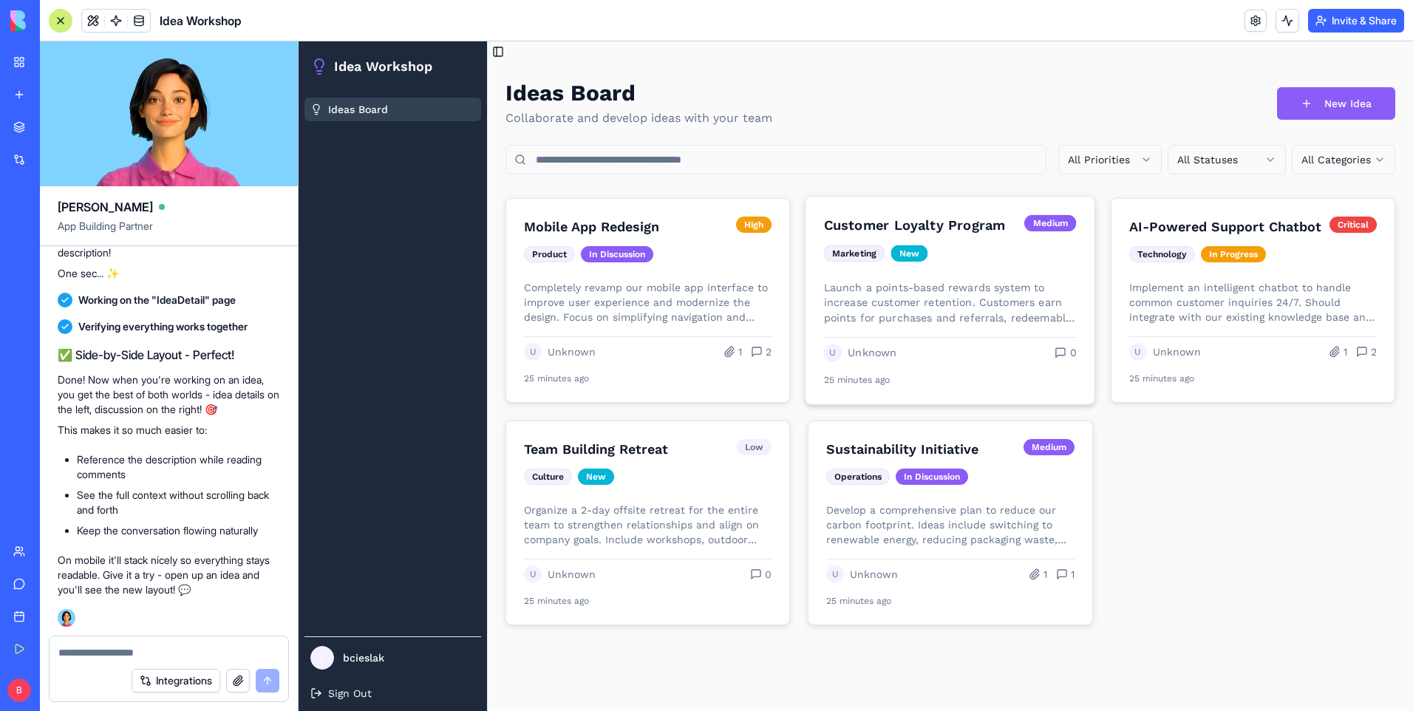
click at [850, 223] on h3 "Customer Loyalty Program" at bounding box center [921, 225] width 194 height 21
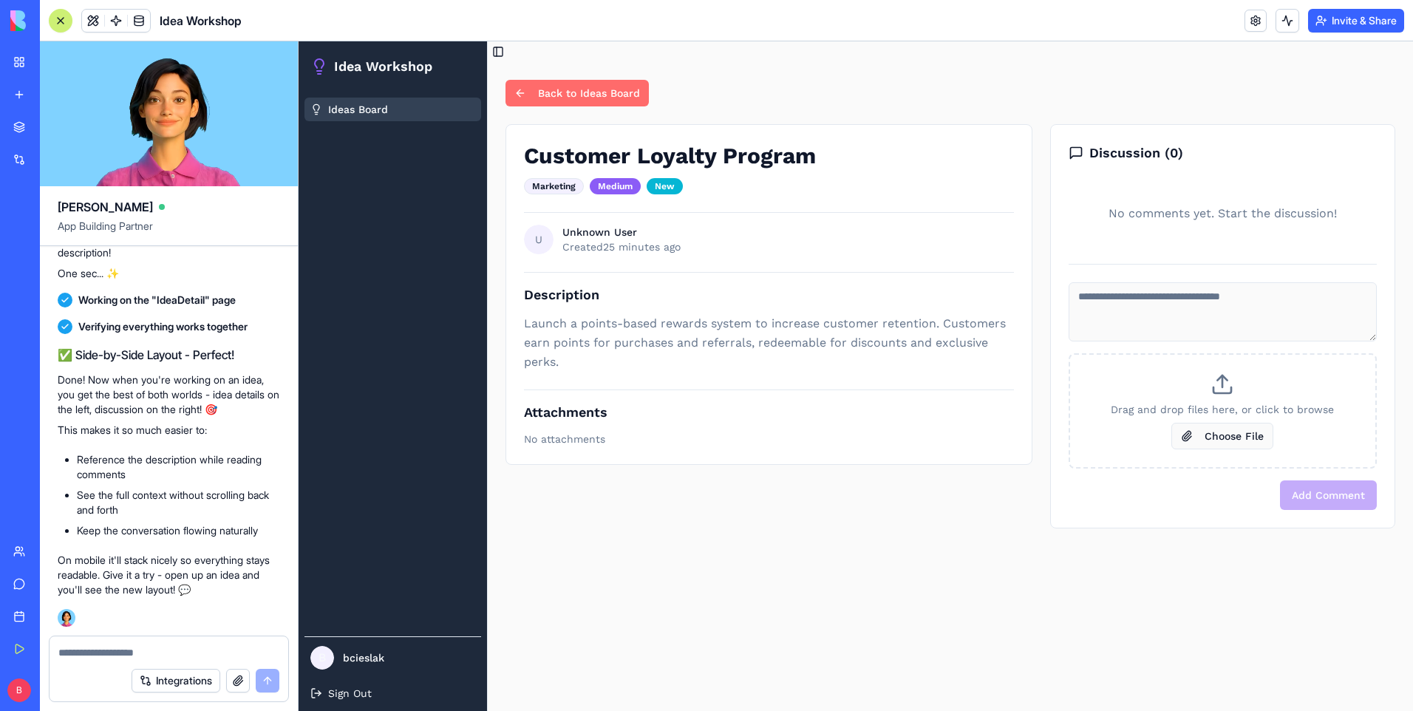
click at [510, 93] on button "Back to Ideas Board" at bounding box center [576, 93] width 143 height 27
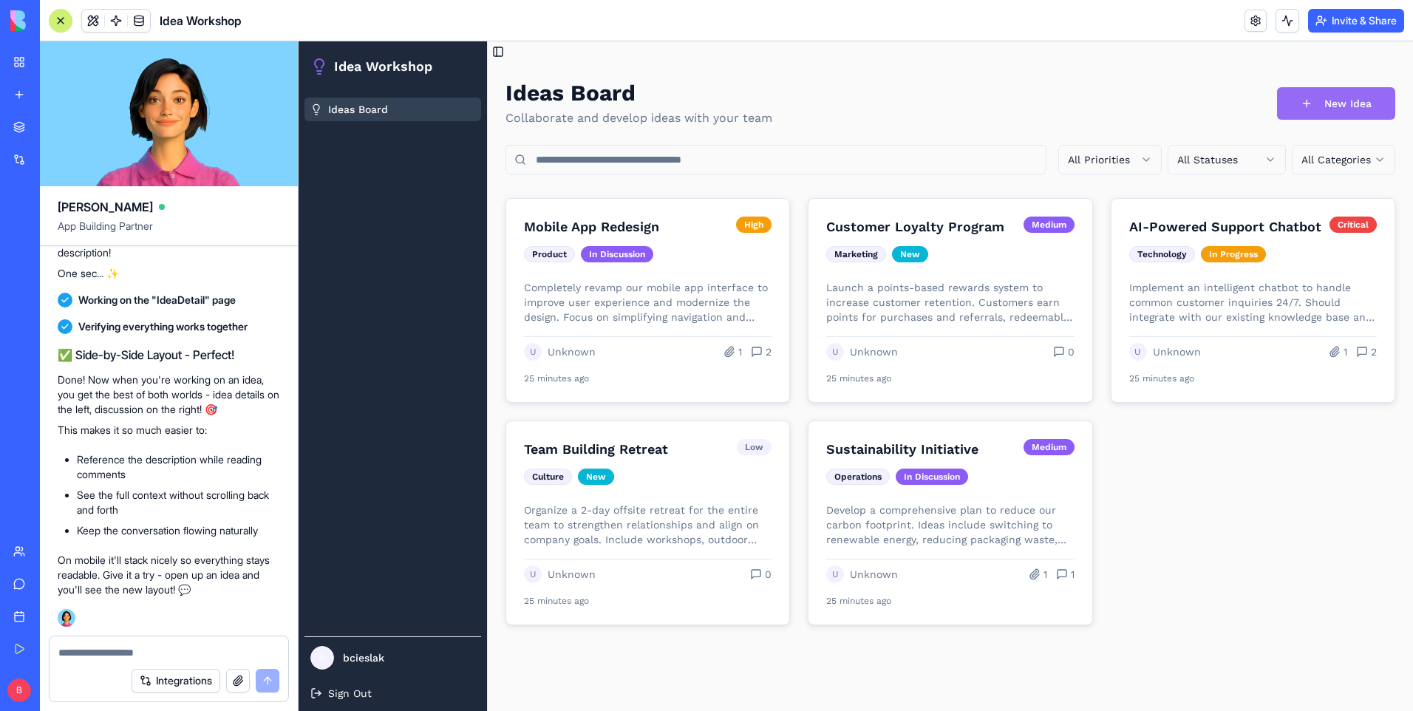
click at [1347, 113] on button "New Idea" at bounding box center [1336, 103] width 118 height 33
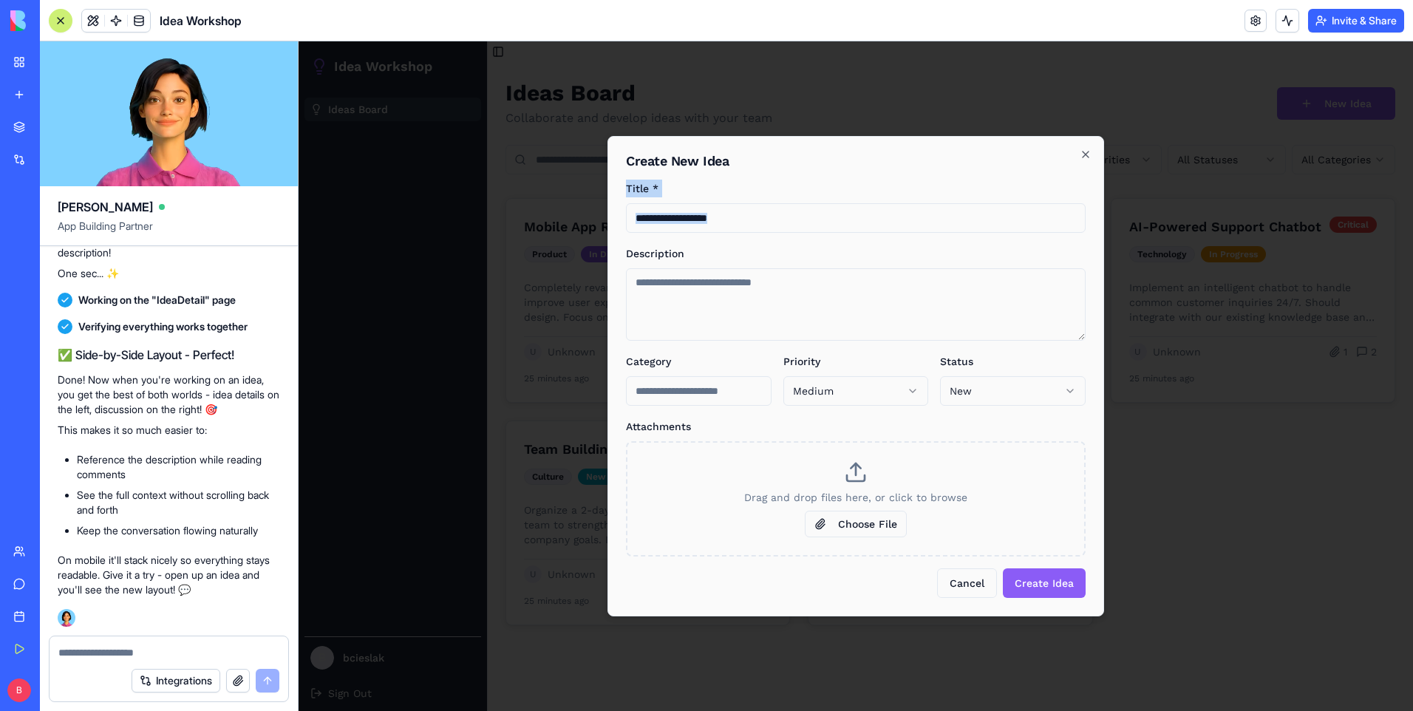
drag, startPoint x: 816, startPoint y: 161, endPoint x: 847, endPoint y: 279, distance: 121.7
click at [847, 279] on div "**********" at bounding box center [855, 376] width 496 height 480
click at [680, 552] on div "Drag and drop files here, or click to browse Choose File" at bounding box center [856, 498] width 460 height 115
click at [952, 576] on button "Cancel" at bounding box center [967, 583] width 60 height 30
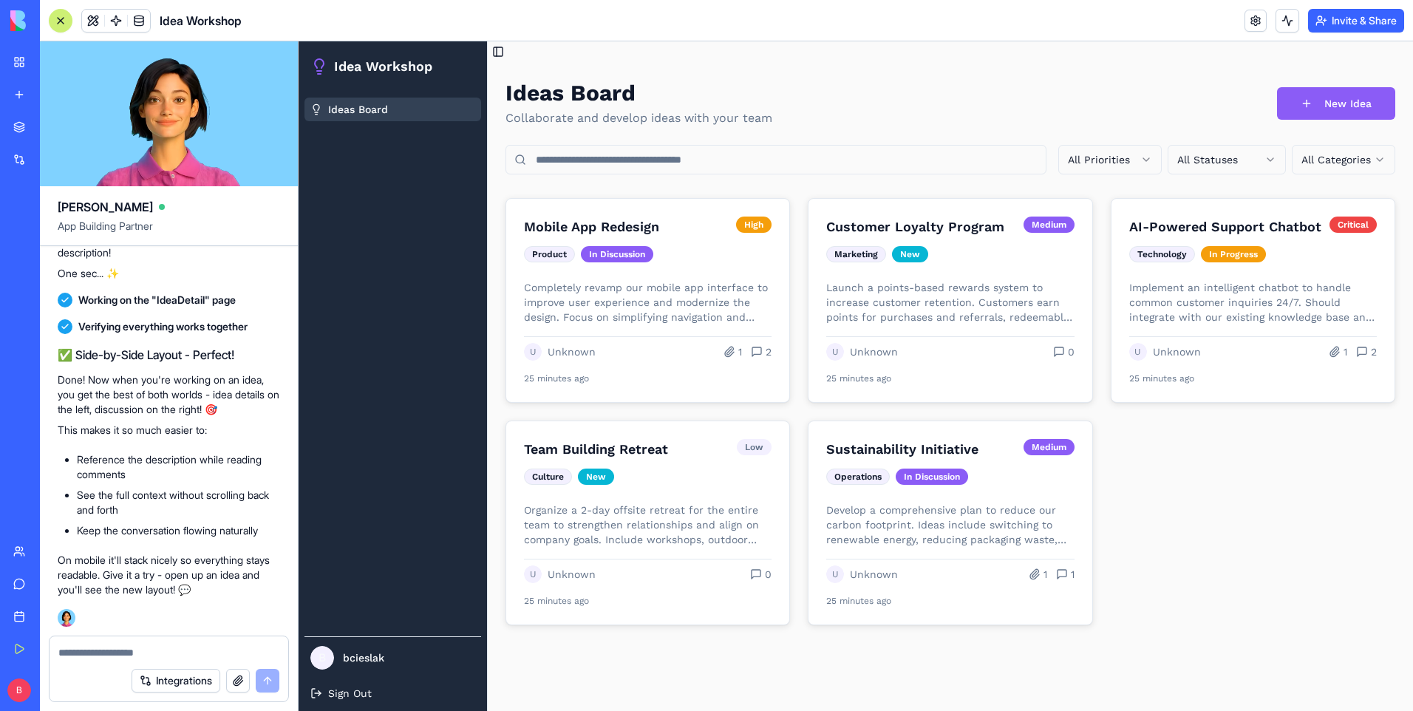
click at [63, 24] on div at bounding box center [61, 21] width 12 height 12
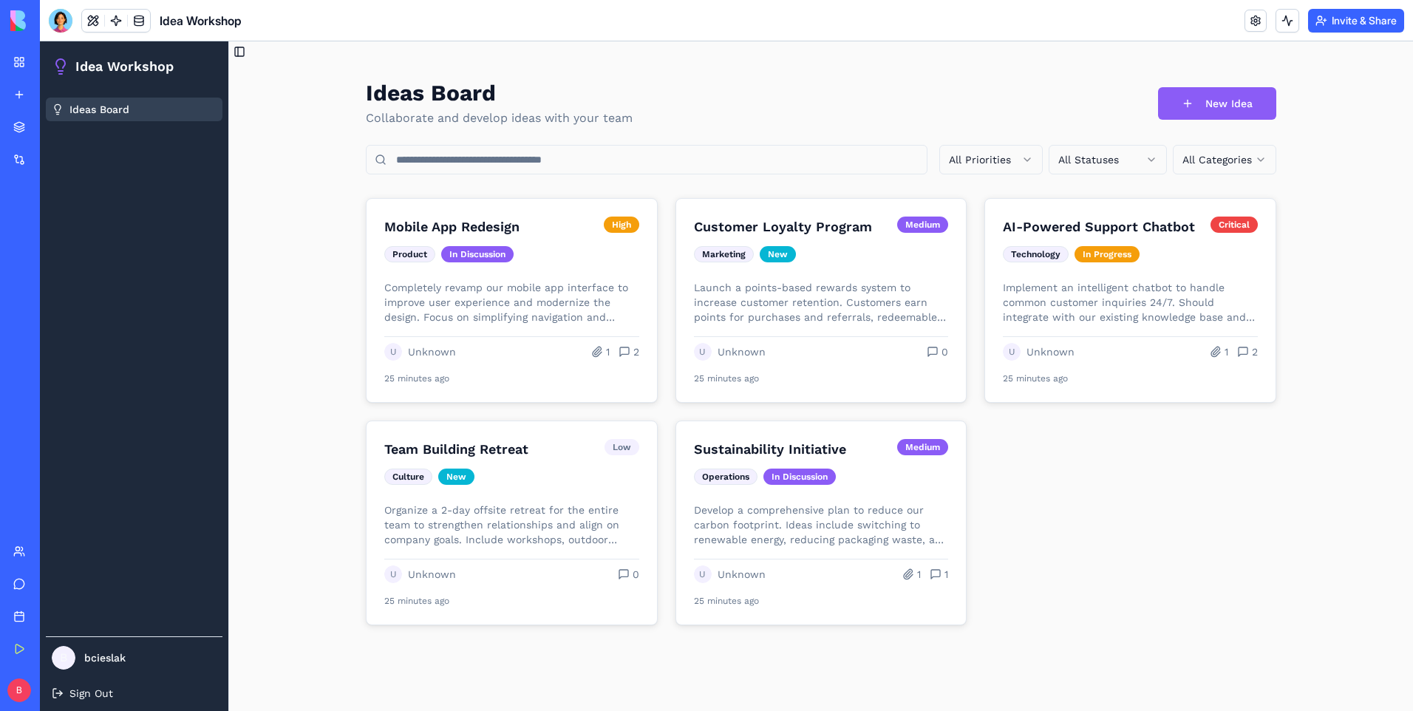
click at [1011, 156] on html "Idea Workshop Ideas Board B bcieslak Sign Out Toggle Sidebar Ideas Board Collab…" at bounding box center [726, 375] width 1373 height 669
click at [1044, 157] on html "Idea Workshop Ideas Board B bcieslak Sign Out Toggle Sidebar Ideas Board Collab…" at bounding box center [726, 375] width 1373 height 669
click at [1076, 157] on html "Idea Workshop Ideas Board B bcieslak Sign Out Toggle Sidebar Ideas Board Collab…" at bounding box center [726, 375] width 1373 height 669
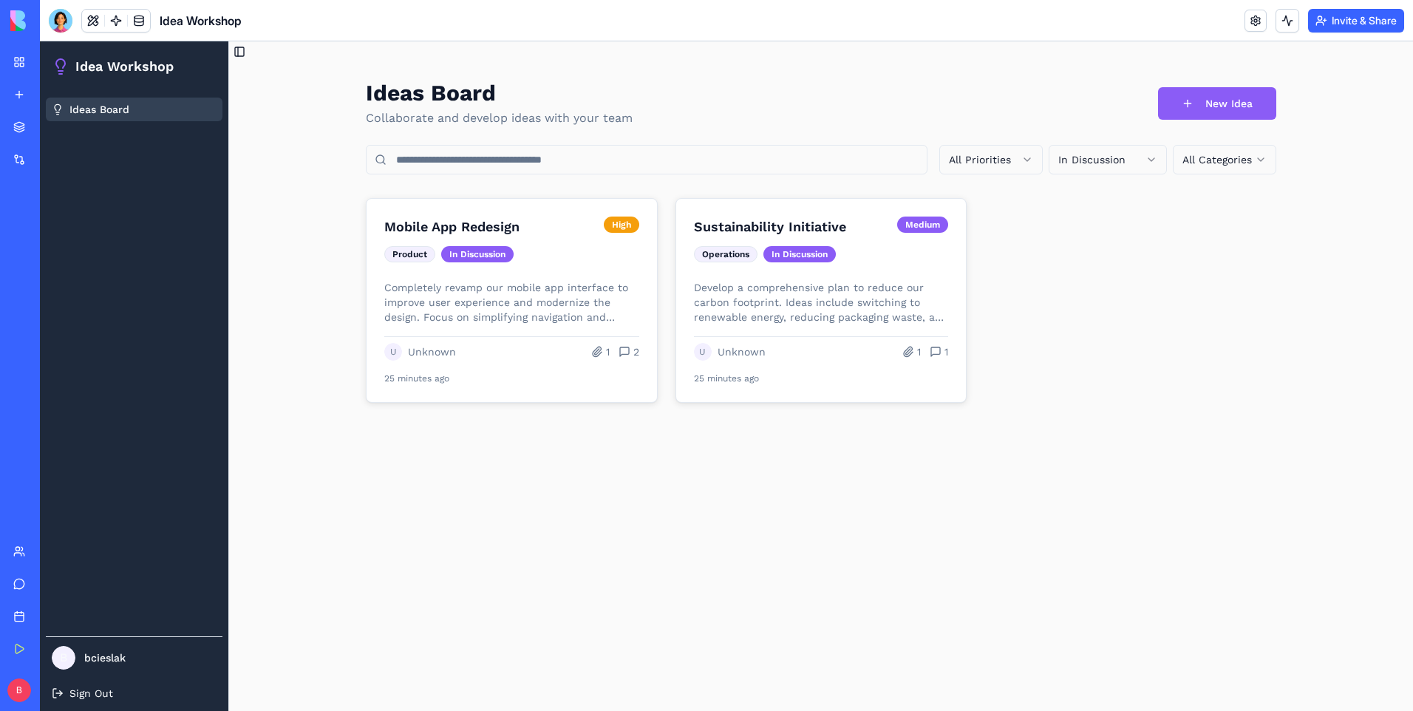
click at [1225, 163] on html "Idea Workshop Ideas Board B bcieslak Sign Out Toggle Sidebar Ideas Board Collab…" at bounding box center [726, 375] width 1373 height 669
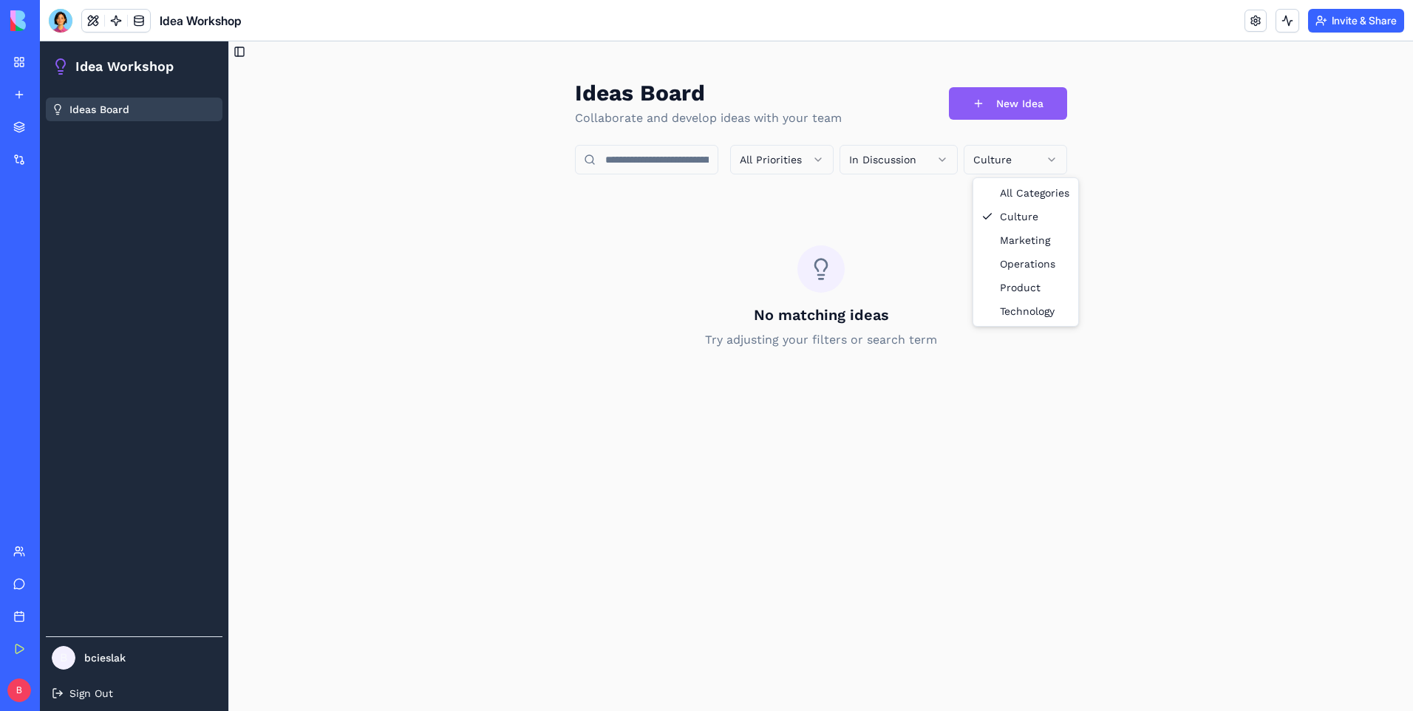
click at [1012, 157] on html "Idea Workshop Ideas Board B bcieslak Sign Out Toggle Sidebar Ideas Board Collab…" at bounding box center [726, 375] width 1373 height 669
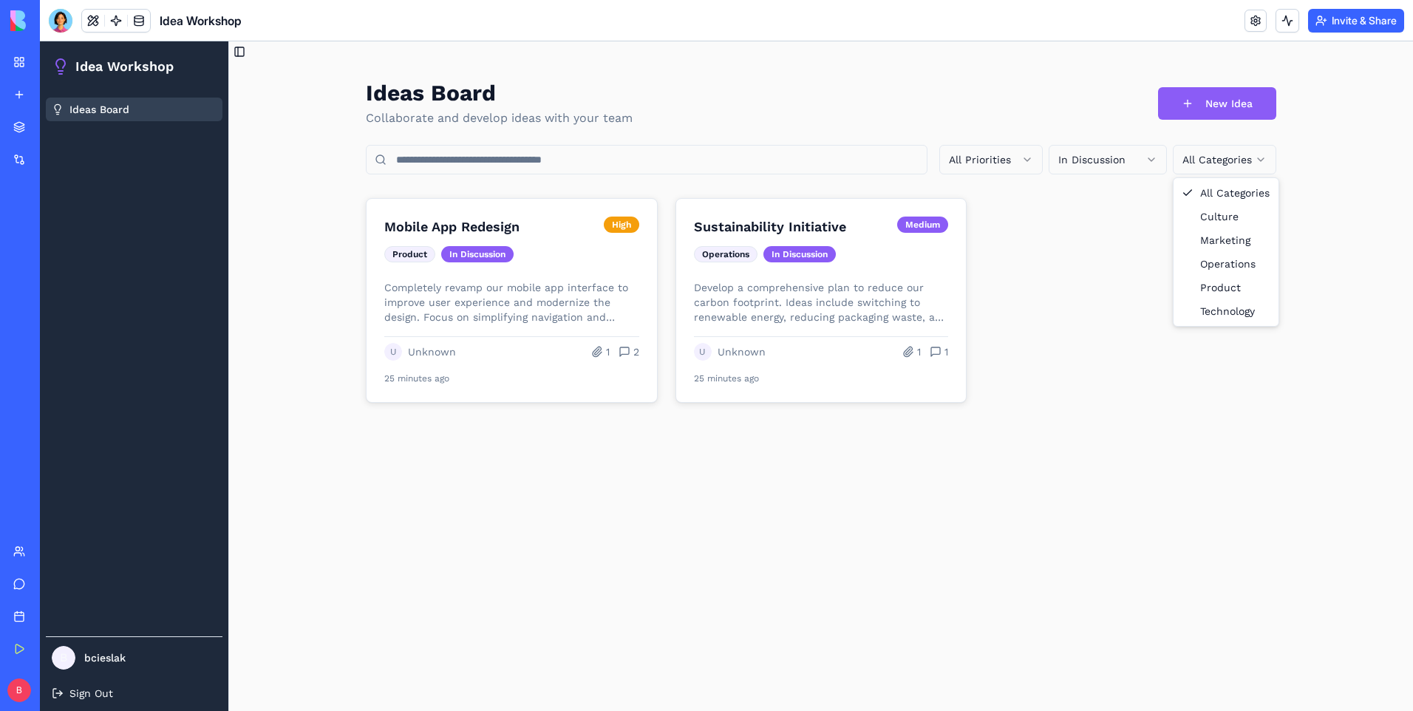
click at [1246, 165] on html "Idea Workshop Ideas Board B bcieslak Sign Out Toggle Sidebar Ideas Board Collab…" at bounding box center [726, 375] width 1373 height 669
click at [1081, 318] on html "Idea Workshop Ideas Board B bcieslak Sign Out Toggle Sidebar Ideas Board Collab…" at bounding box center [726, 375] width 1373 height 669
click at [902, 350] on div "U Unknown 1 1" at bounding box center [821, 349] width 260 height 25
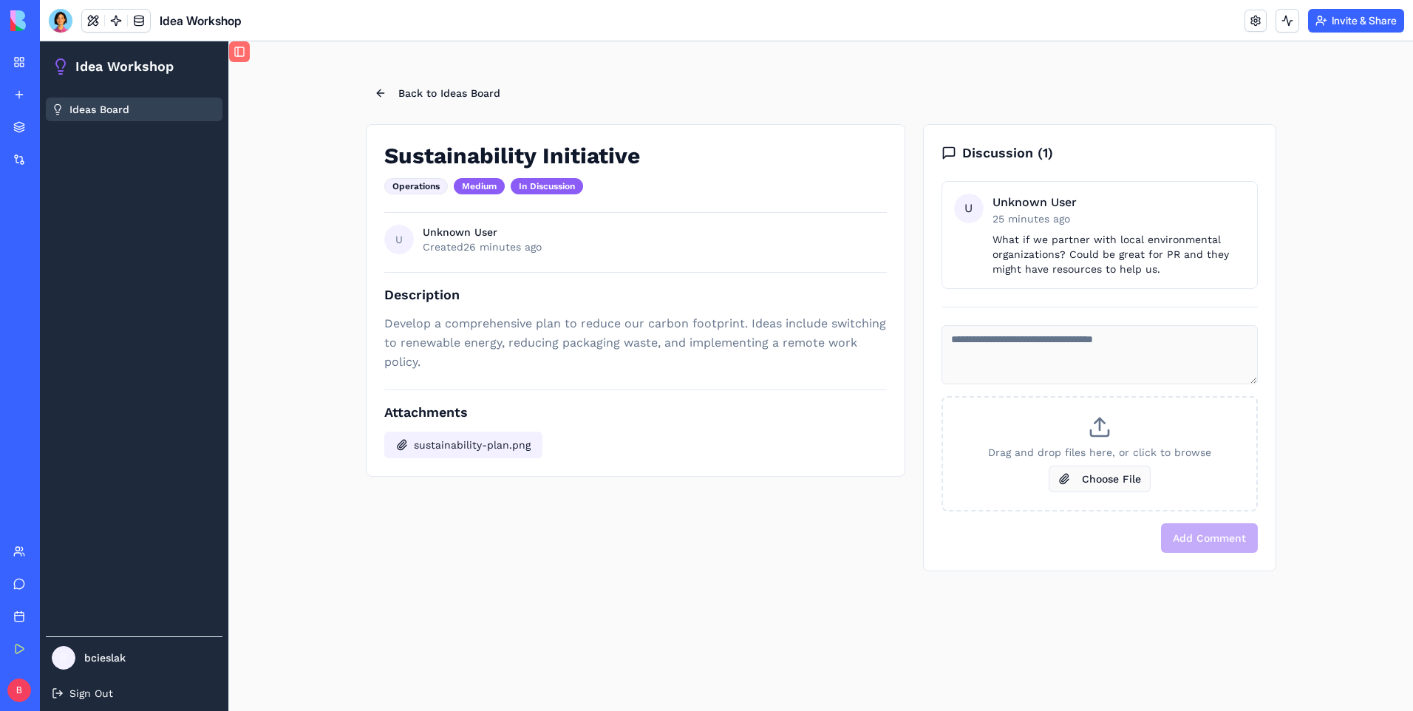
click at [243, 48] on button "Toggle Sidebar" at bounding box center [239, 51] width 21 height 21
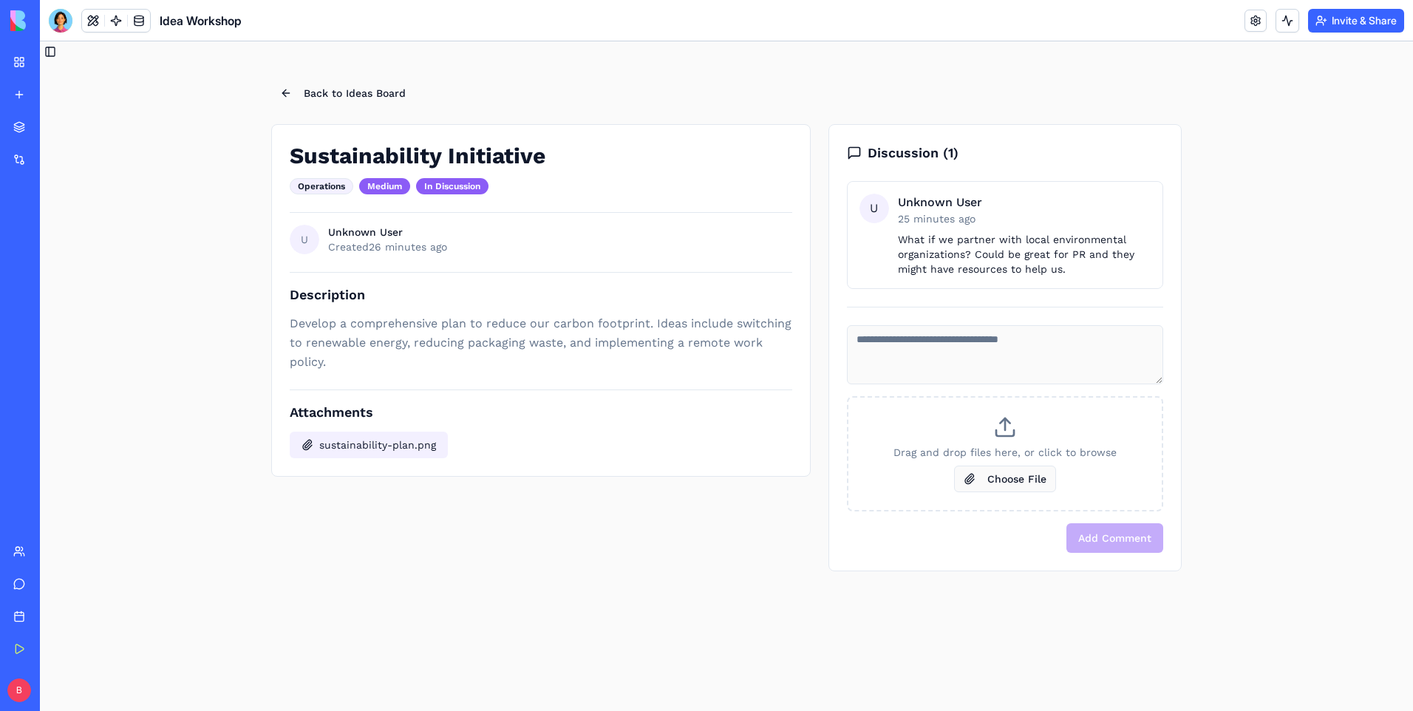
click at [1017, 267] on p "What if we partner with local environmental organizations? Could be great for P…" at bounding box center [1024, 254] width 253 height 44
click at [996, 381] on textarea at bounding box center [1005, 354] width 316 height 59
click at [336, 93] on button "Back to Ideas Board" at bounding box center [342, 93] width 143 height 27
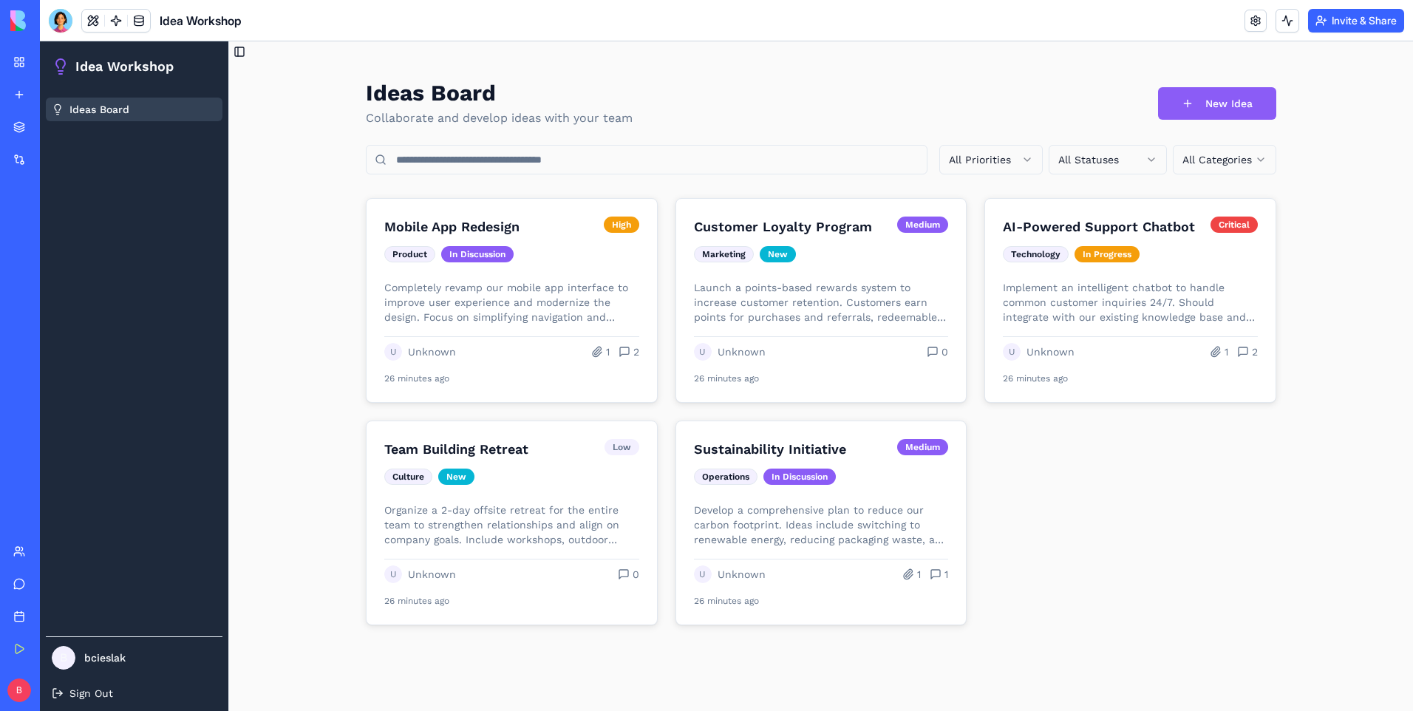
click at [9, 99] on link "New app" at bounding box center [33, 95] width 59 height 30
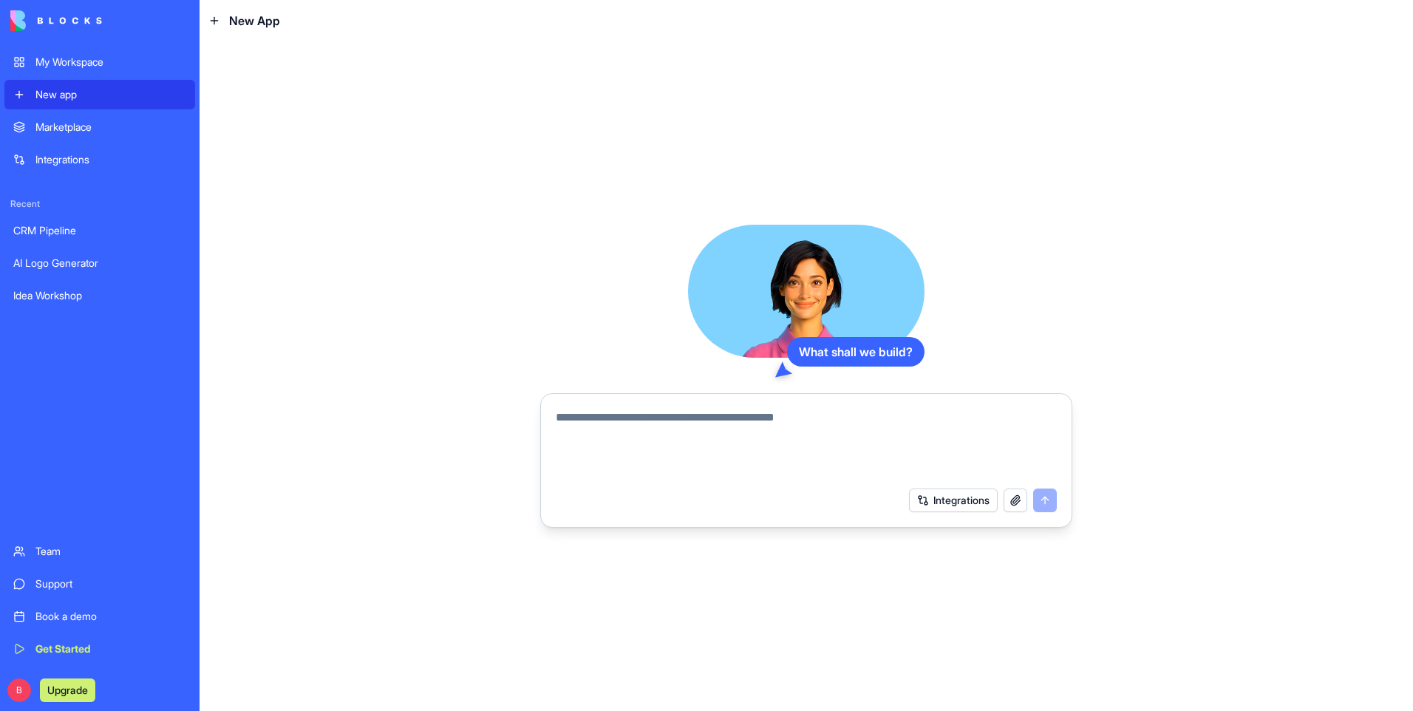
click at [89, 290] on div "Idea Workshop" at bounding box center [99, 295] width 173 height 15
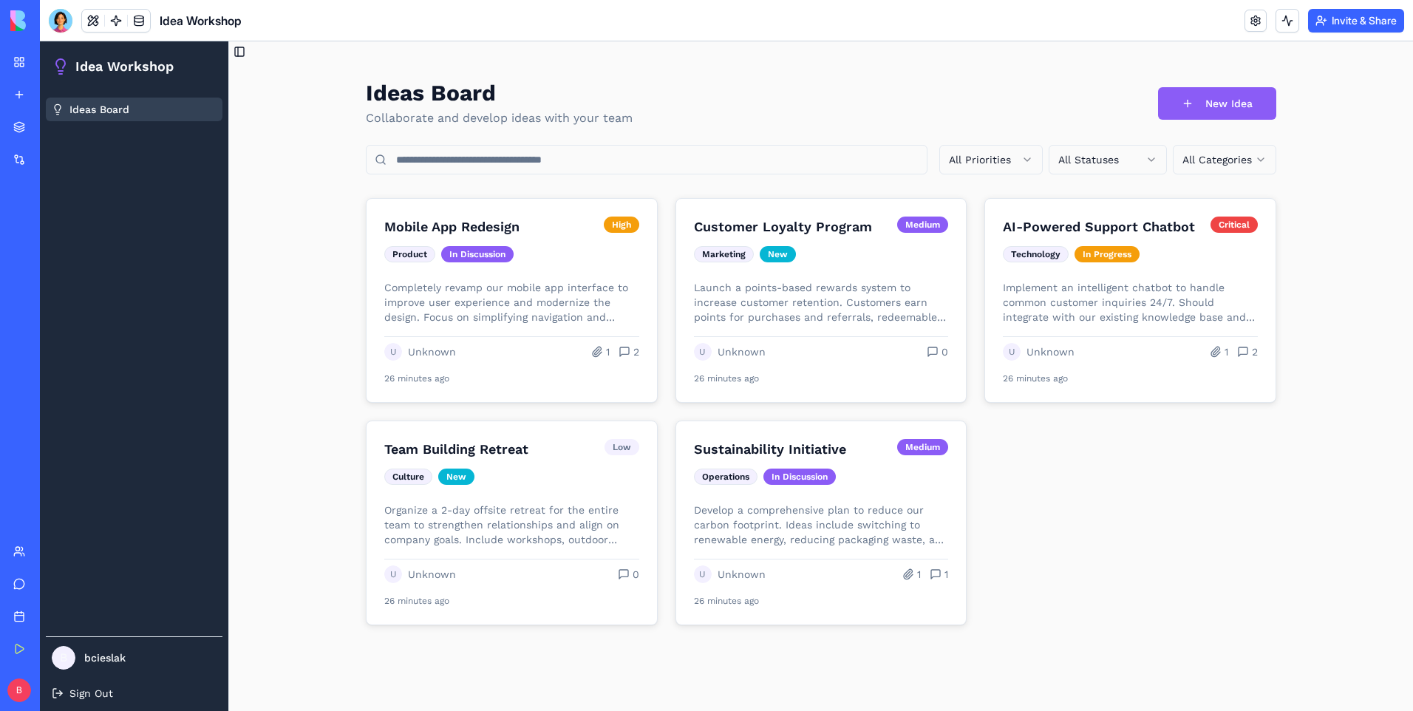
click at [257, 169] on main "Toggle Sidebar Ideas Board Collaborate and develop ideas with your team New Ide…" at bounding box center [821, 375] width 1184 height 669
